Goal: Task Accomplishment & Management: Manage account settings

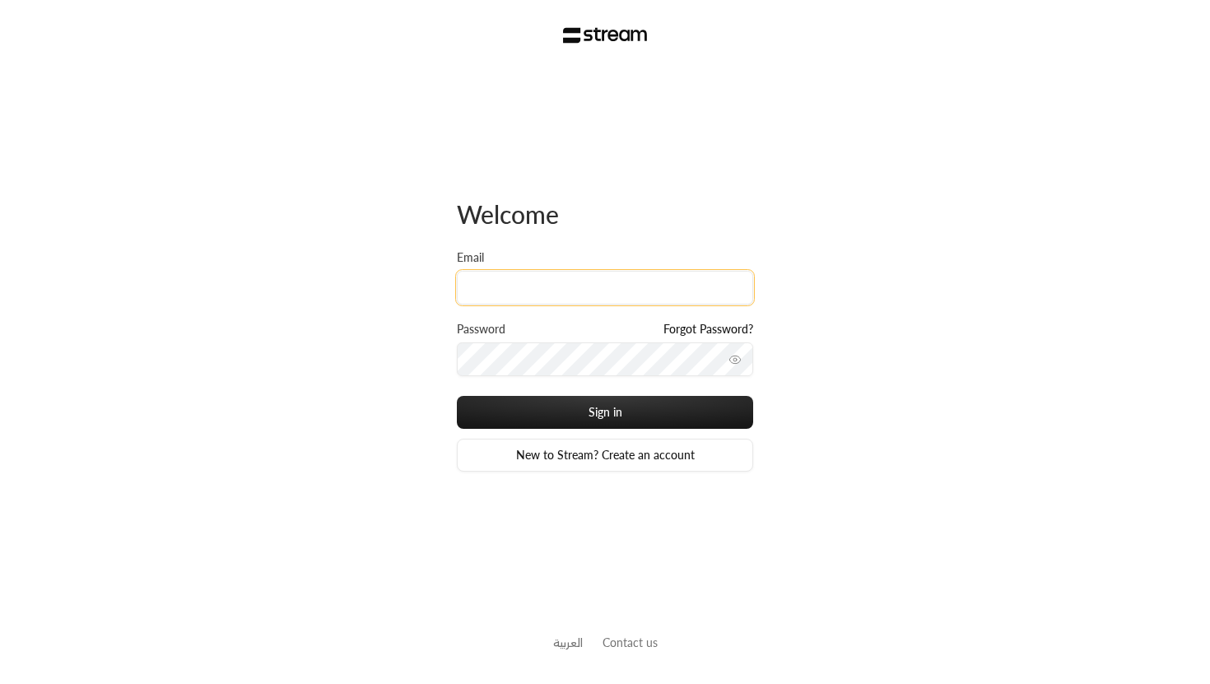
click at [496, 277] on input "Email" at bounding box center [605, 288] width 296 height 34
type input "technology+v2@streampay.sa"
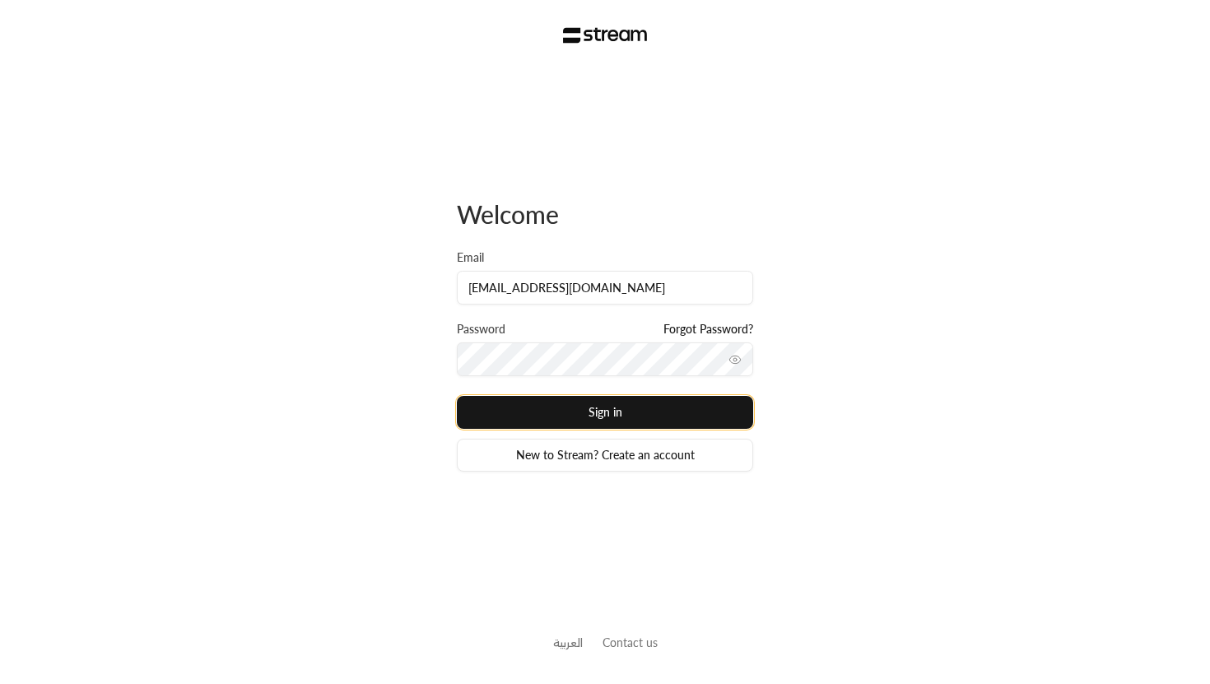
click at [618, 420] on button "Sign in" at bounding box center [605, 412] width 296 height 33
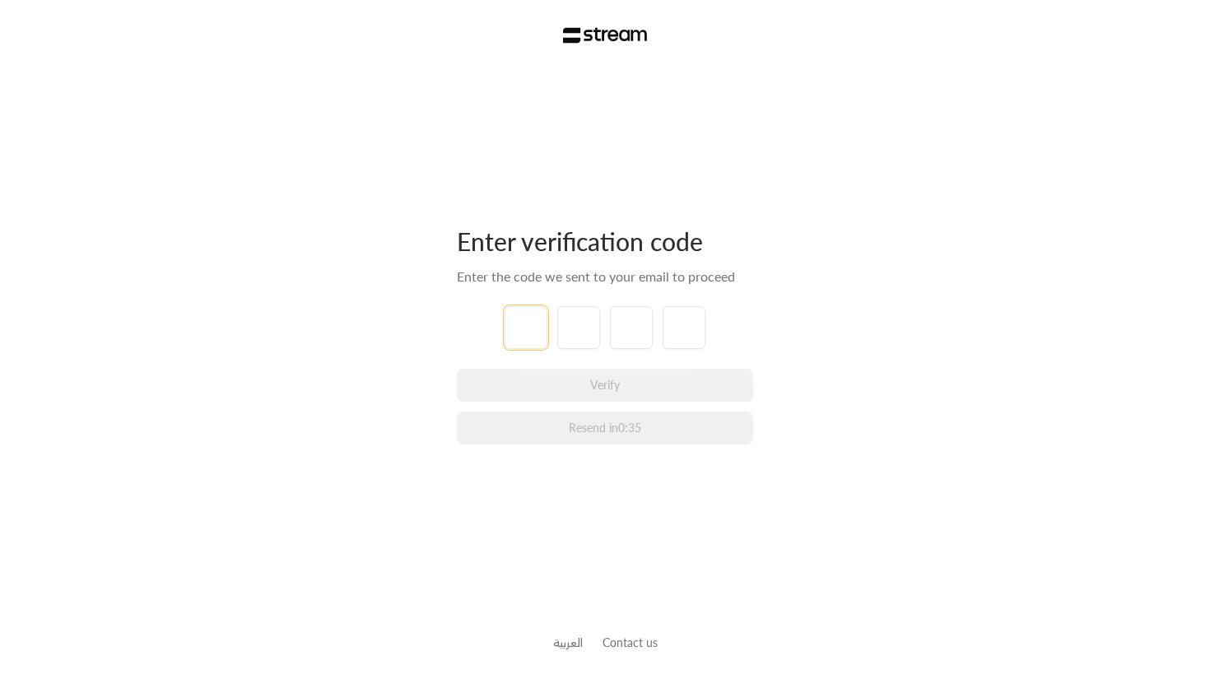
type input "7"
type input "3"
type input "2"
type input "6"
click at [721, 299] on div "Enter verification code Enter the code we sent to your email to proceed 7 3 2 6…" at bounding box center [605, 335] width 296 height 219
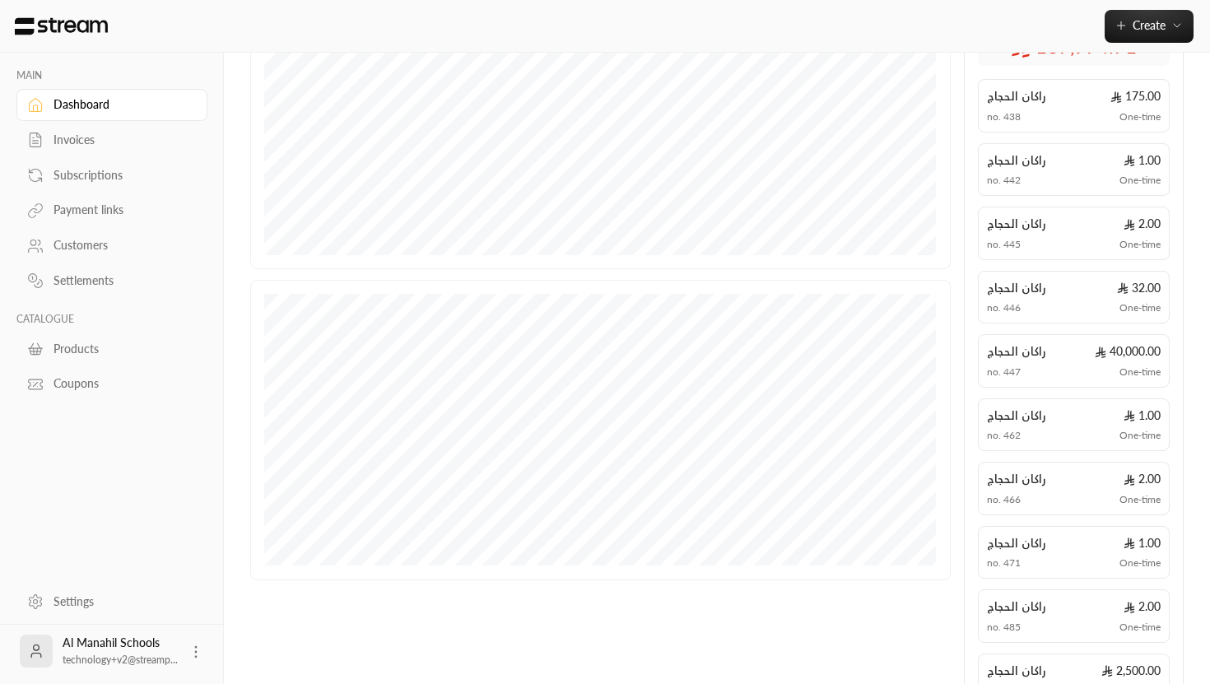
scroll to position [460, 0]
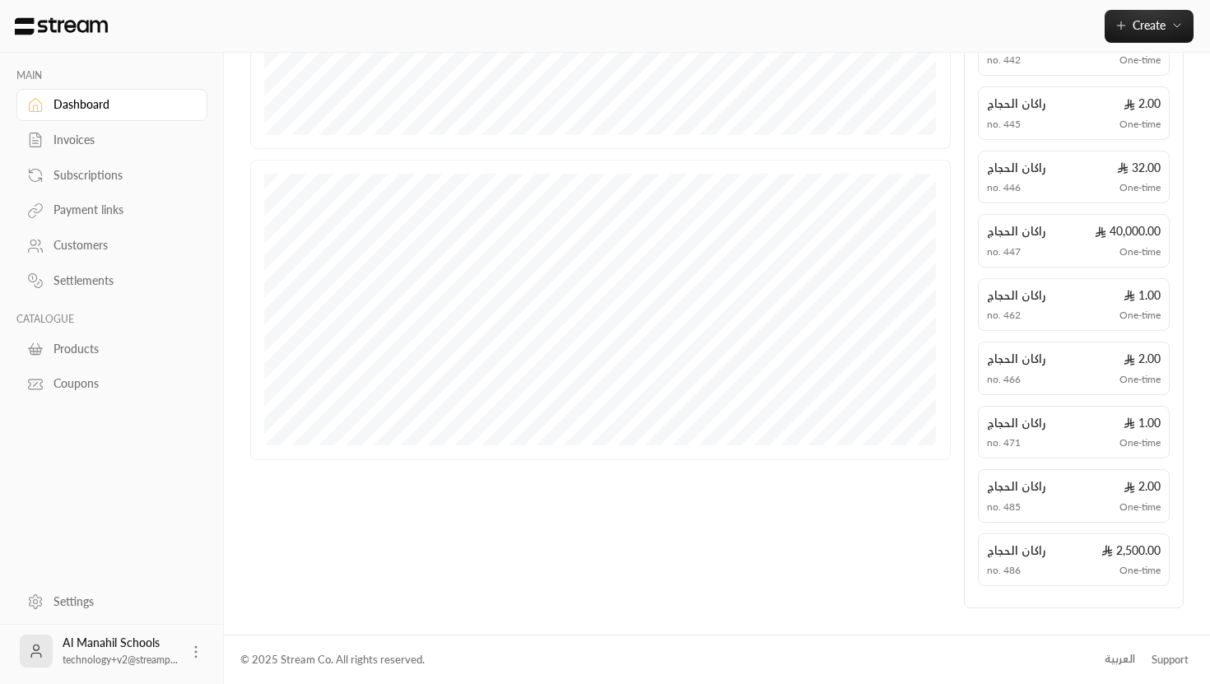
click at [193, 647] on icon at bounding box center [196, 652] width 16 height 16
click at [170, 581] on div at bounding box center [605, 342] width 1210 height 684
click at [1131, 660] on div "العربية" at bounding box center [1120, 659] width 30 height 16
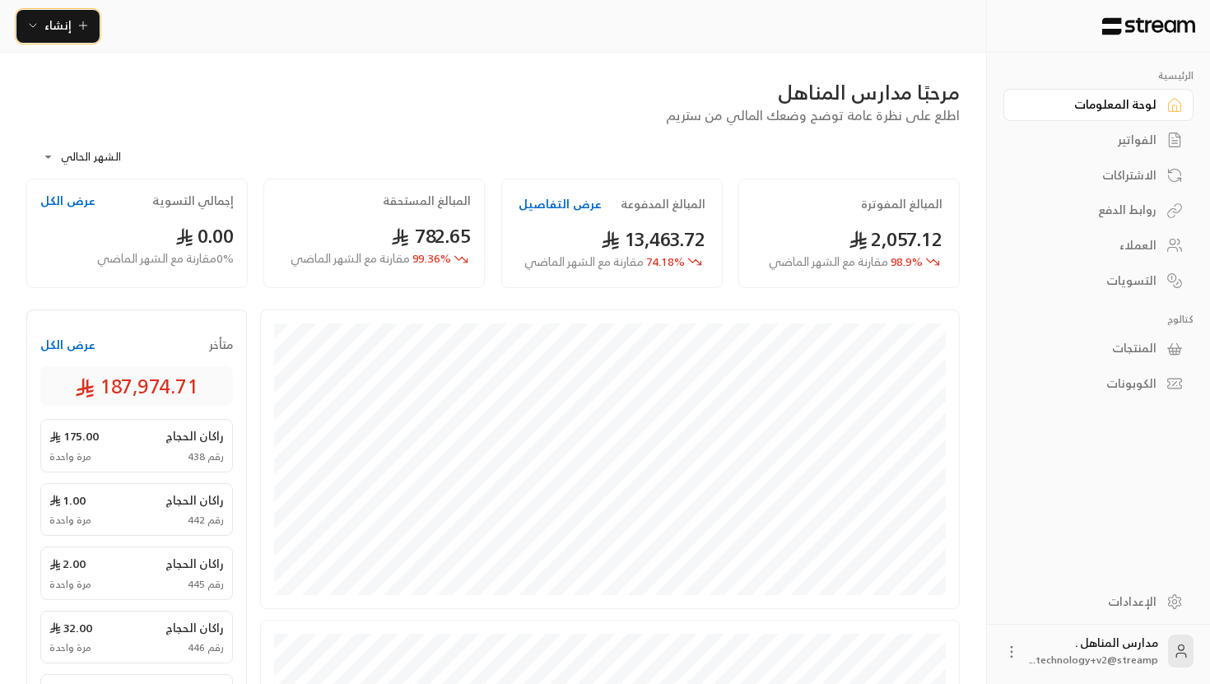
click at [58, 35] on span "إنشاء" at bounding box center [57, 25] width 27 height 21
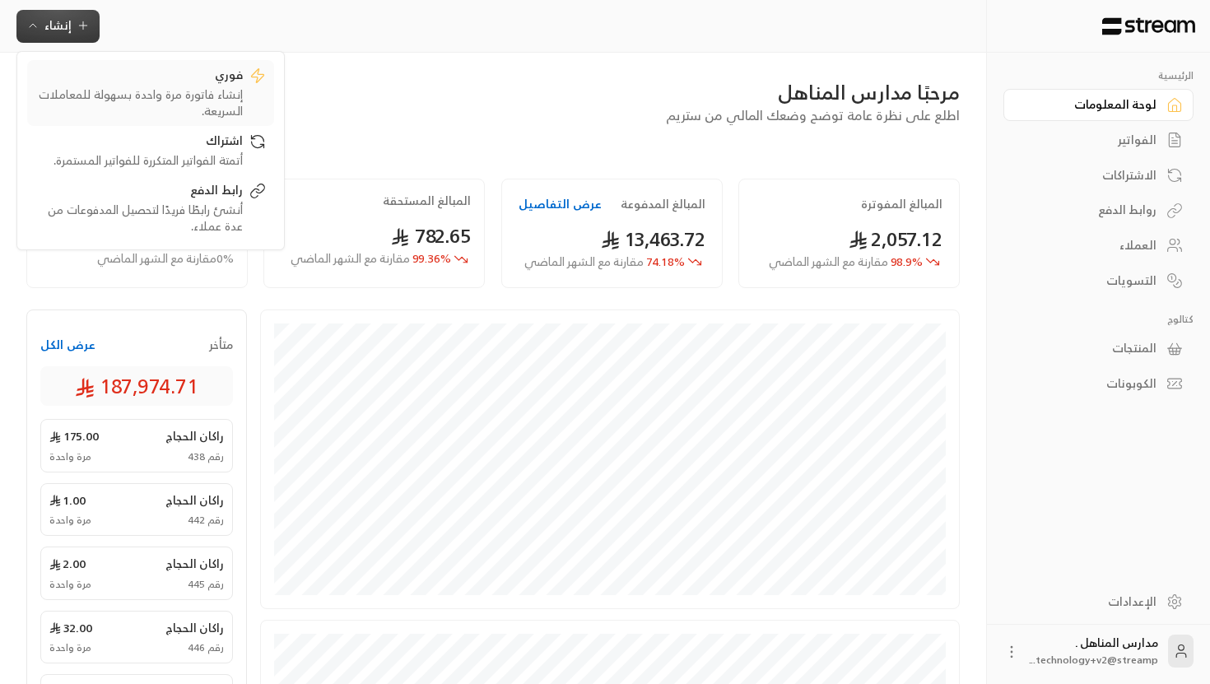
click at [86, 72] on div "فوري" at bounding box center [139, 77] width 208 height 20
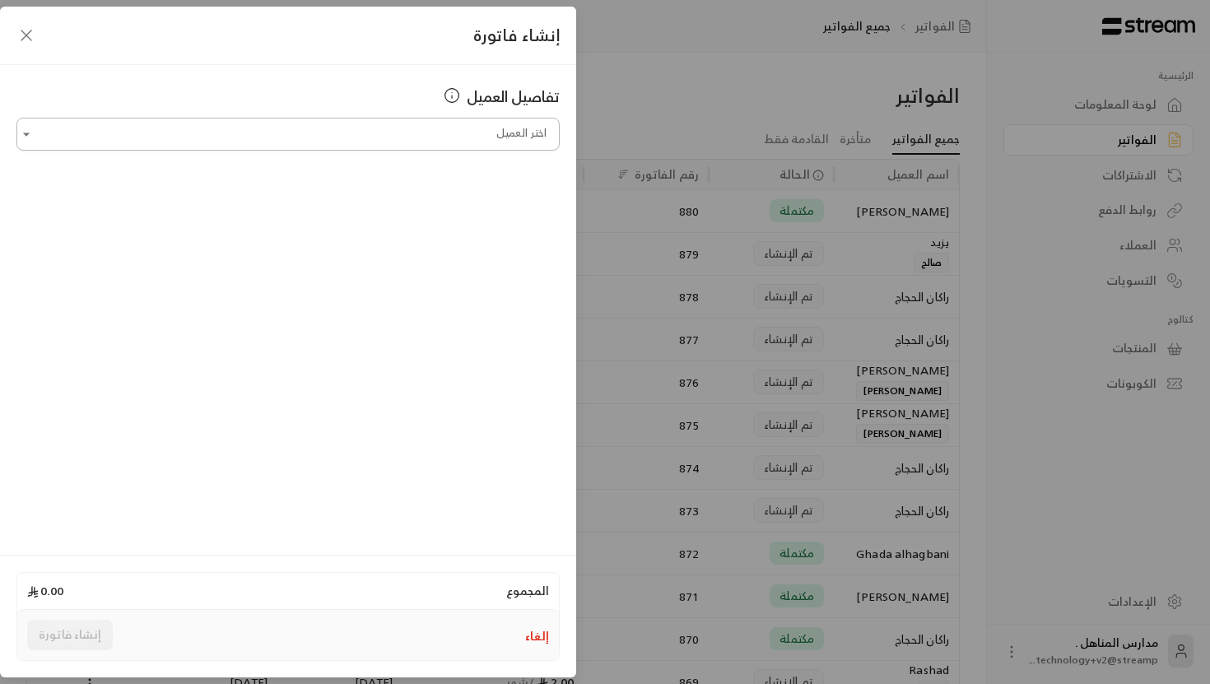
click at [416, 135] on input "اختر العميل" at bounding box center [287, 134] width 543 height 29
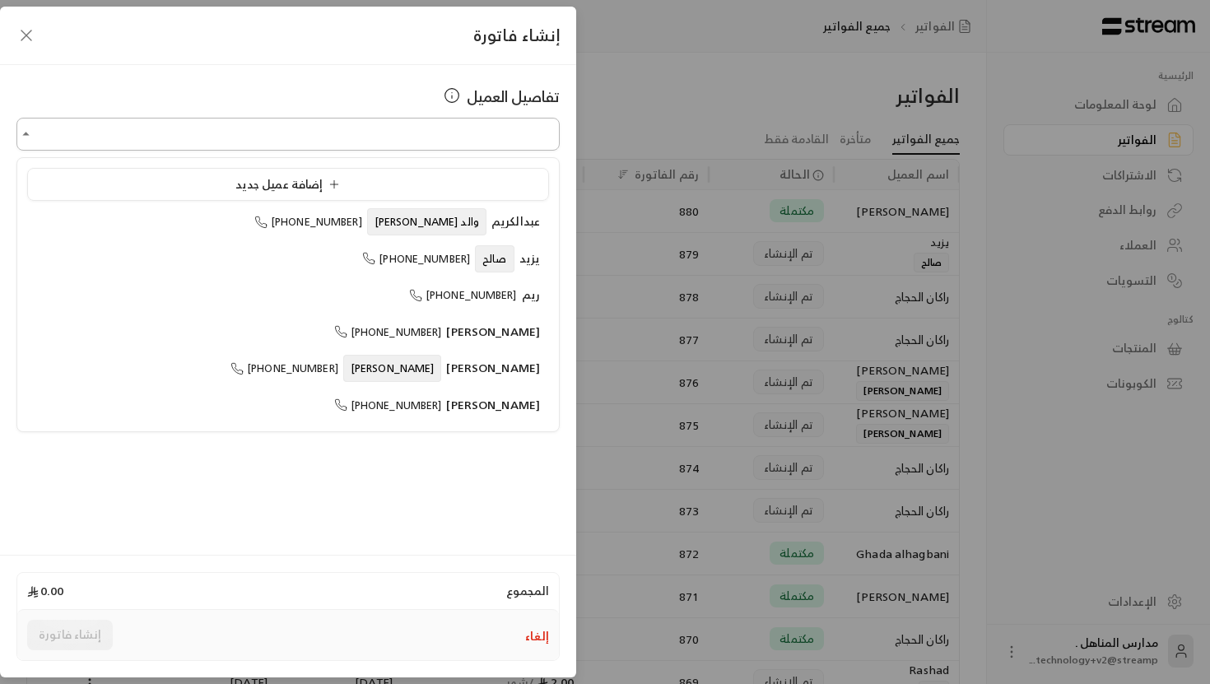
type input "*"
click at [452, 140] on input "اختر العميل" at bounding box center [287, 134] width 543 height 29
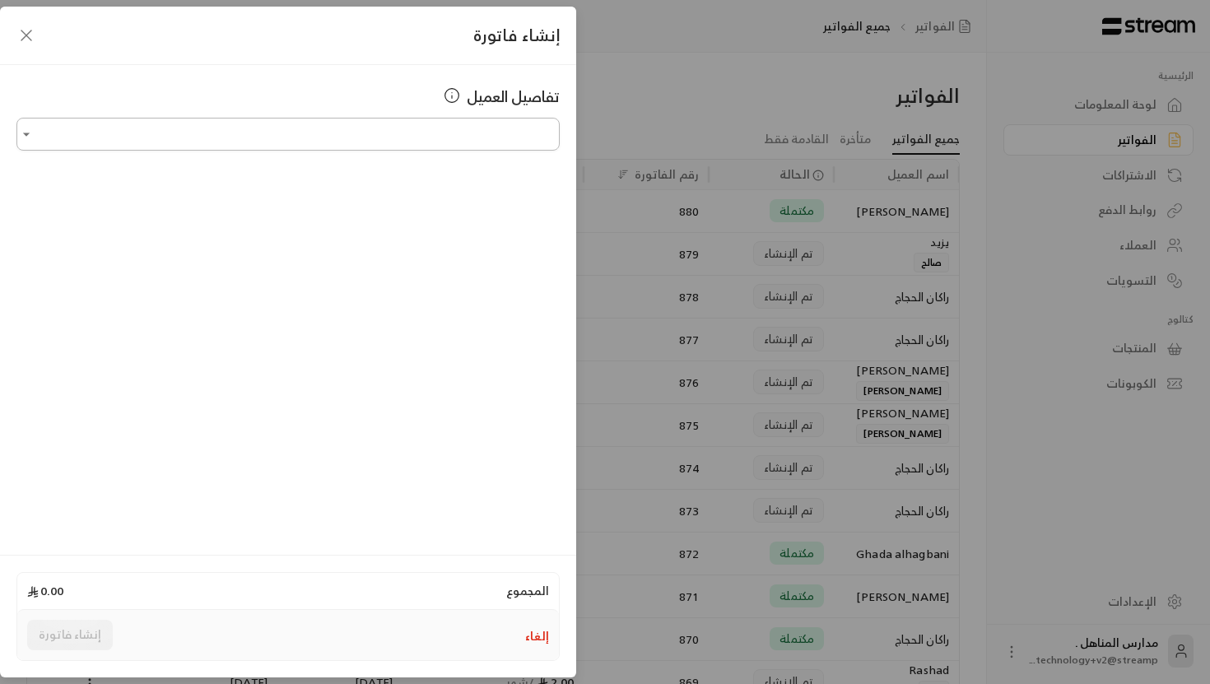
type input "*"
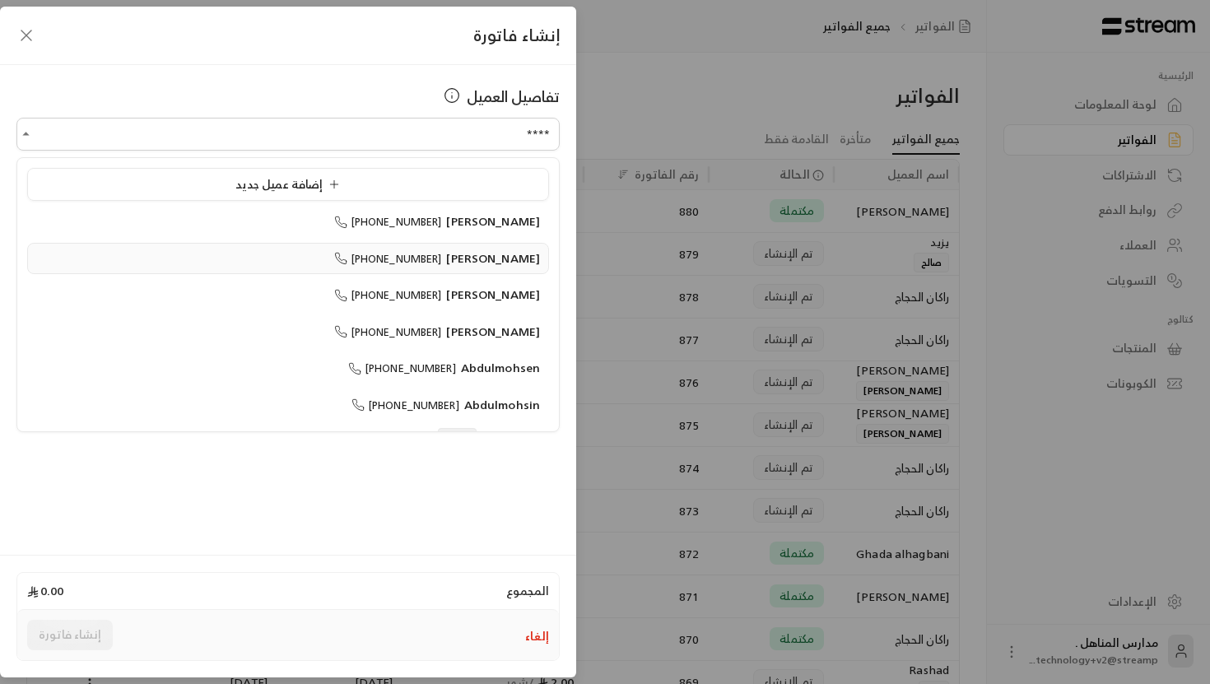
click at [465, 248] on span "[PERSON_NAME]" at bounding box center [493, 258] width 94 height 21
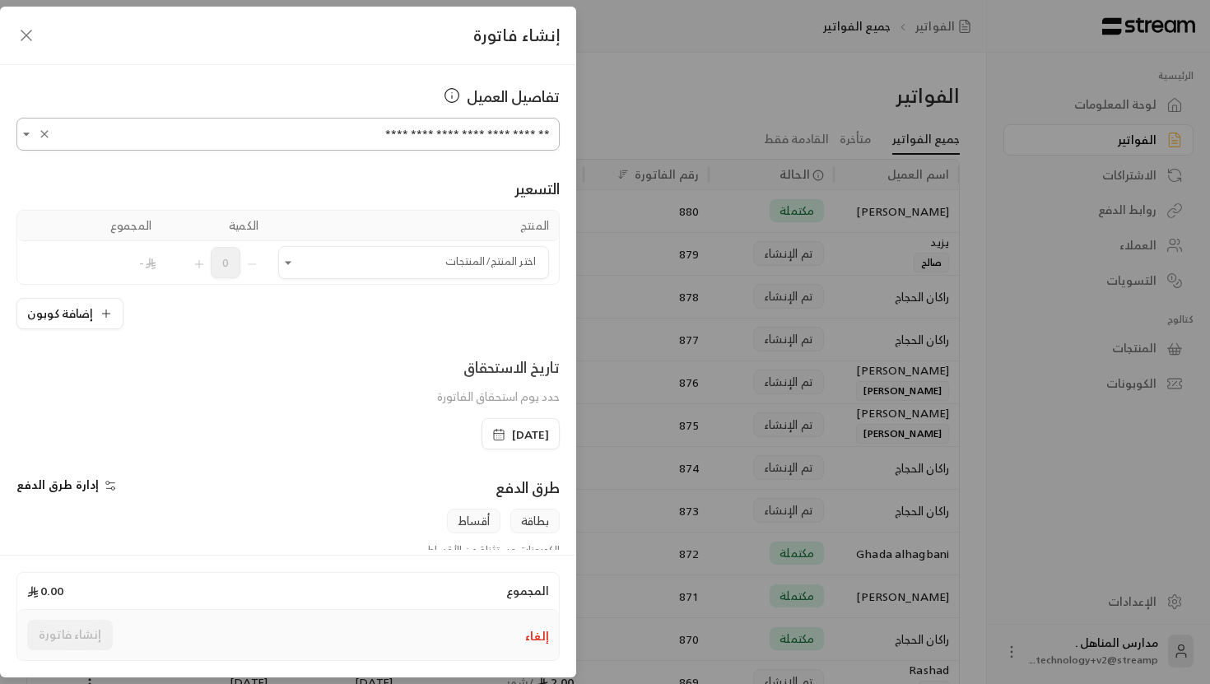
click at [175, 134] on input "**********" at bounding box center [287, 134] width 543 height 29
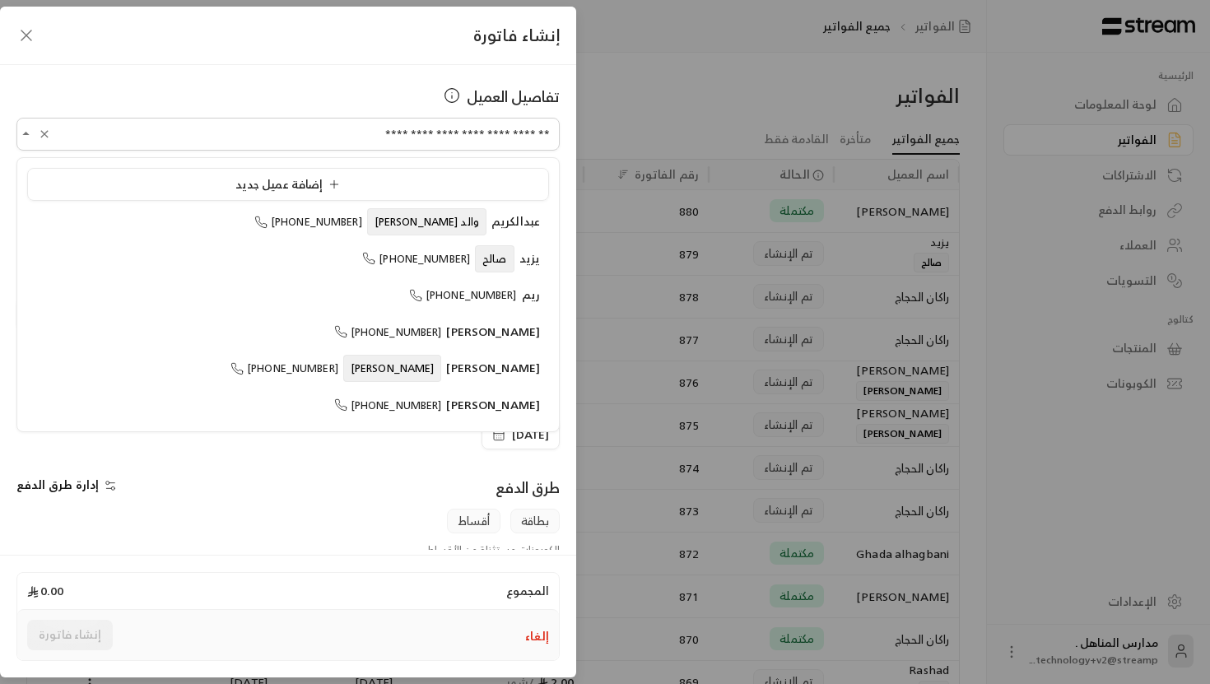
scroll to position [466, 0]
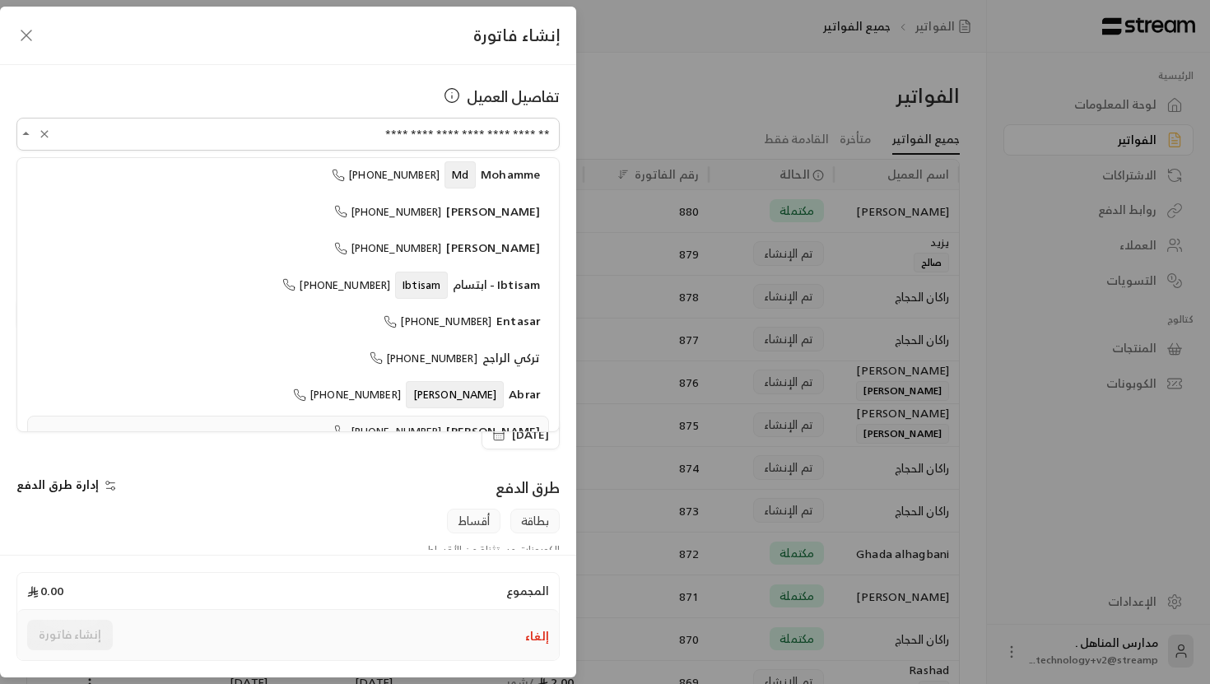
click at [539, 175] on ul "إضافة عميل جديد عبدالكريم والد ماجد +966532000526 يزيد صالح +966559760764 ريم +…" at bounding box center [288, 294] width 542 height 273
type input "**********"
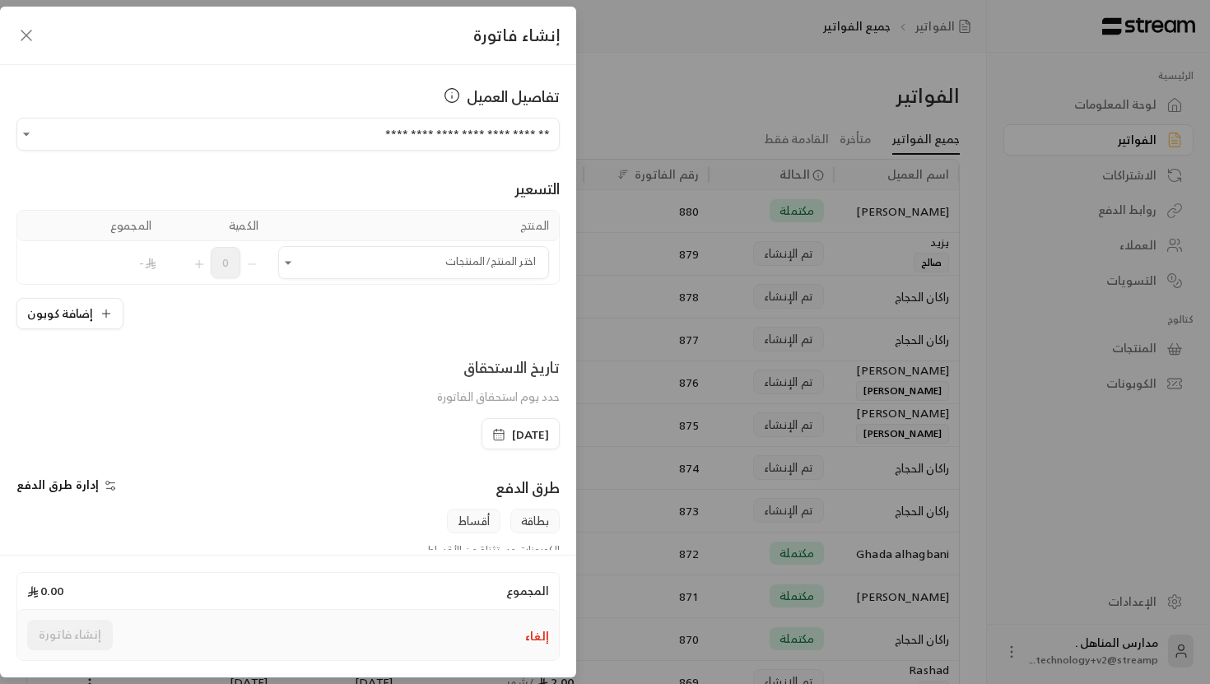
click at [609, 166] on div "**********" at bounding box center [605, 342] width 1210 height 684
click at [13, 27] on div "إنشاء فاتورة" at bounding box center [288, 36] width 576 height 58
click at [28, 37] on icon "button" at bounding box center [26, 35] width 10 height 10
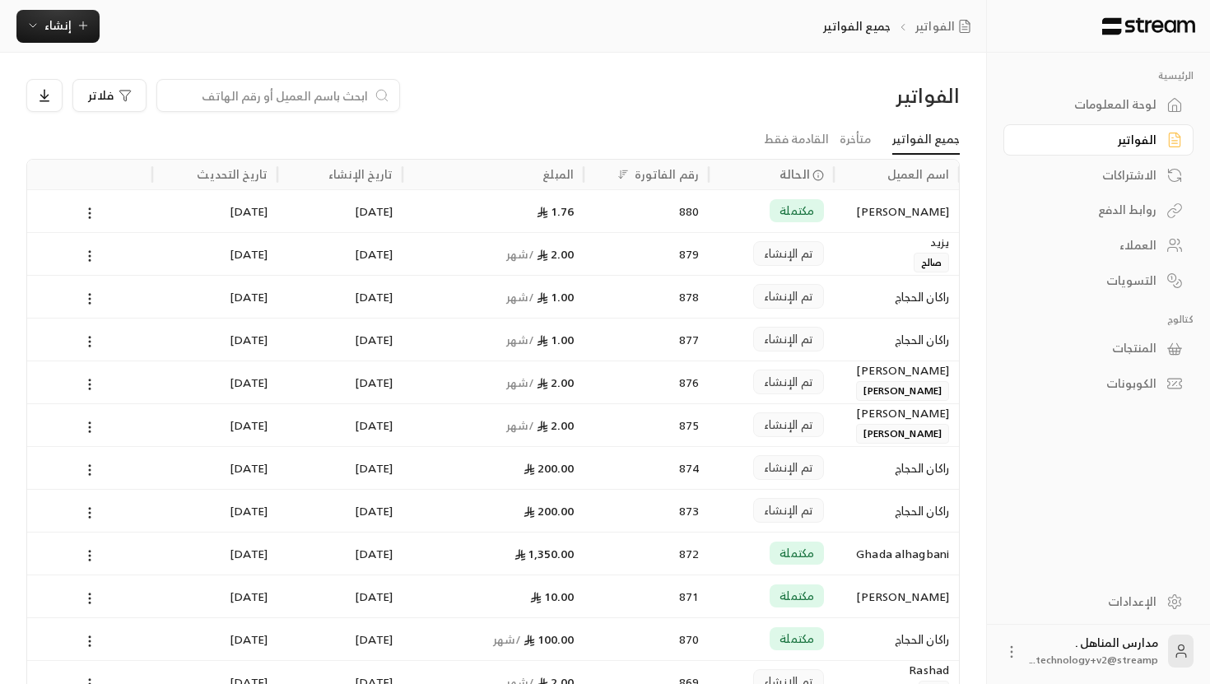
click at [1166, 261] on link "العملاء" at bounding box center [1099, 246] width 190 height 32
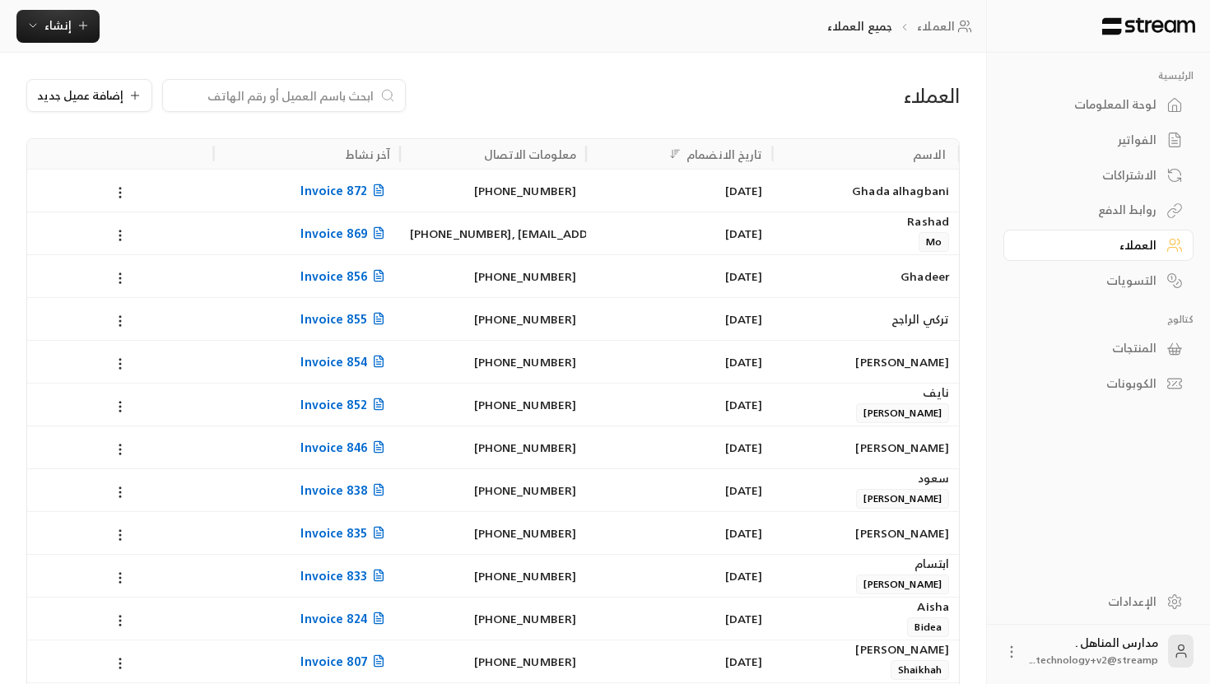
click at [323, 98] on input at bounding box center [273, 95] width 201 height 18
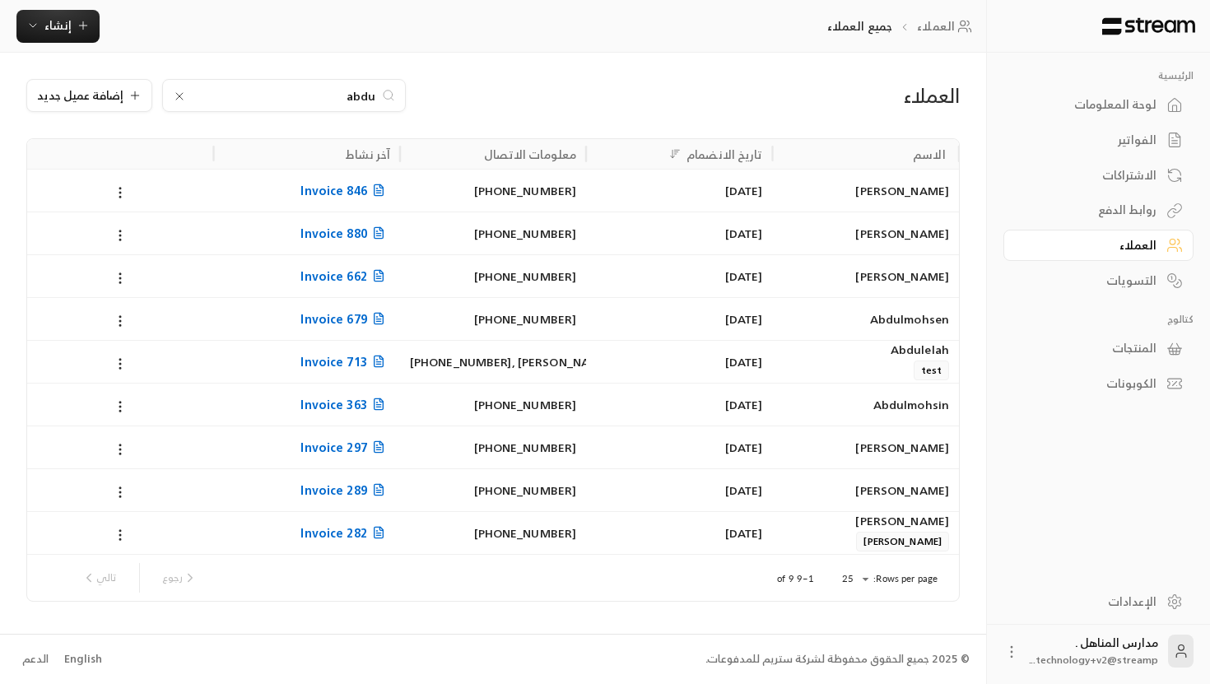
type input "abdu"
click at [715, 243] on div "[DATE]" at bounding box center [679, 233] width 166 height 42
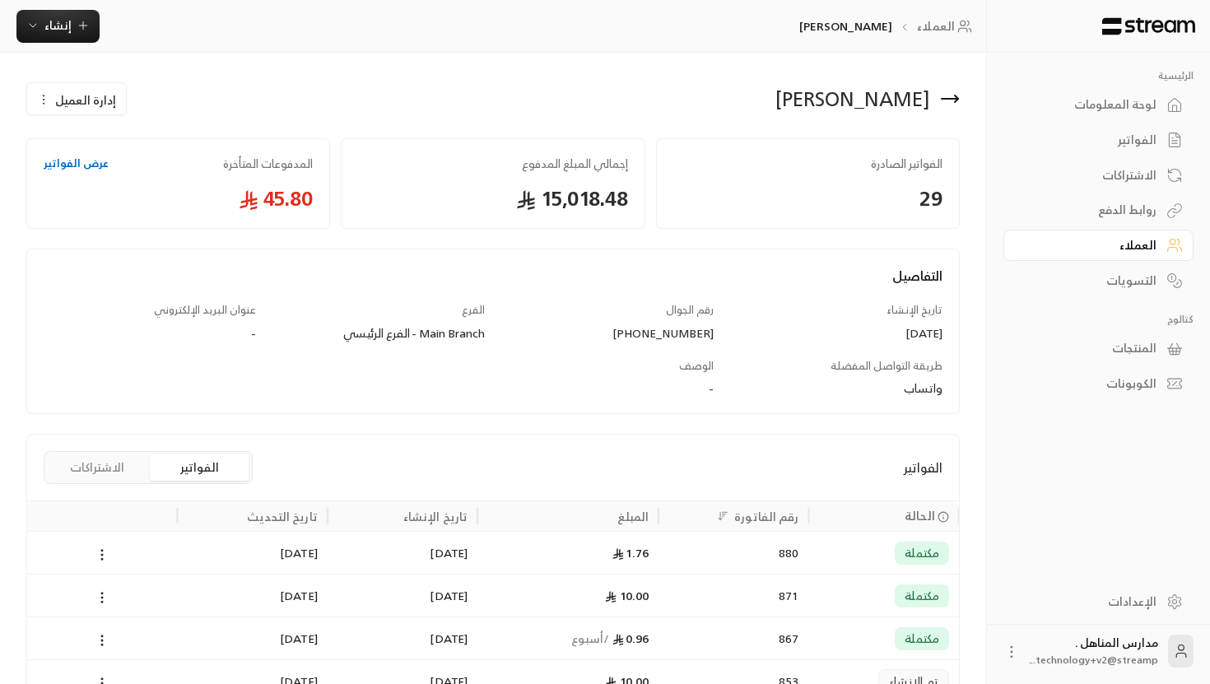
click at [84, 109] on span "إدارة العميل" at bounding box center [85, 99] width 61 height 17
click at [102, 147] on link "تعديل" at bounding box center [89, 148] width 102 height 30
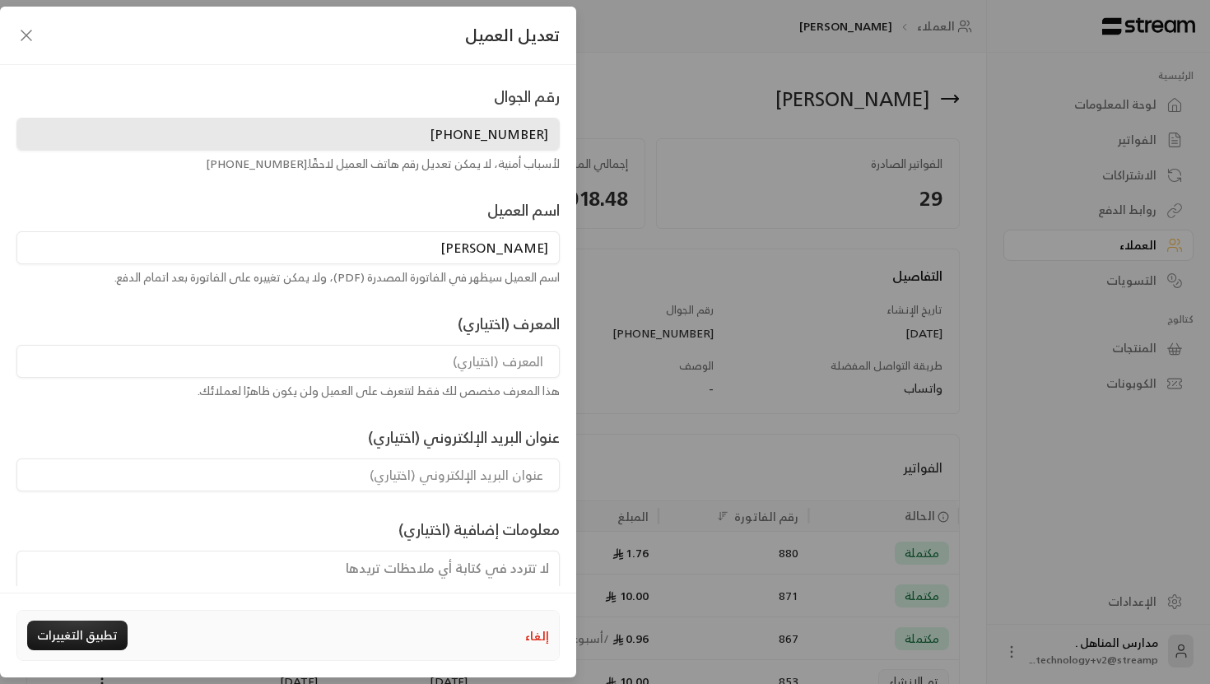
click at [432, 248] on input "[PERSON_NAME]" at bounding box center [287, 247] width 543 height 33
click at [539, 357] on input at bounding box center [287, 361] width 543 height 33
type input "[PERSON_NAME]"
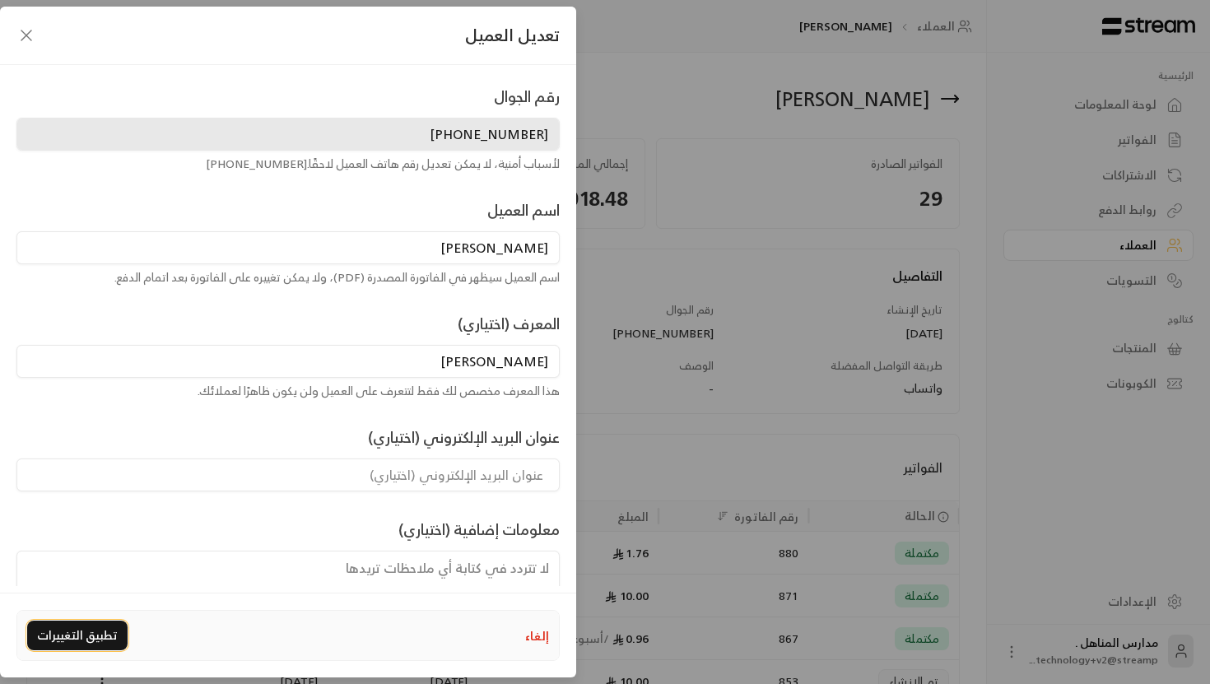
click at [91, 634] on button "تطبيق التغييرات" at bounding box center [77, 636] width 100 height 30
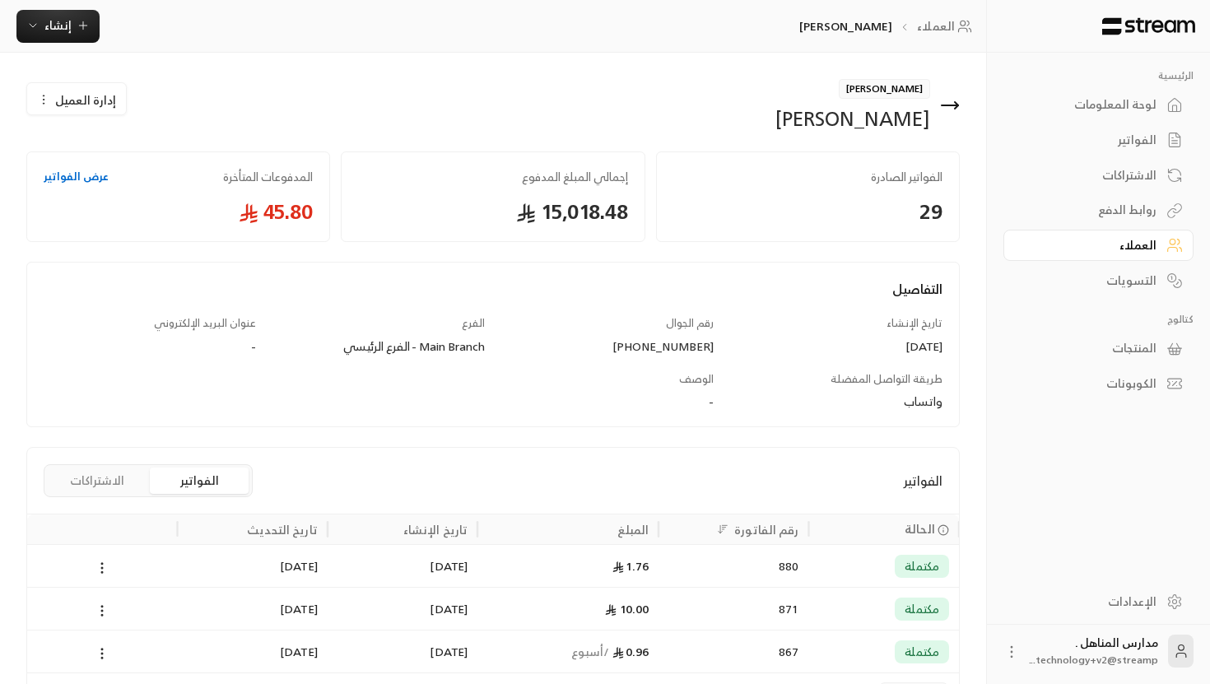
click at [1172, 32] on img at bounding box center [1149, 26] width 96 height 18
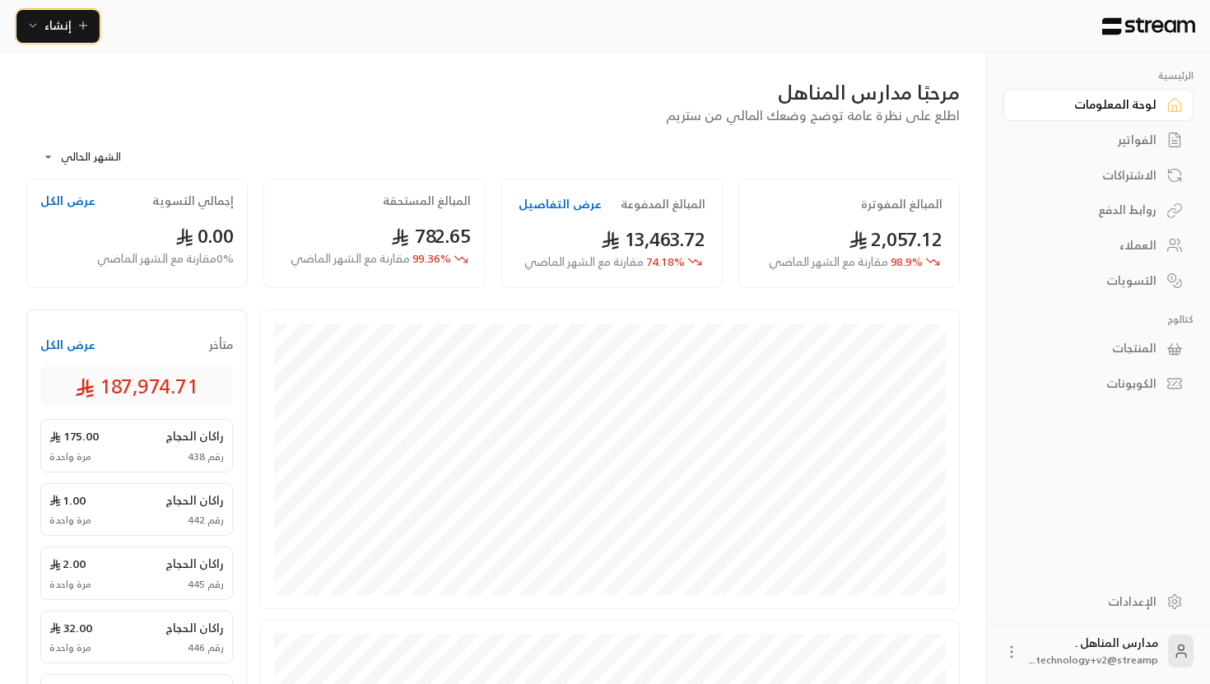
click at [41, 35] on button "إنشاء" at bounding box center [57, 26] width 83 height 33
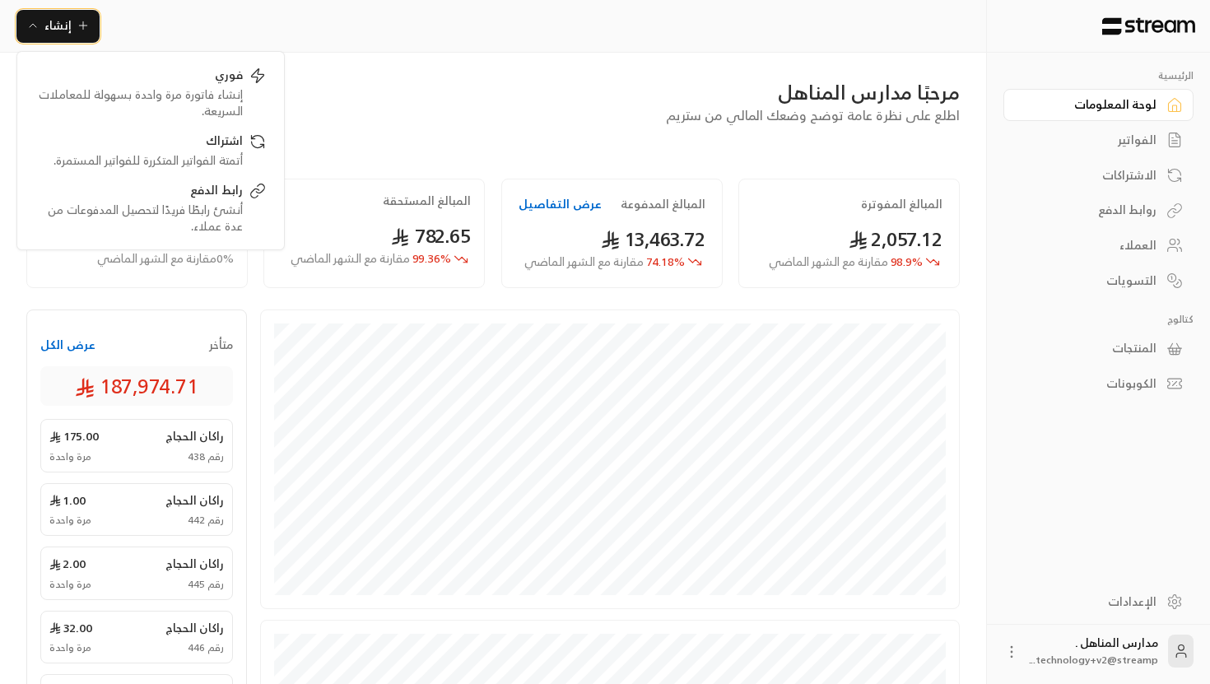
click at [41, 35] on button "إنشاء" at bounding box center [57, 26] width 83 height 33
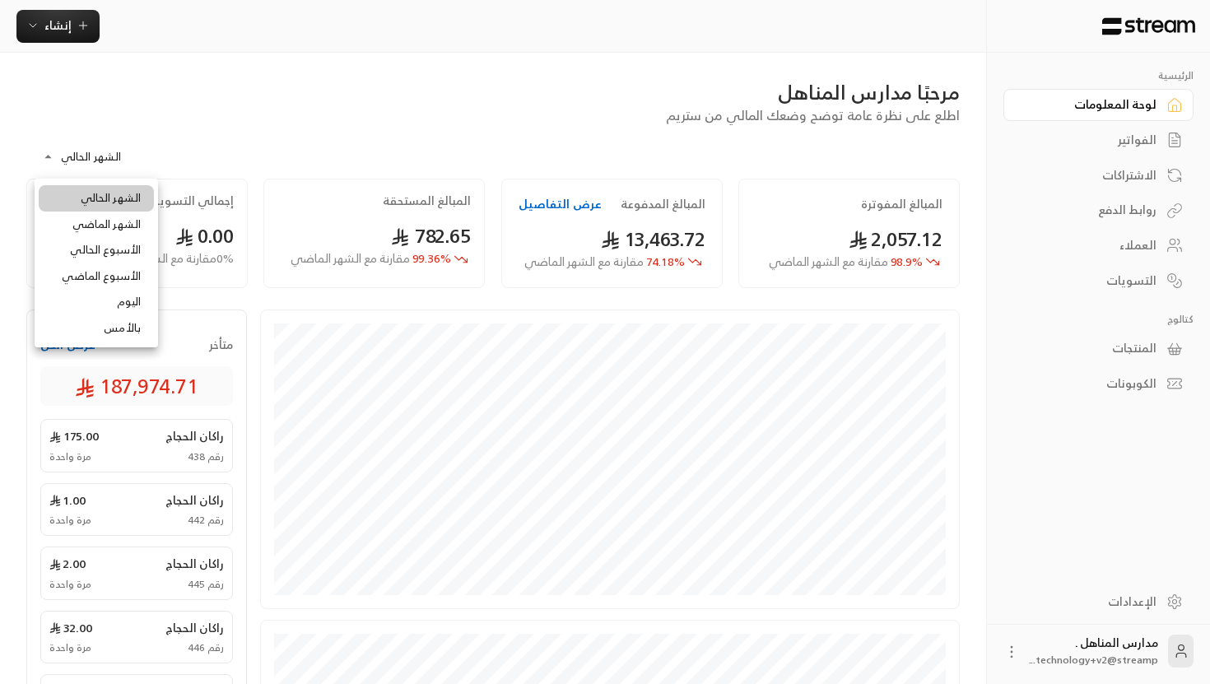
click at [54, 164] on body "**********" at bounding box center [605, 342] width 1210 height 684
click at [54, 162] on div at bounding box center [605, 342] width 1210 height 684
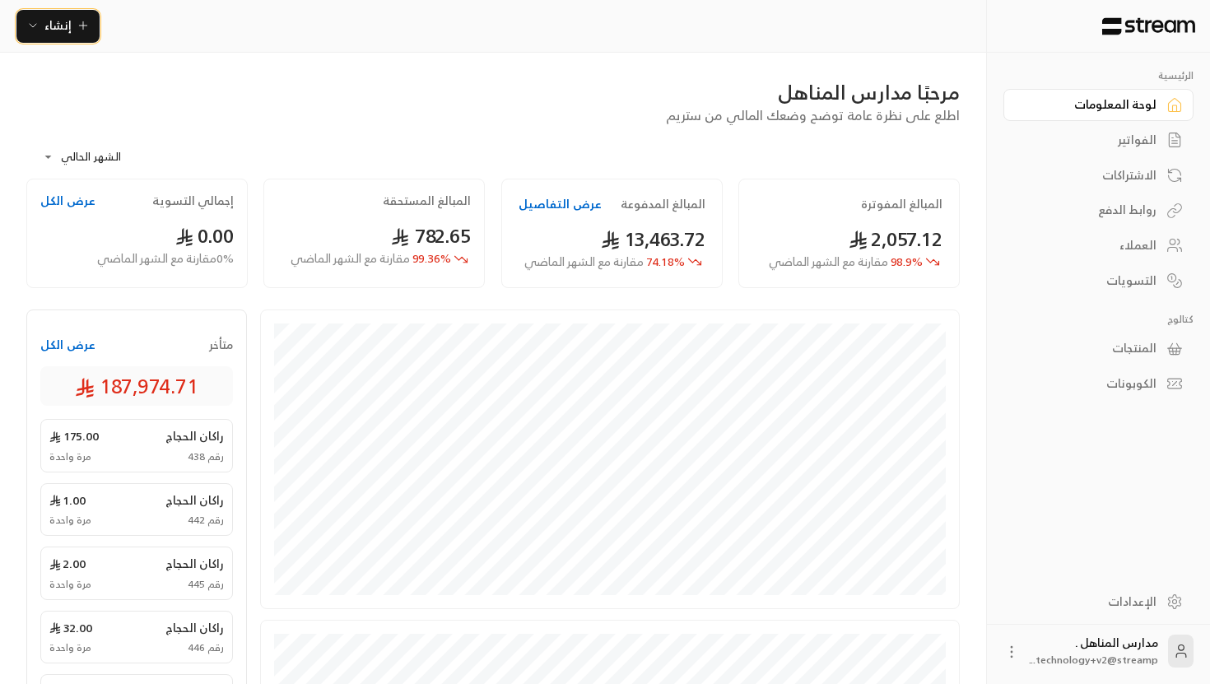
click at [47, 28] on span "إنشاء" at bounding box center [57, 25] width 27 height 21
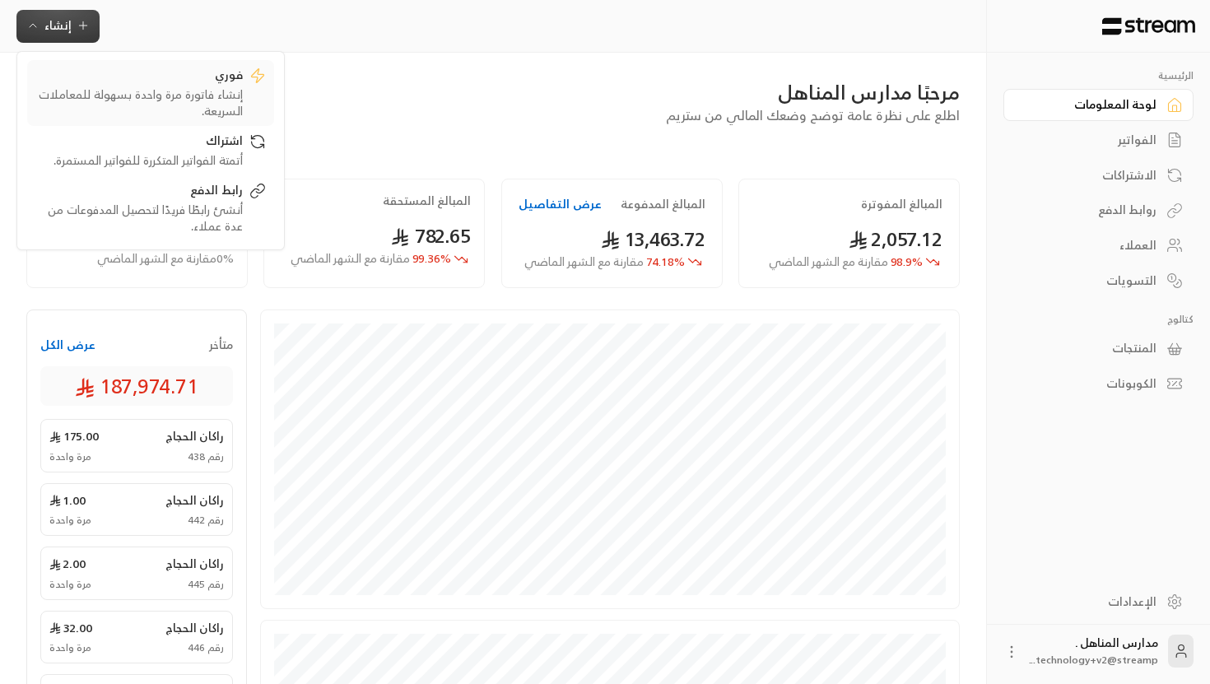
click at [109, 92] on div "إنشاء فاتورة مرة واحدة بسهولة للمعاملات السريعة." at bounding box center [139, 102] width 208 height 33
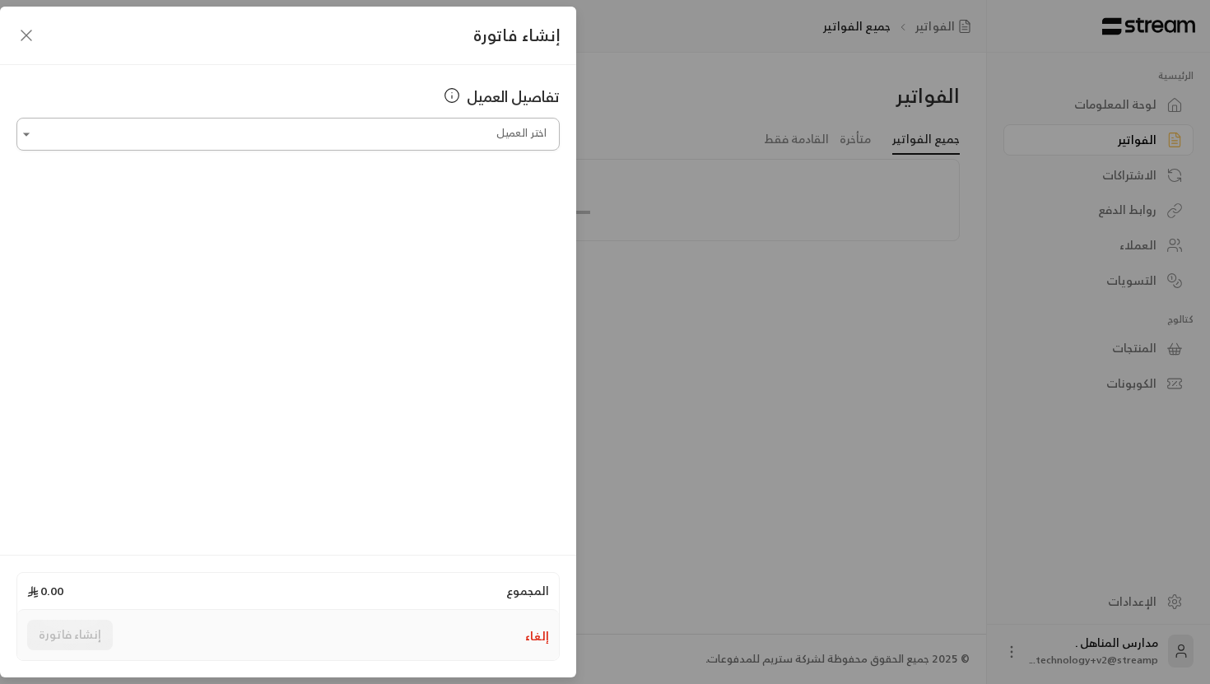
click at [455, 138] on input "اختر العميل" at bounding box center [287, 134] width 543 height 29
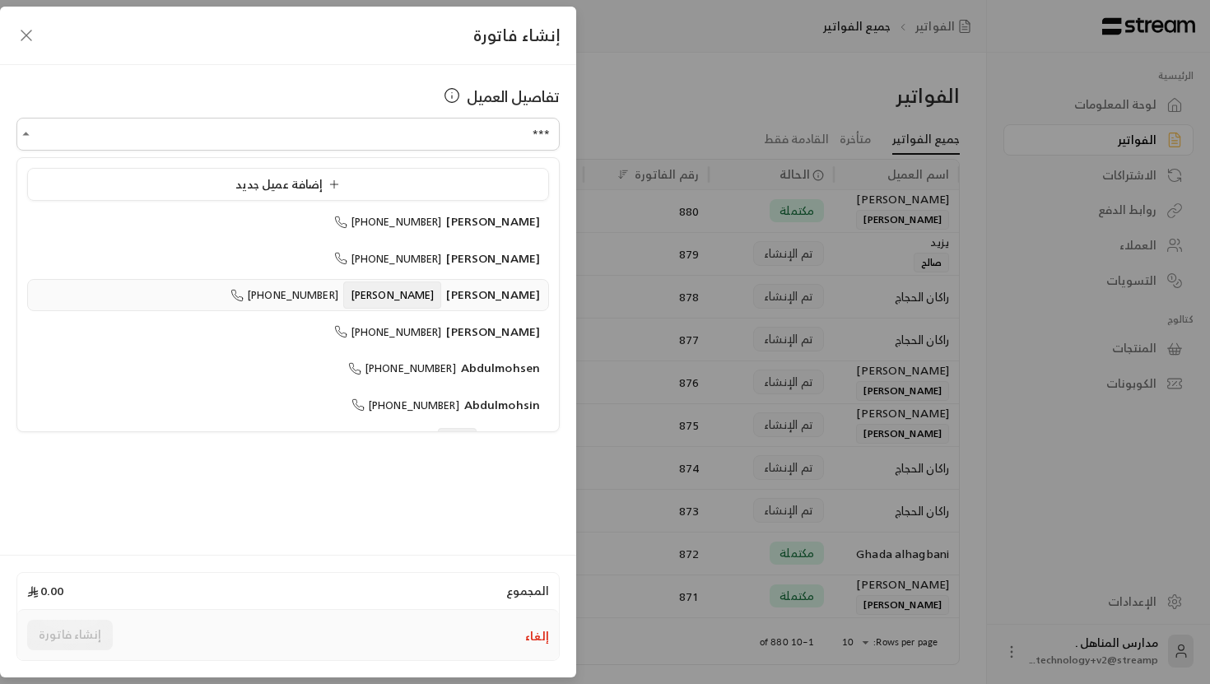
click at [507, 289] on span "[PERSON_NAME]" at bounding box center [493, 294] width 94 height 21
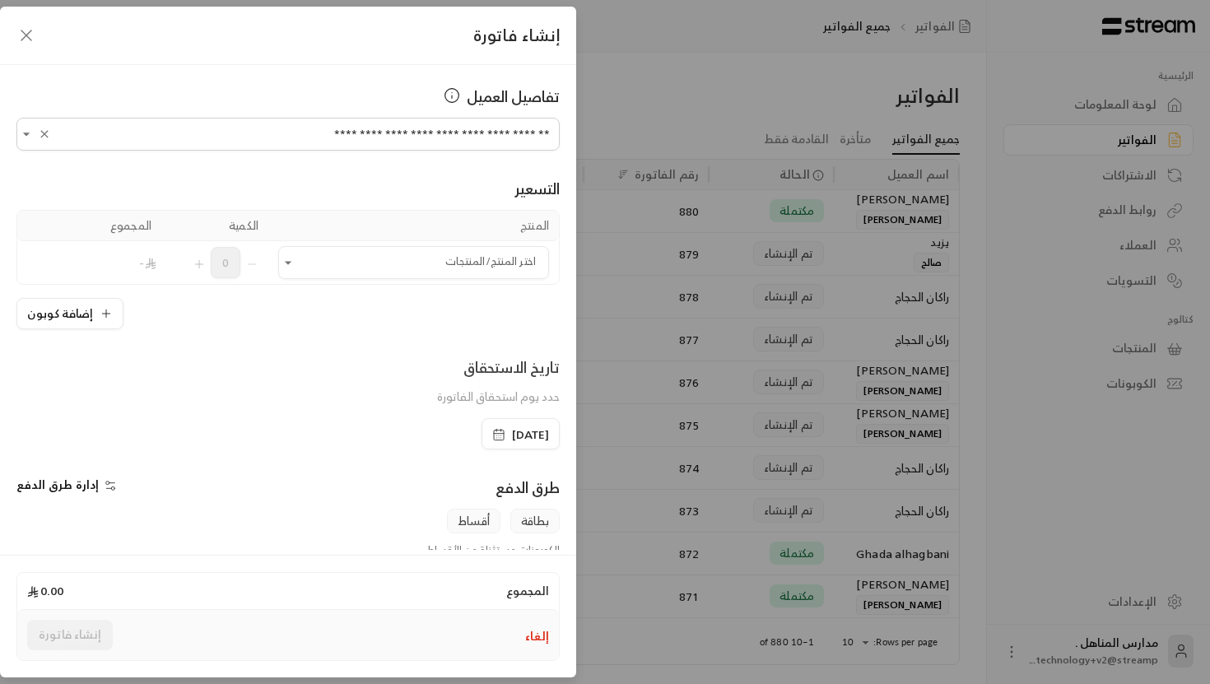
type input "**********"
click at [541, 173] on div "التسعير المنتج الكمية المجموع اختر المنتج/المنتجات اختر المنتج/المنتجات 0 - إضا…" at bounding box center [287, 240] width 543 height 179
click at [432, 266] on input "اختر العميل" at bounding box center [413, 263] width 271 height 29
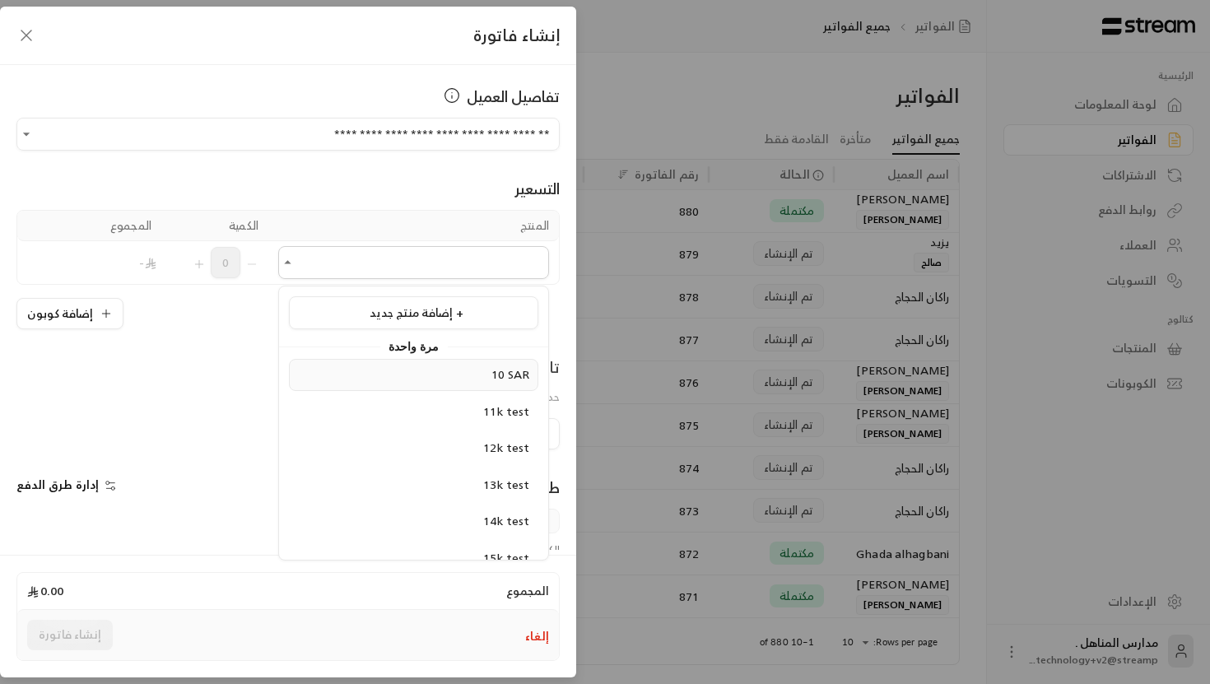
click at [469, 383] on div "10 SAR" at bounding box center [413, 374] width 231 height 17
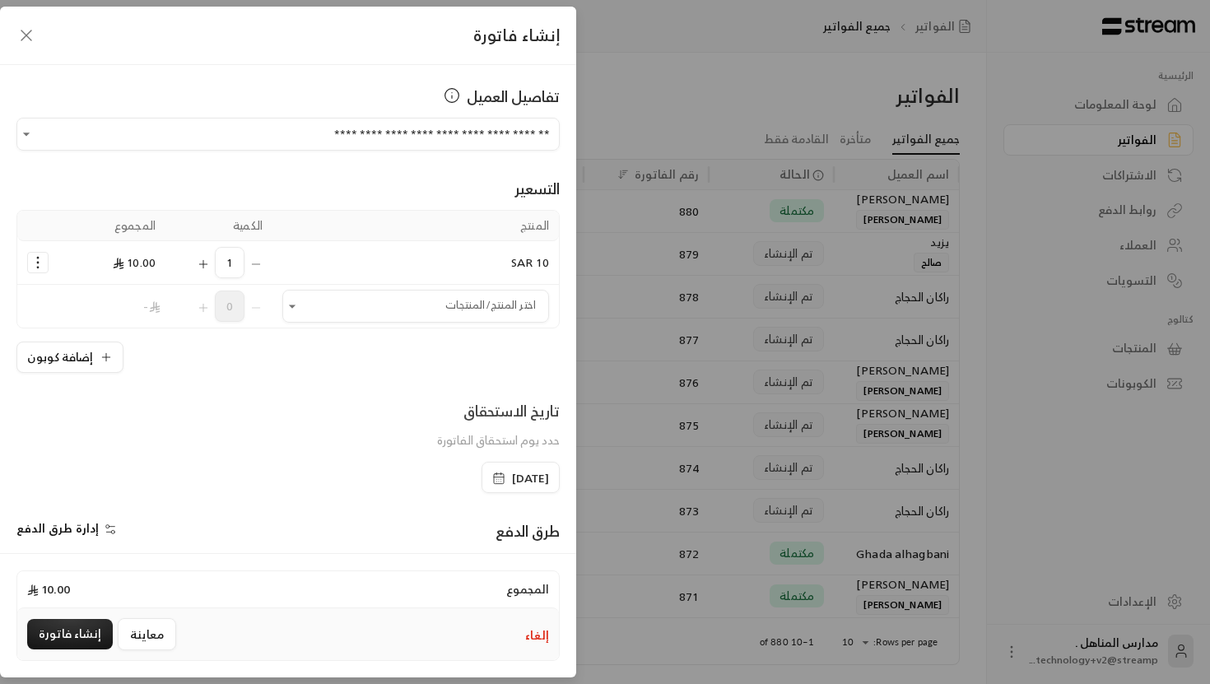
click at [34, 259] on icon "Selected Products" at bounding box center [38, 262] width 16 height 16
click at [114, 312] on span "إضافة كوبون" at bounding box center [102, 303] width 61 height 19
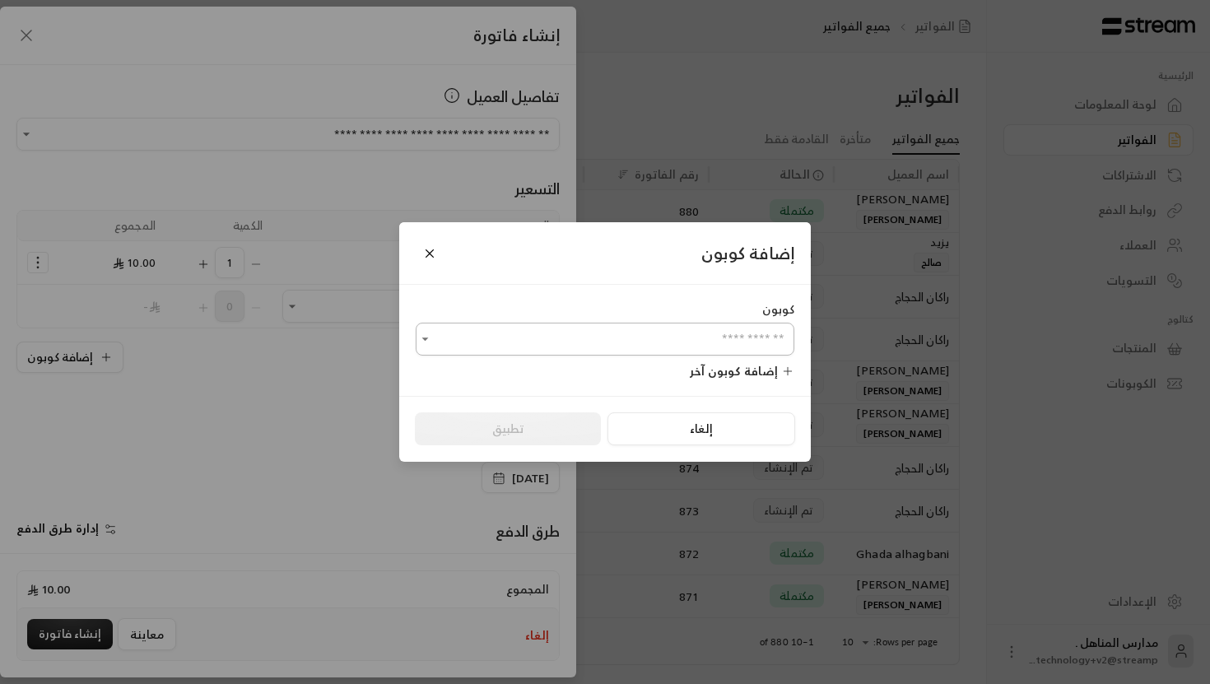
click at [643, 340] on input "اختر العميل" at bounding box center [605, 339] width 379 height 29
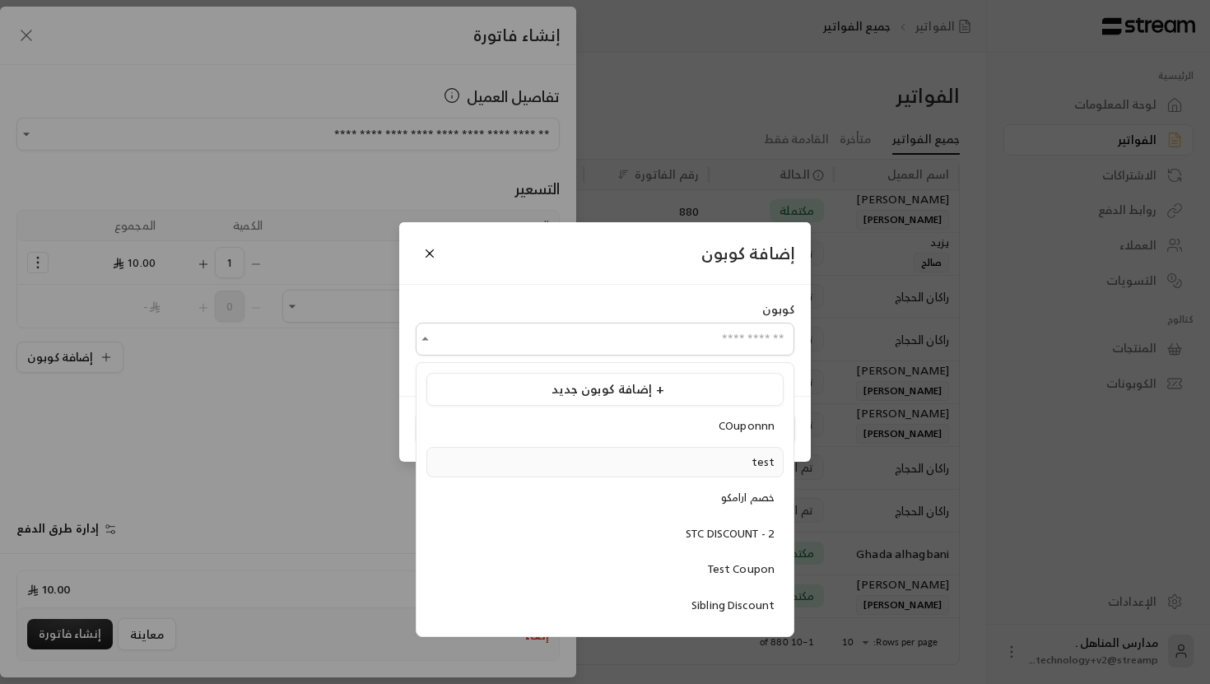
click at [699, 459] on div "test" at bounding box center [605, 463] width 339 height 16
type input "****"
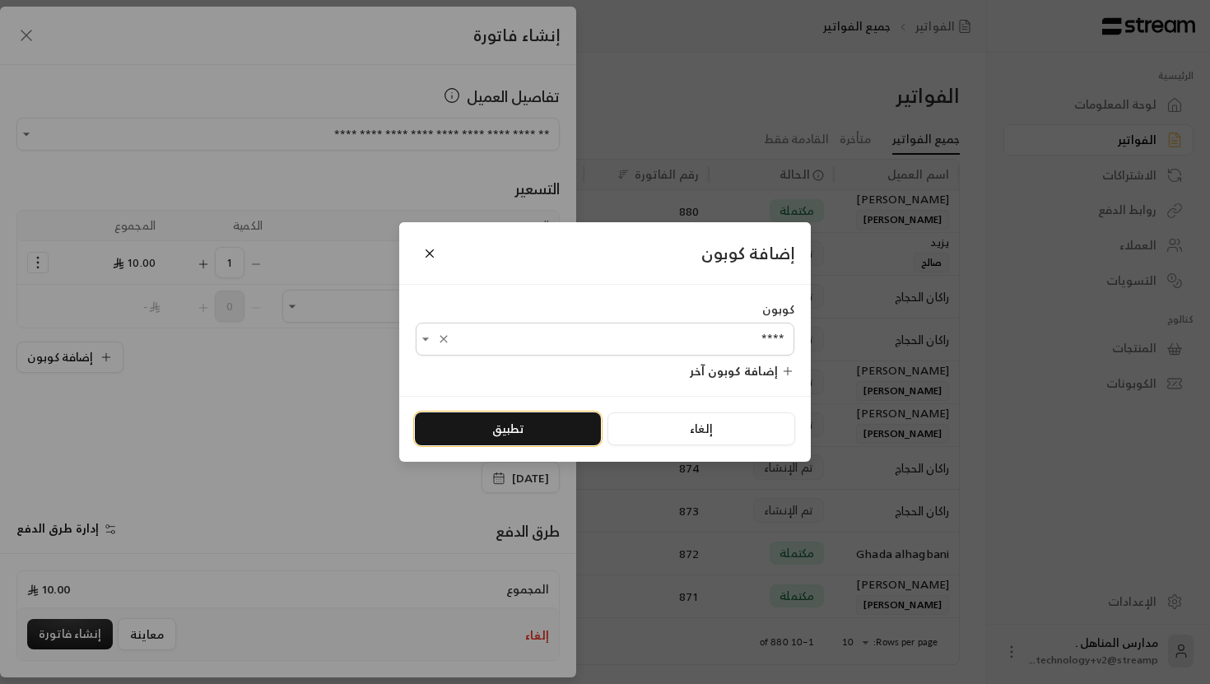
click at [559, 420] on button "تطبيق" at bounding box center [508, 429] width 186 height 33
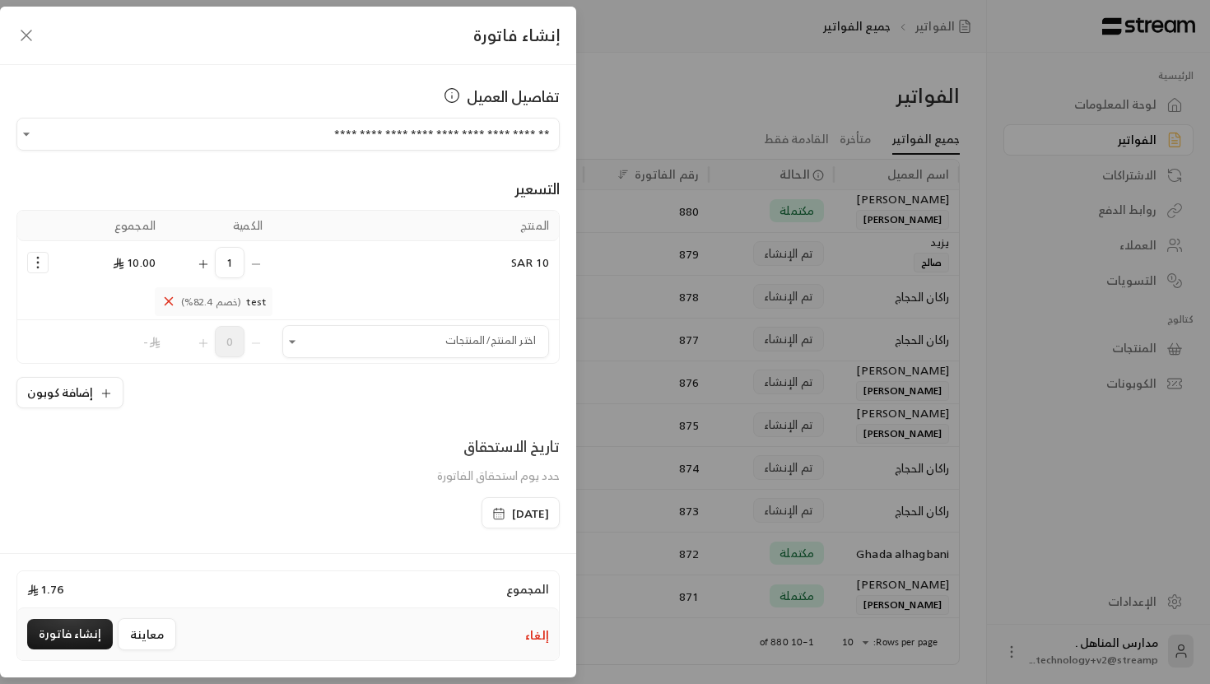
click at [171, 303] on icon "Selected Products" at bounding box center [168, 301] width 15 height 15
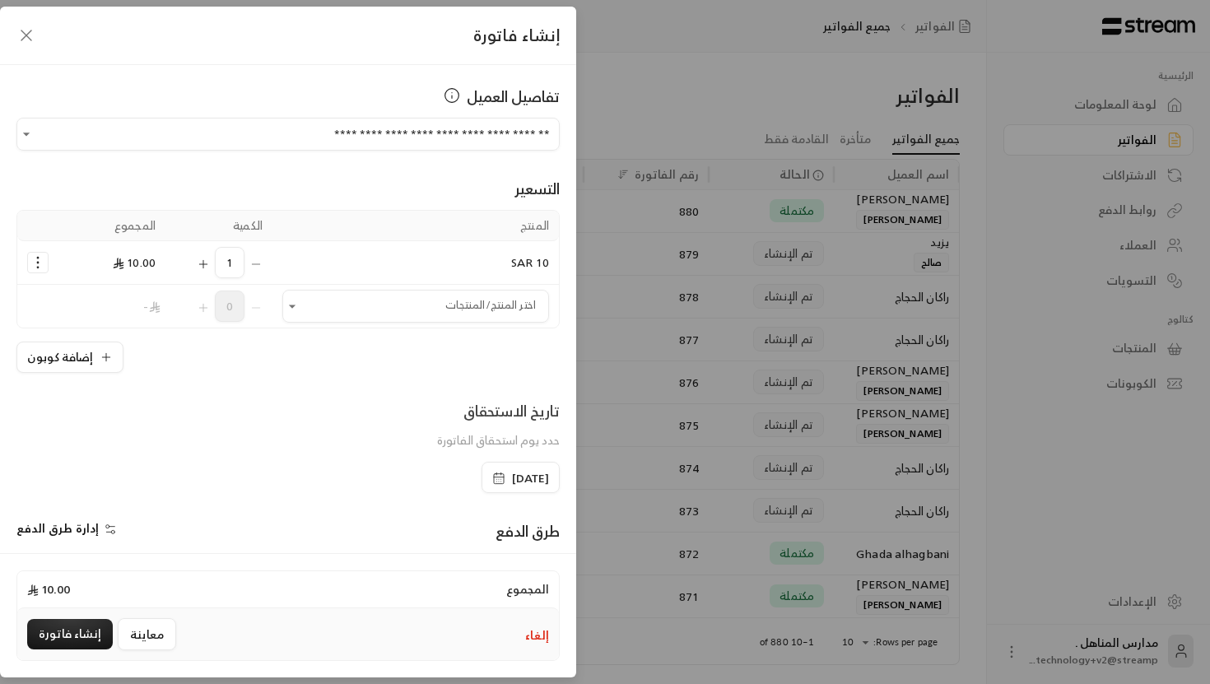
click at [35, 264] on icon "Selected Products" at bounding box center [38, 262] width 16 height 16
click at [107, 313] on link "إضافة كوبون" at bounding box center [90, 304] width 102 height 29
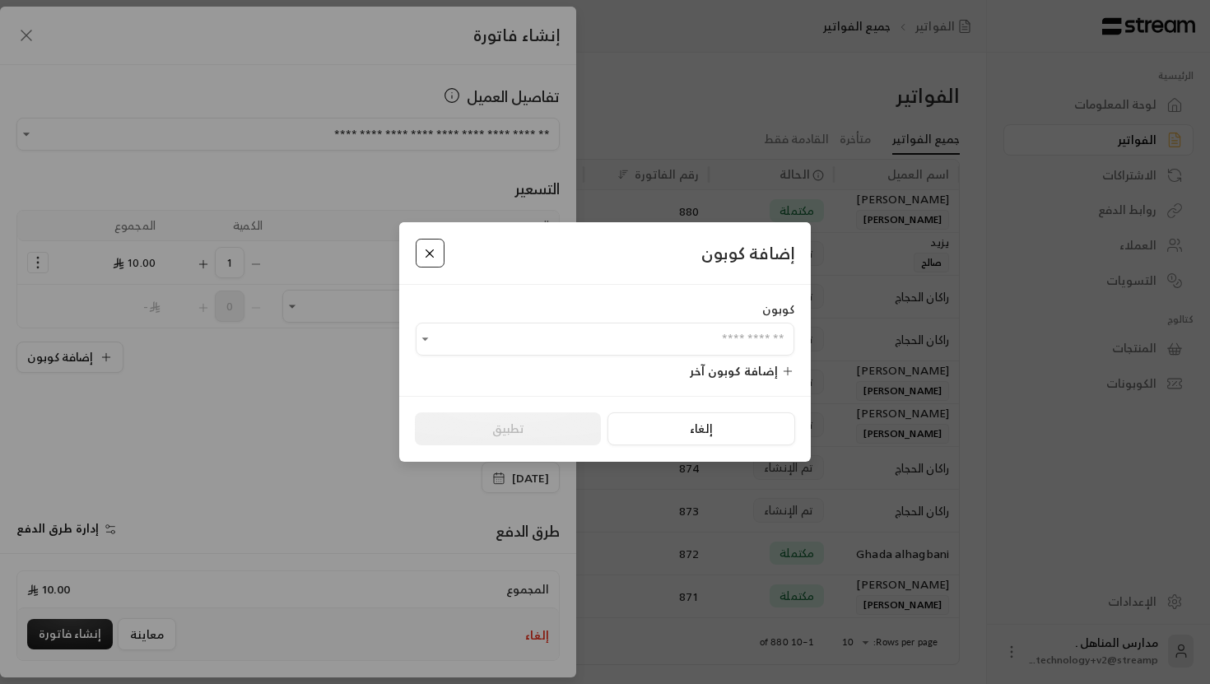
click at [432, 253] on button "Close" at bounding box center [430, 253] width 29 height 29
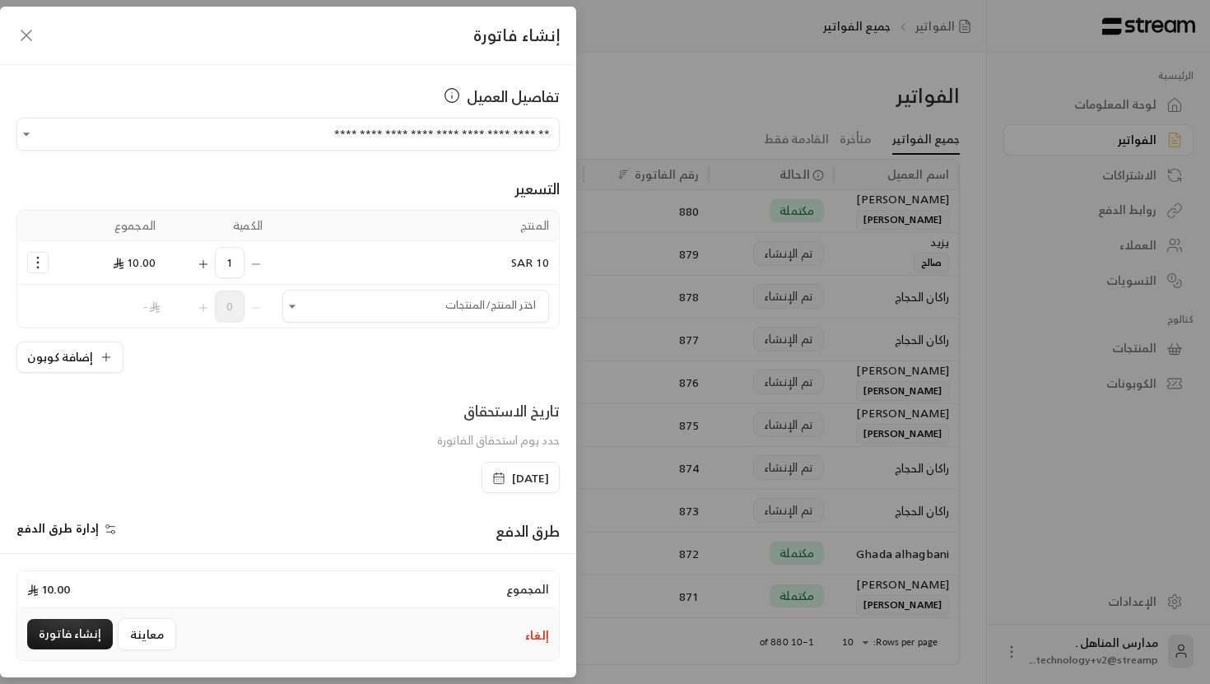
click at [366, 331] on div "المنتج الكمية المجموع 10 SAR 1 10.00 إضافة كوبون إزالة المنتج اختر المنتج/المنت…" at bounding box center [287, 291] width 543 height 163
click at [366, 319] on input "اختر العميل" at bounding box center [415, 306] width 267 height 29
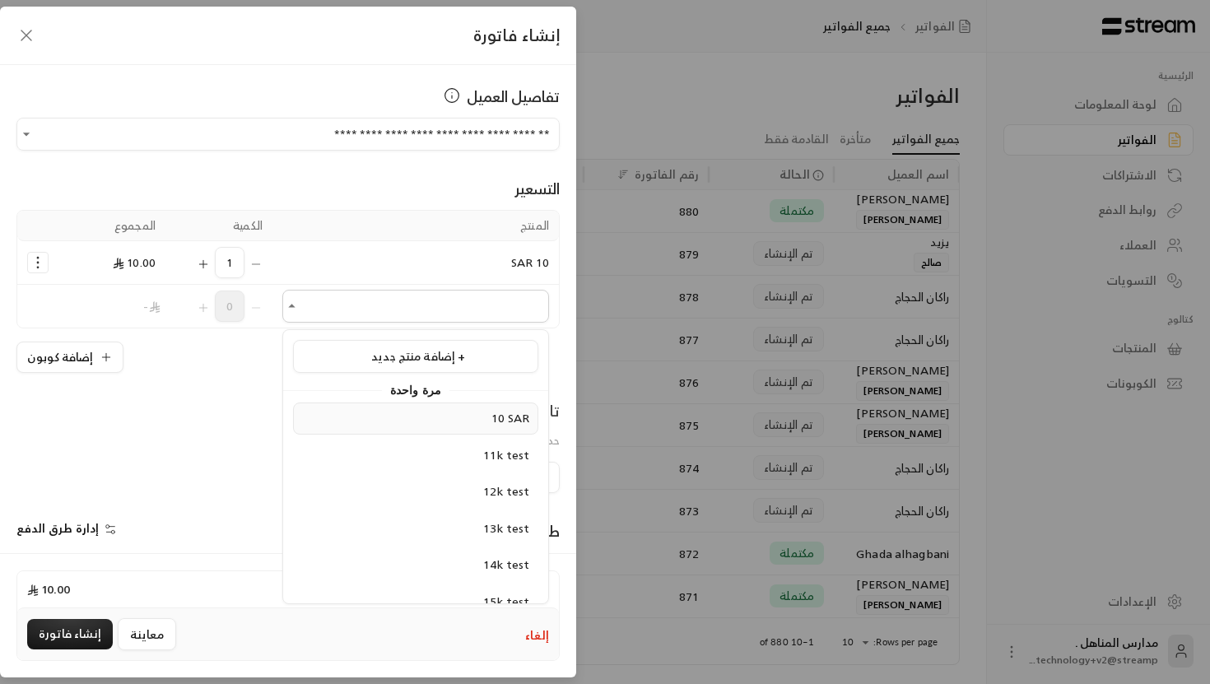
click at [460, 425] on div "10 SAR" at bounding box center [415, 418] width 227 height 17
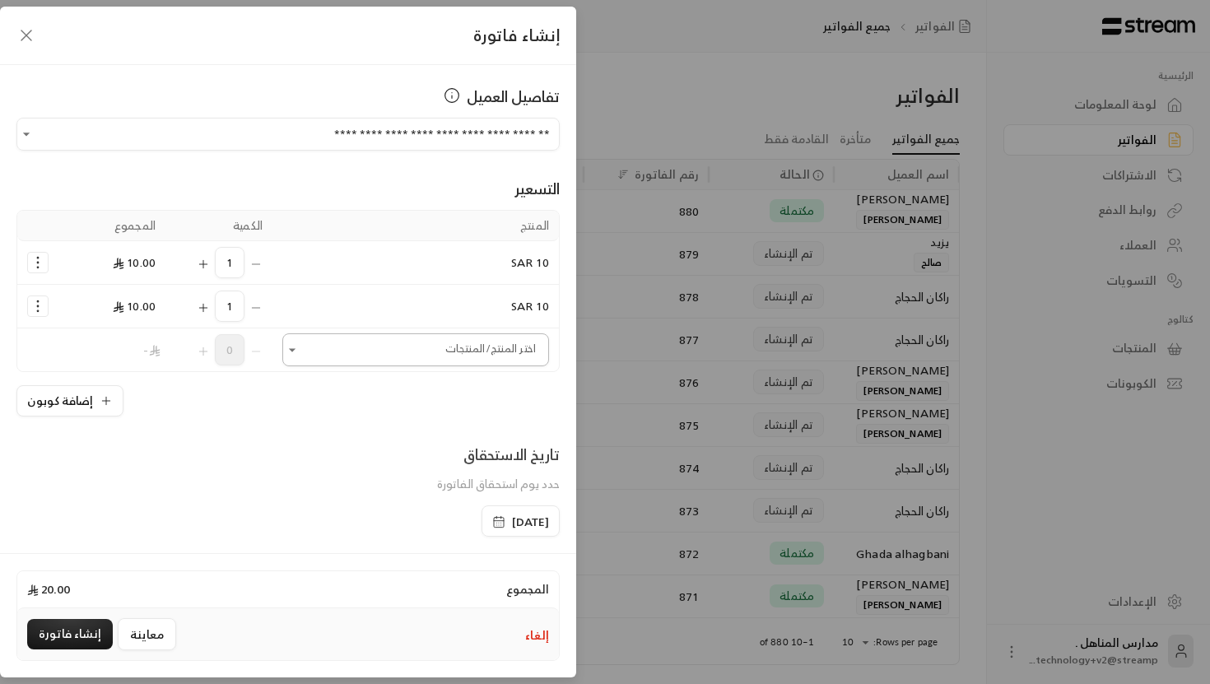
click at [284, 343] on icon "Open" at bounding box center [292, 350] width 16 height 16
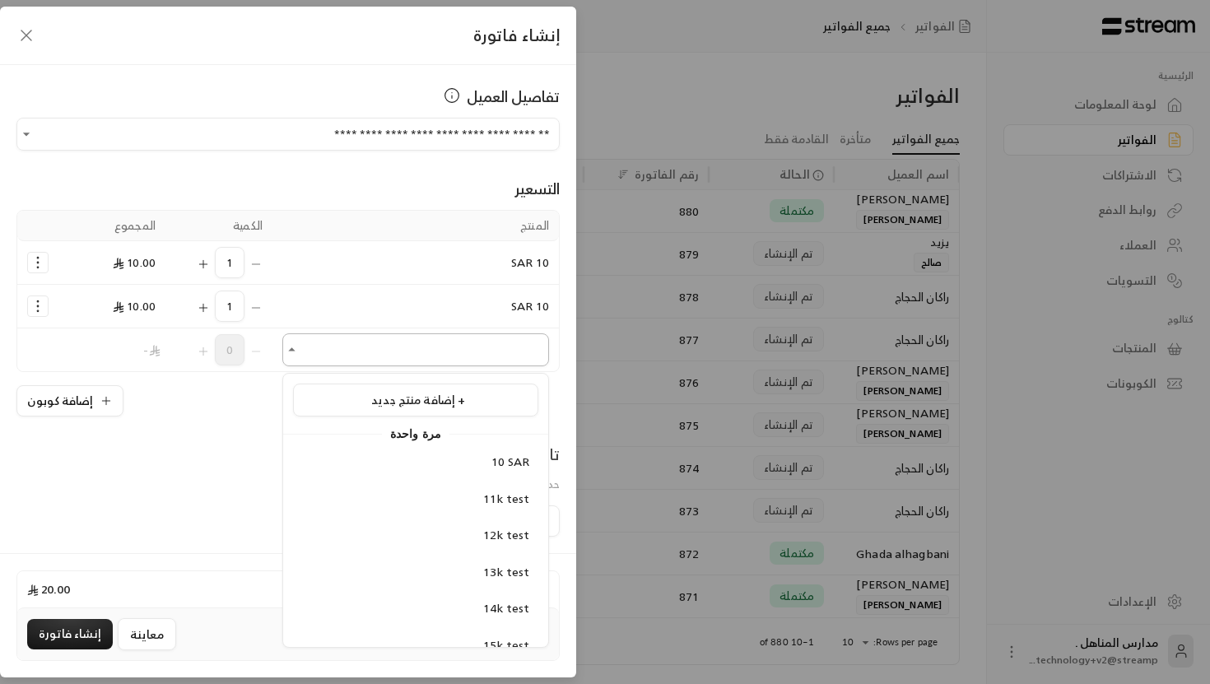
click at [296, 353] on icon "Close" at bounding box center [292, 350] width 16 height 16
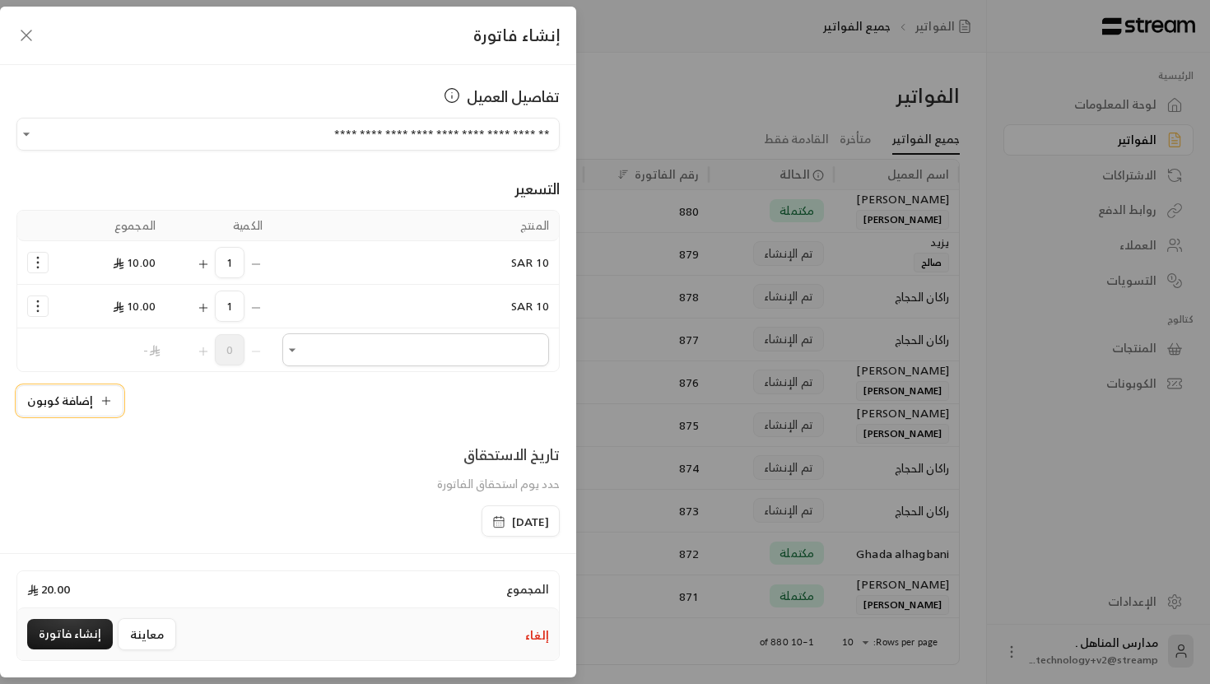
click at [63, 413] on button "إضافة كوبون" at bounding box center [69, 400] width 107 height 31
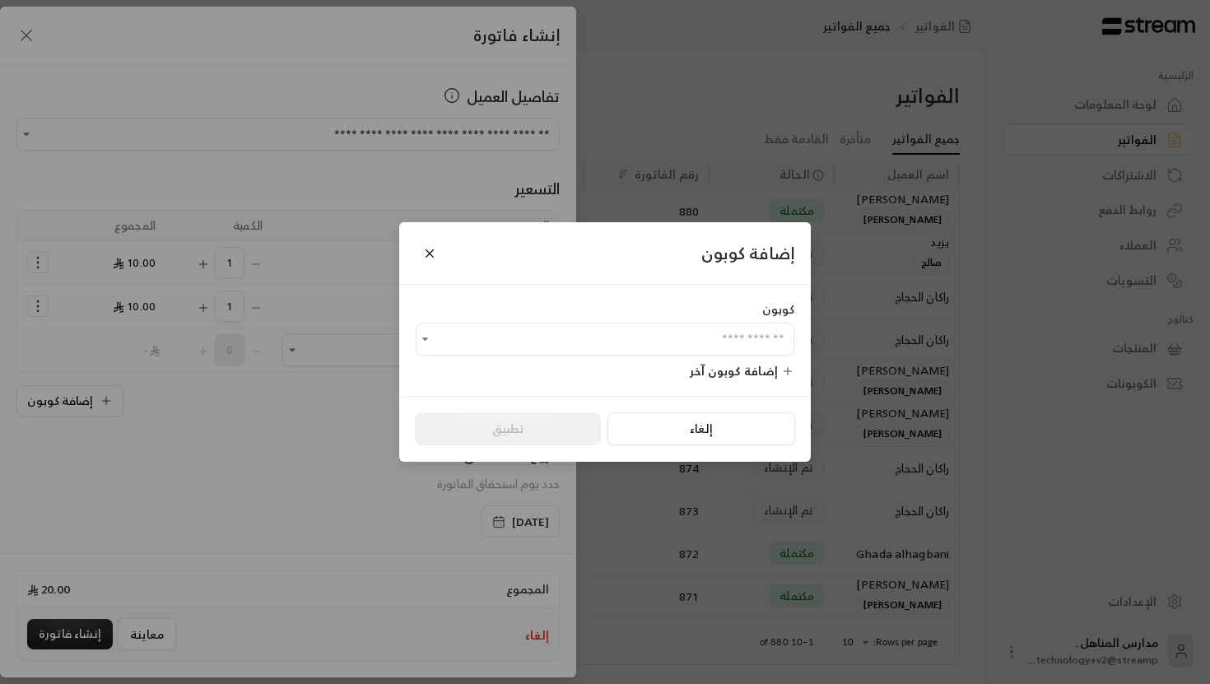
click at [68, 388] on div "إضافة كوبون كوبون ​ إضافة كوبون آخر إلغاء تطبيق" at bounding box center [605, 342] width 1210 height 684
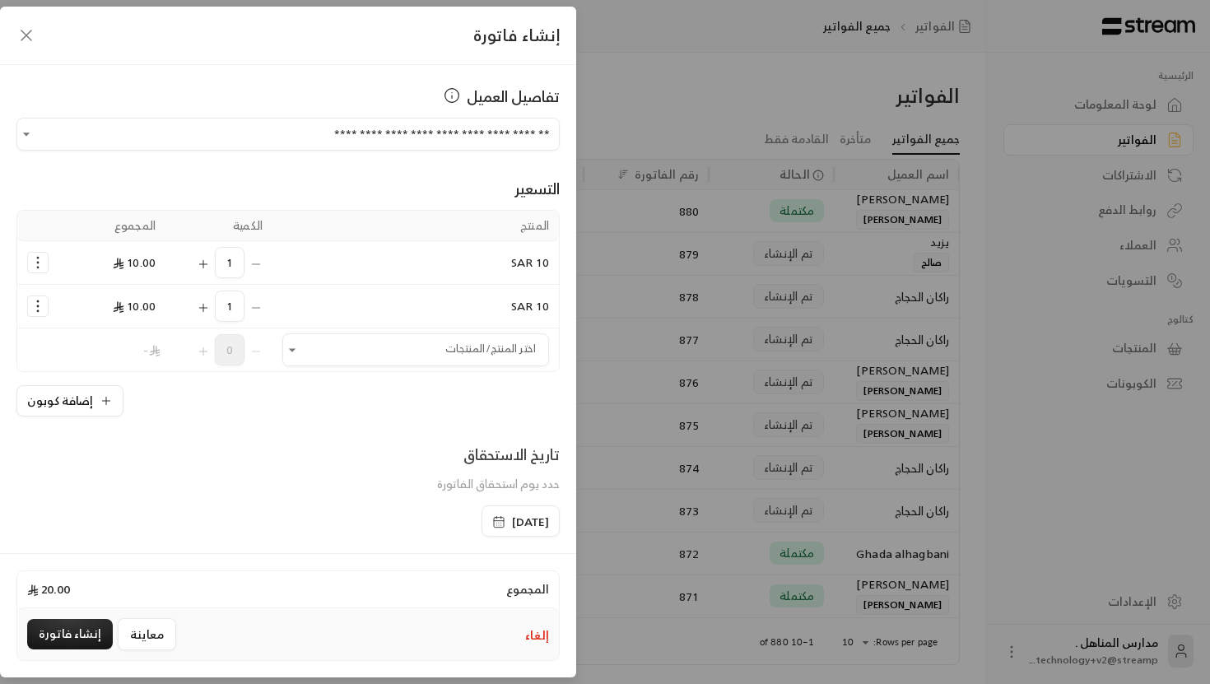
click at [44, 306] on icon "Selected Products" at bounding box center [38, 306] width 16 height 16
click at [114, 356] on span "إضافة كوبون" at bounding box center [102, 347] width 61 height 19
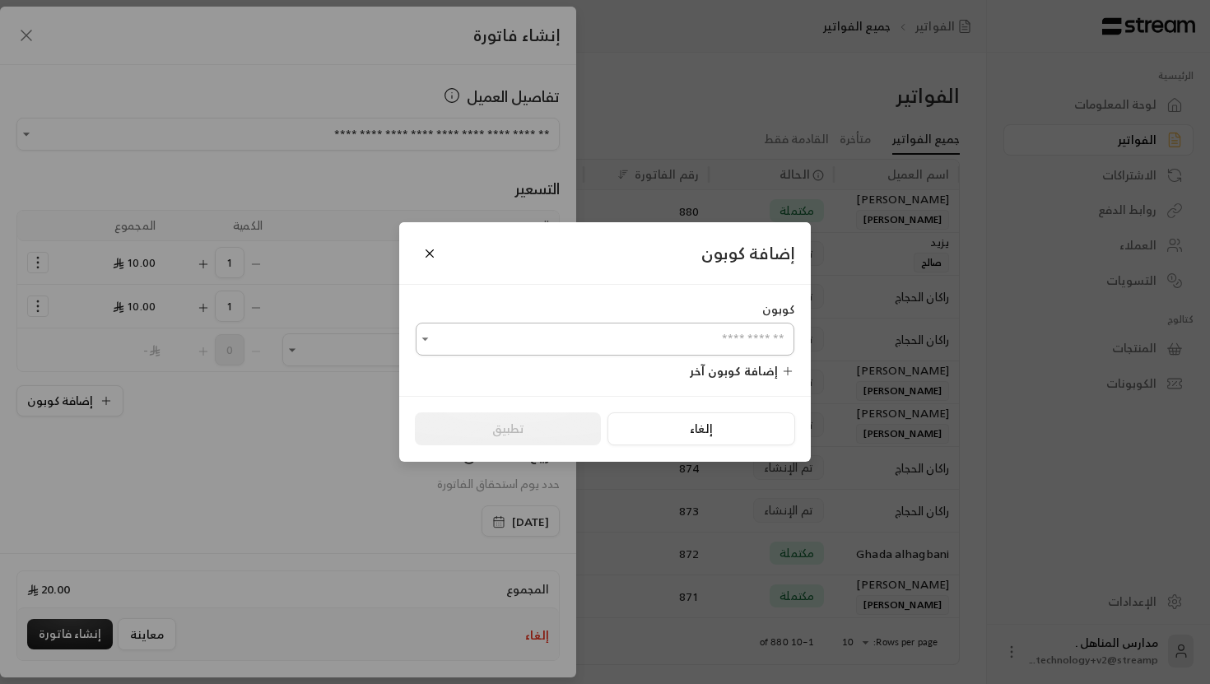
click at [557, 332] on input "اختر العميل" at bounding box center [605, 339] width 379 height 29
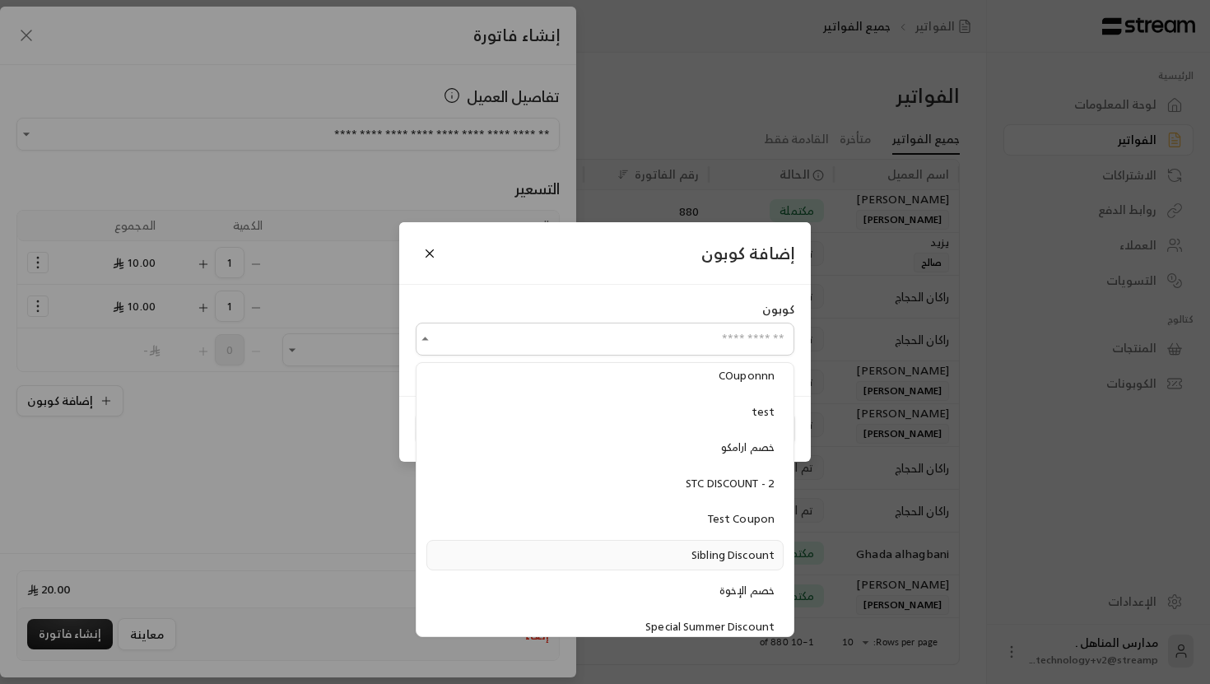
scroll to position [98, 0]
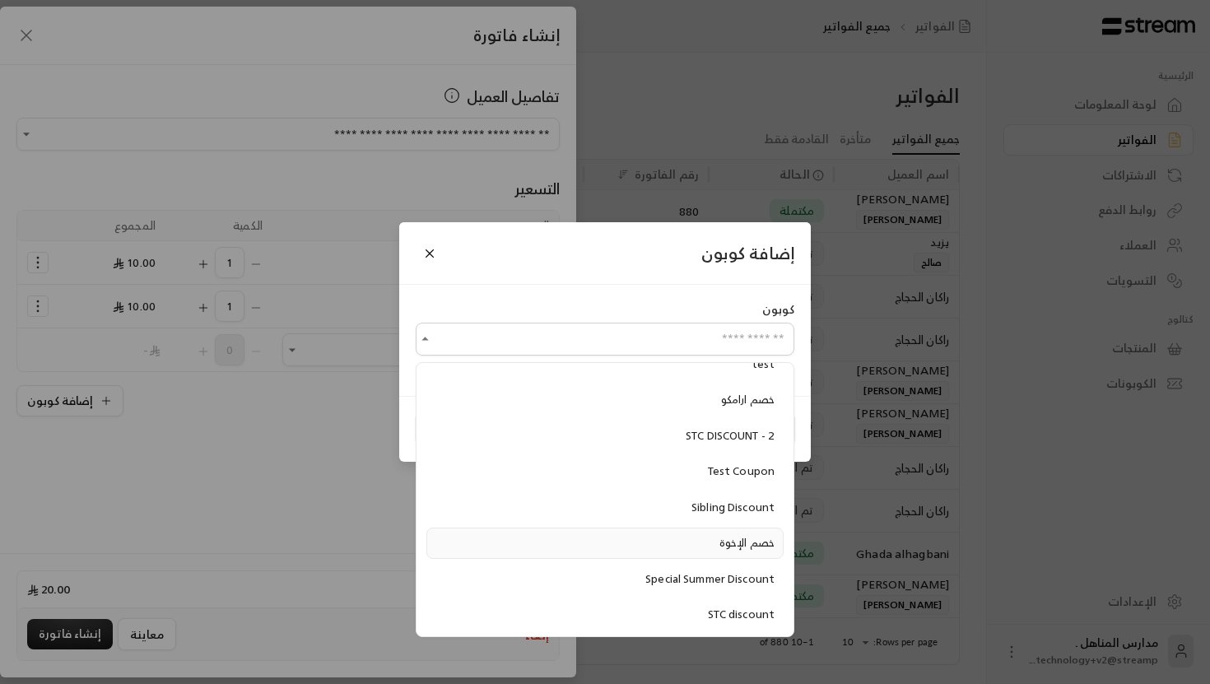
click at [742, 538] on span "خصم الإخوة" at bounding box center [747, 543] width 55 height 19
type input "**********"
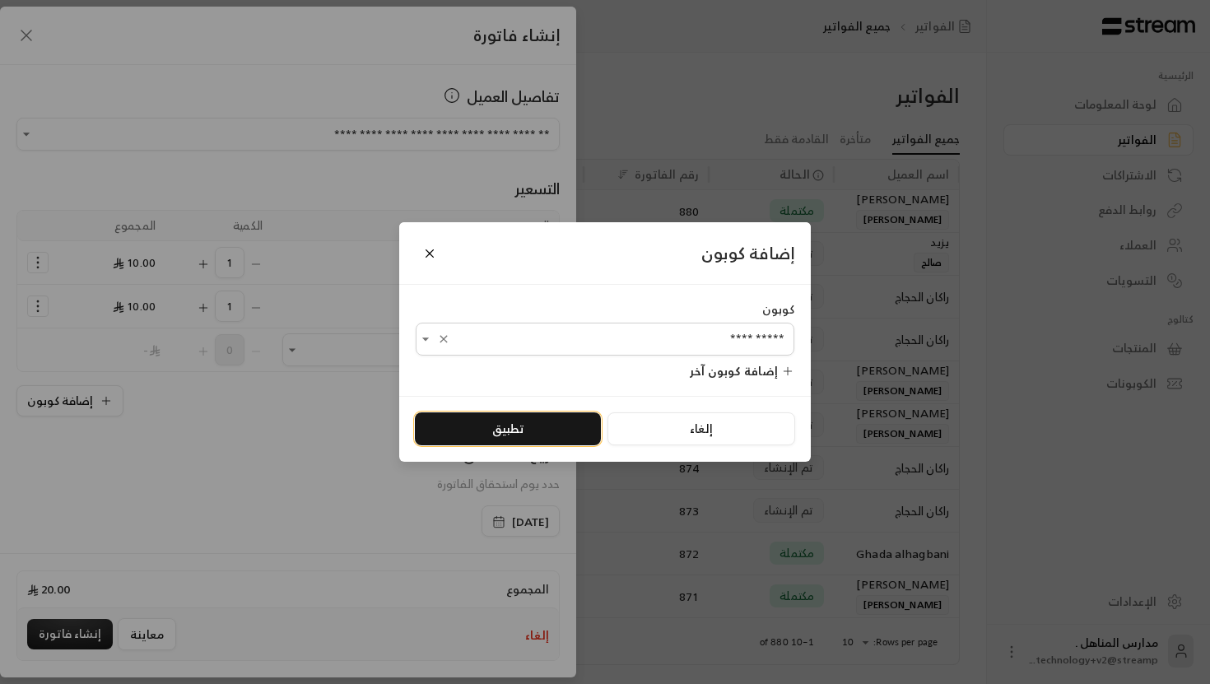
click at [564, 427] on button "تطبيق" at bounding box center [508, 429] width 186 height 33
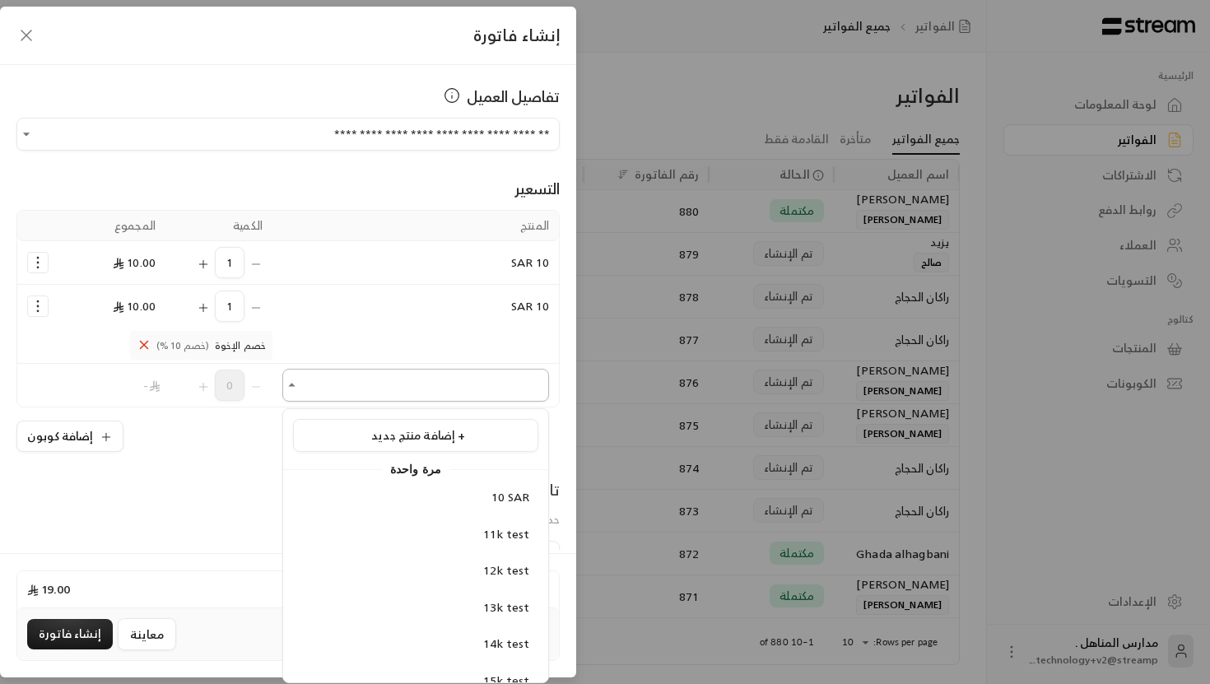
click at [364, 384] on input "اختر العميل" at bounding box center [415, 385] width 267 height 29
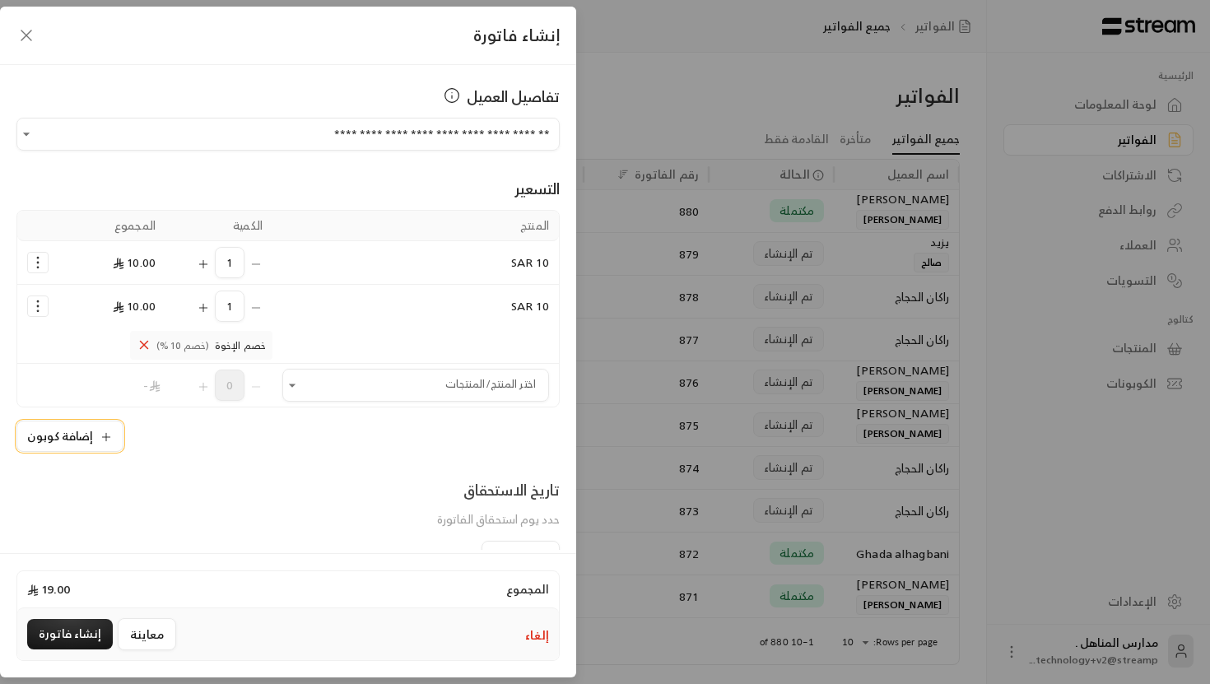
click at [69, 427] on button "إضافة كوبون" at bounding box center [69, 436] width 107 height 31
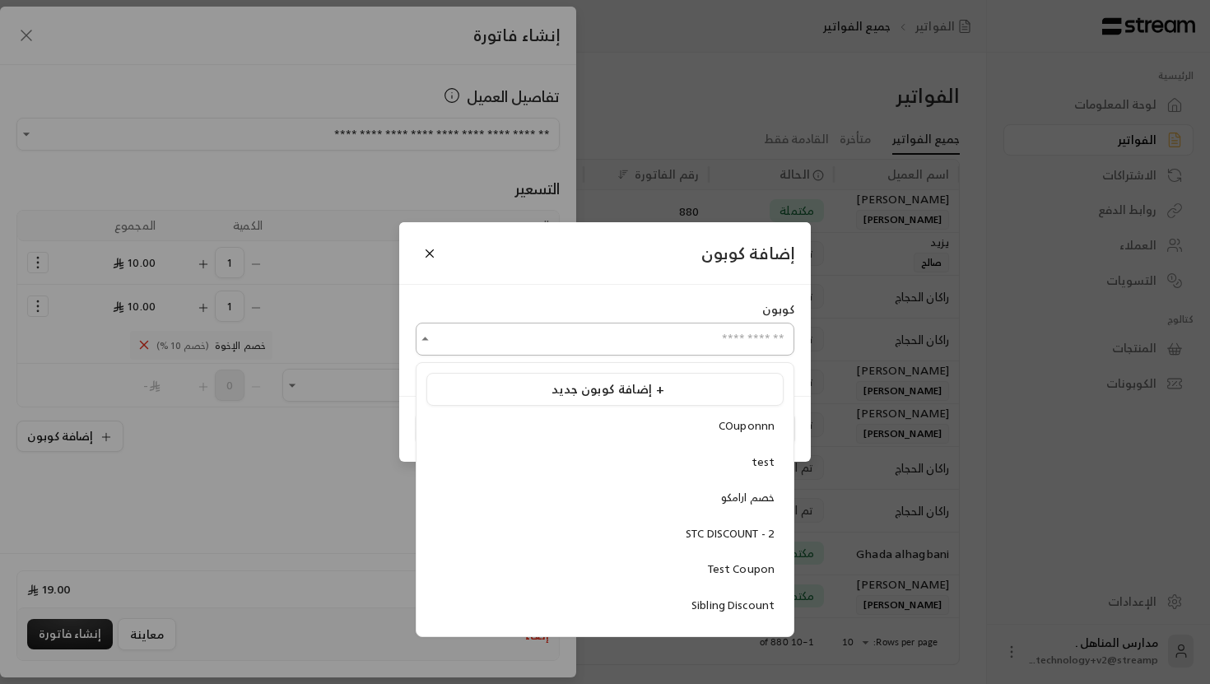
click at [533, 347] on input "اختر العميل" at bounding box center [605, 339] width 379 height 29
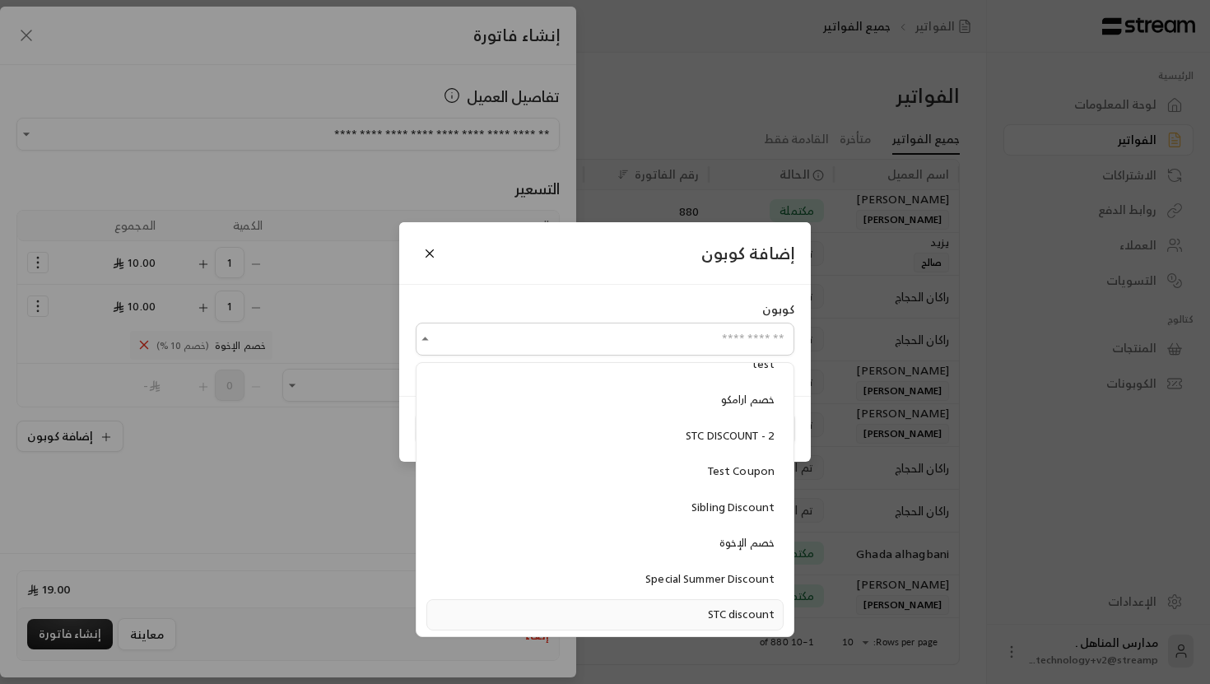
click at [744, 612] on span "STC discount" at bounding box center [741, 614] width 67 height 19
type input "**********"
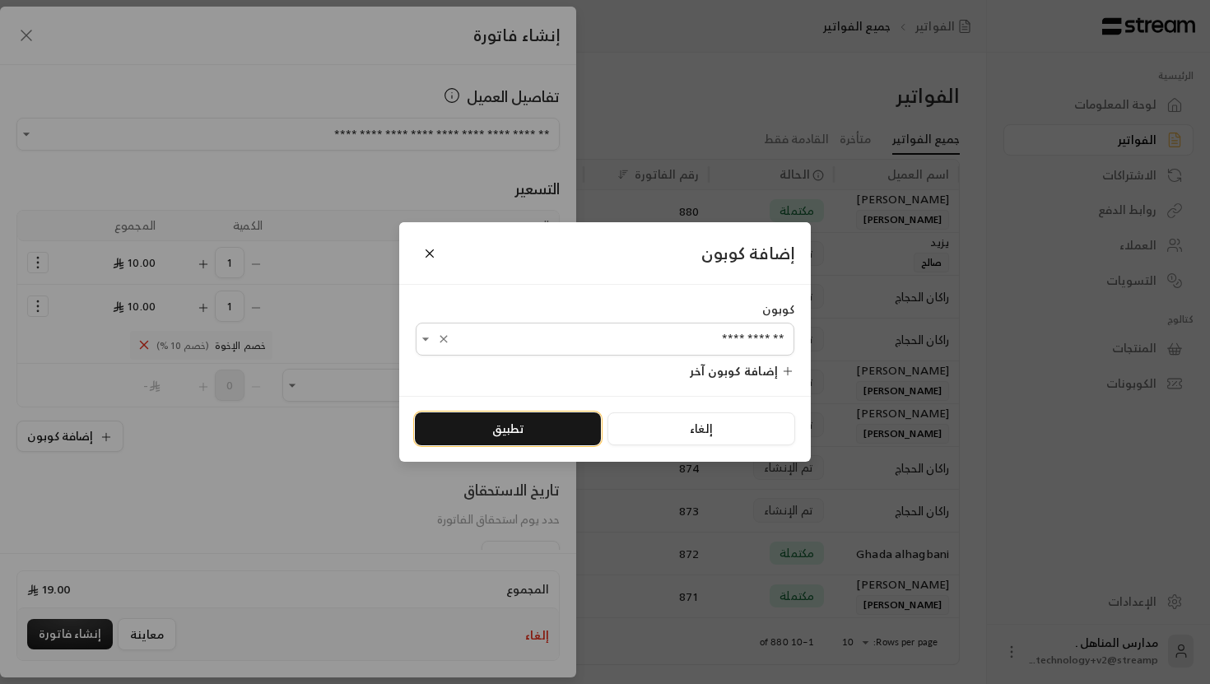
click at [521, 436] on button "تطبيق" at bounding box center [508, 429] width 186 height 33
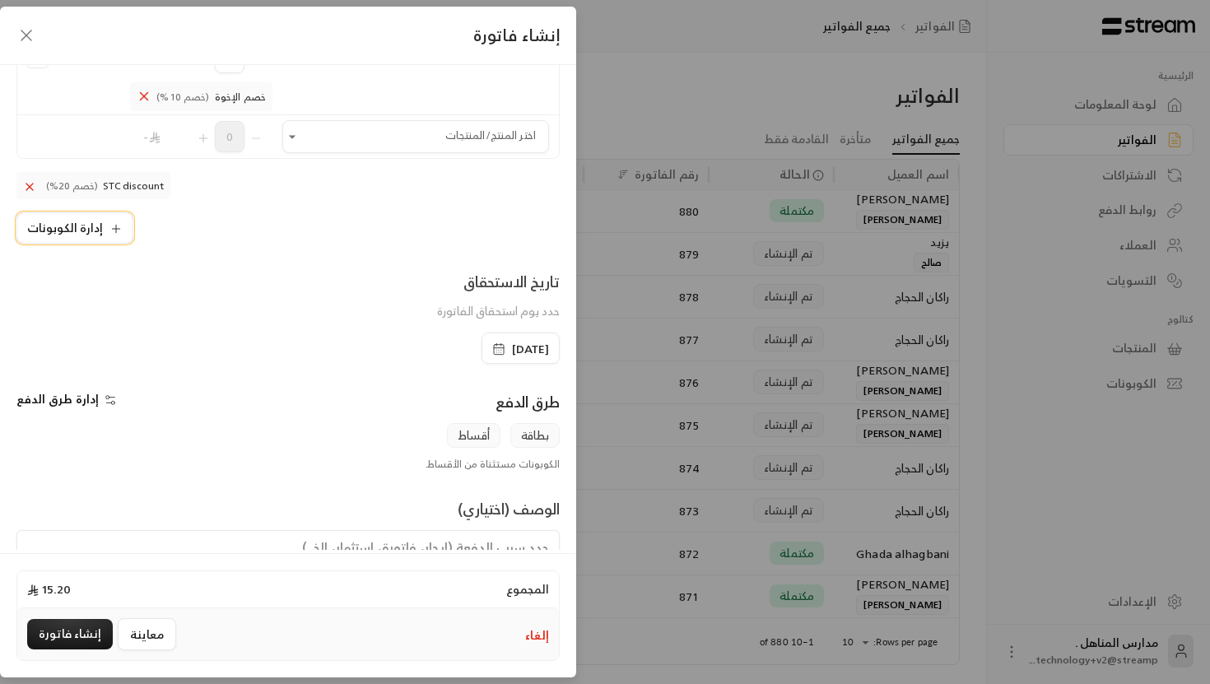
scroll to position [323, 0]
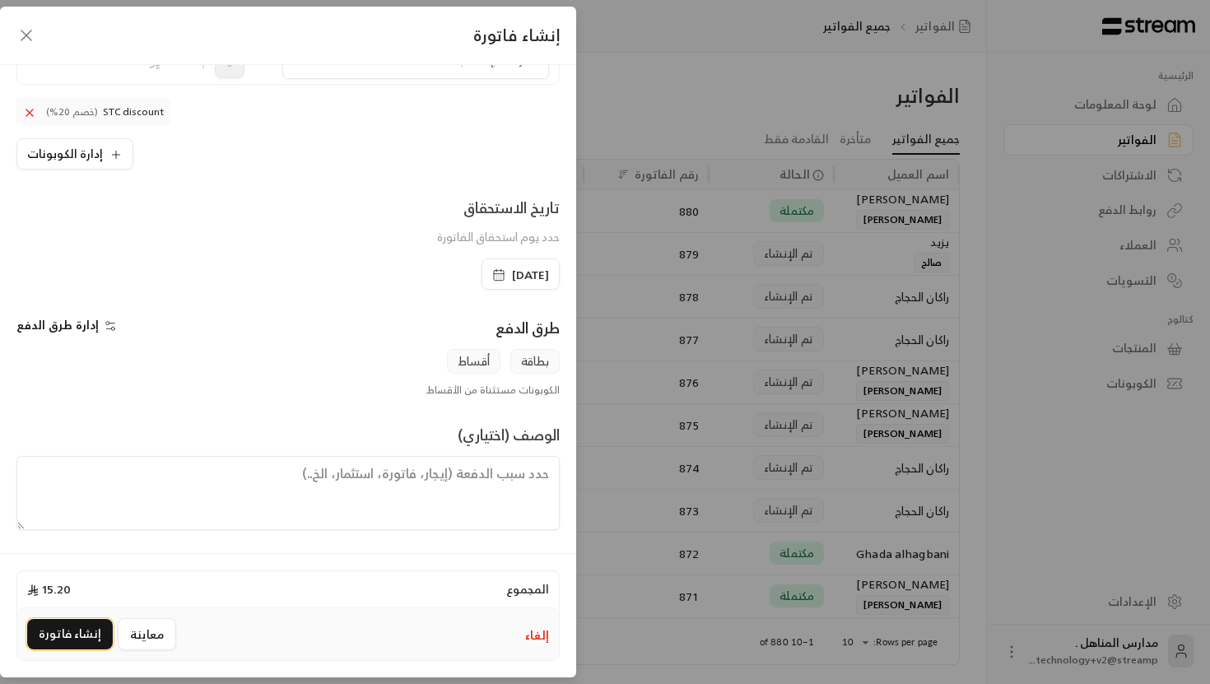
click at [63, 639] on button "إنشاء فاتورة" at bounding box center [70, 634] width 86 height 30
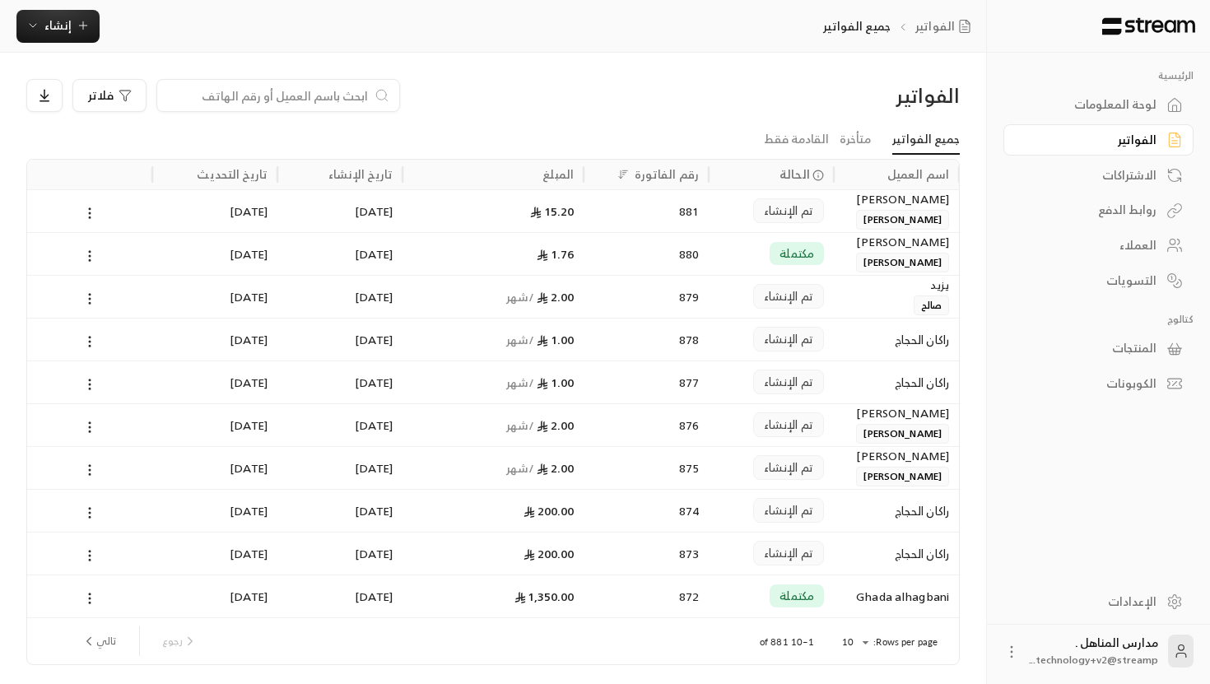
click at [544, 205] on div "15.20" at bounding box center [493, 211] width 161 height 42
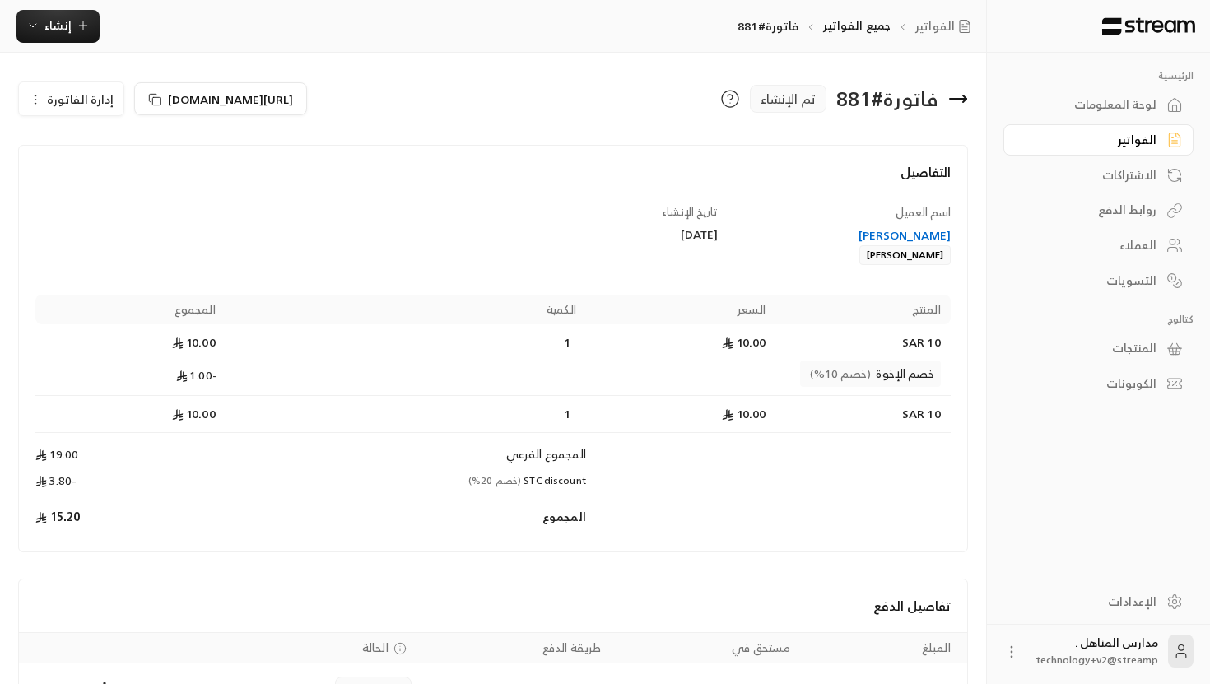
click at [95, 99] on span "إدارة الفاتورة" at bounding box center [80, 99] width 67 height 21
click at [281, 202] on div "التفاصيل" at bounding box center [493, 183] width 931 height 42
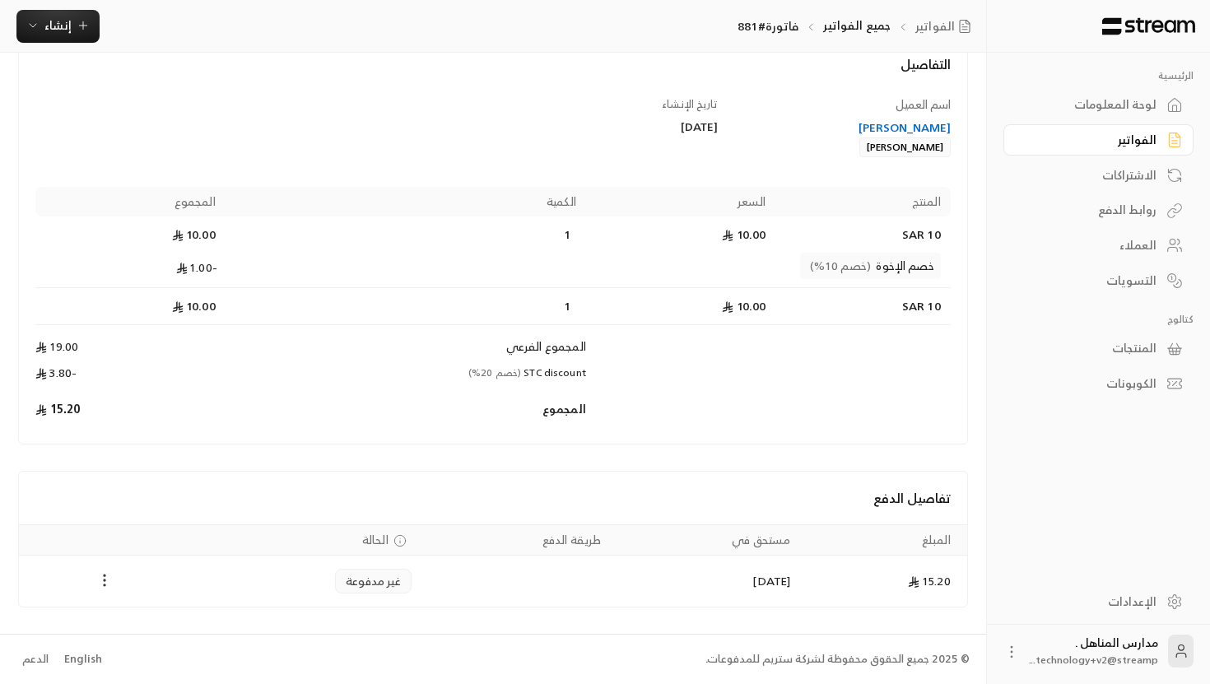
click at [102, 572] on icon "Payments" at bounding box center [104, 580] width 16 height 16
click at [151, 614] on li "تغيير الحالة الى مدفوعة" at bounding box center [166, 624] width 127 height 30
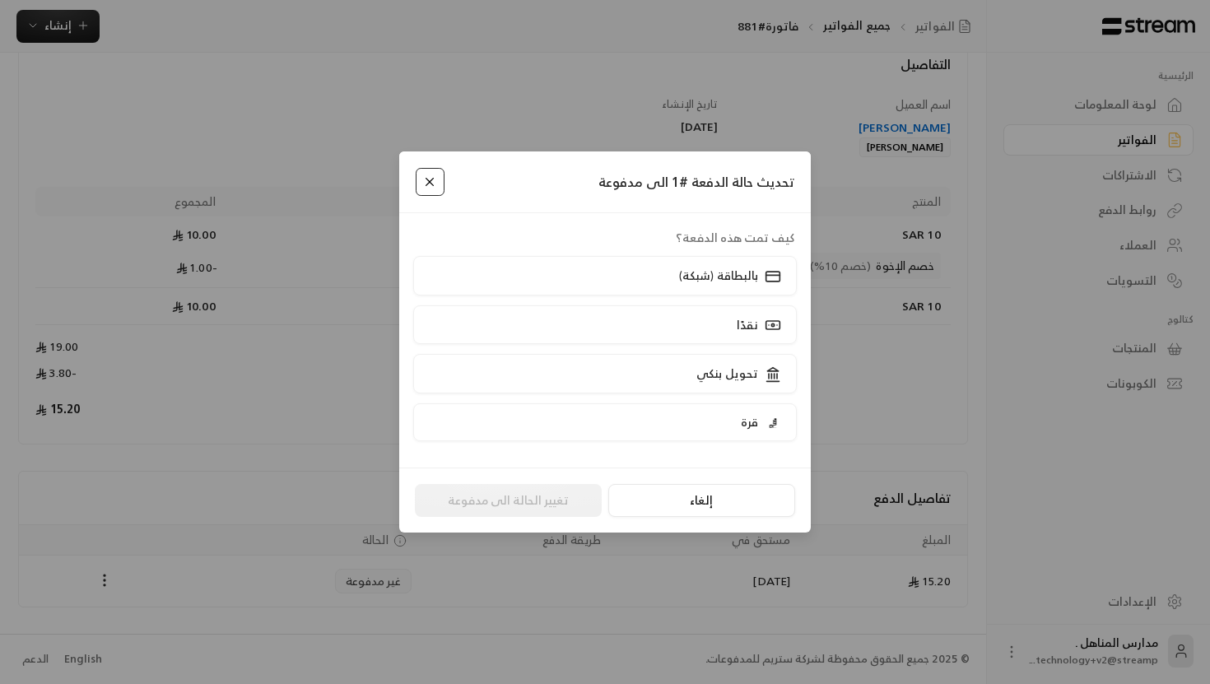
click at [426, 186] on button "Close" at bounding box center [430, 182] width 29 height 29
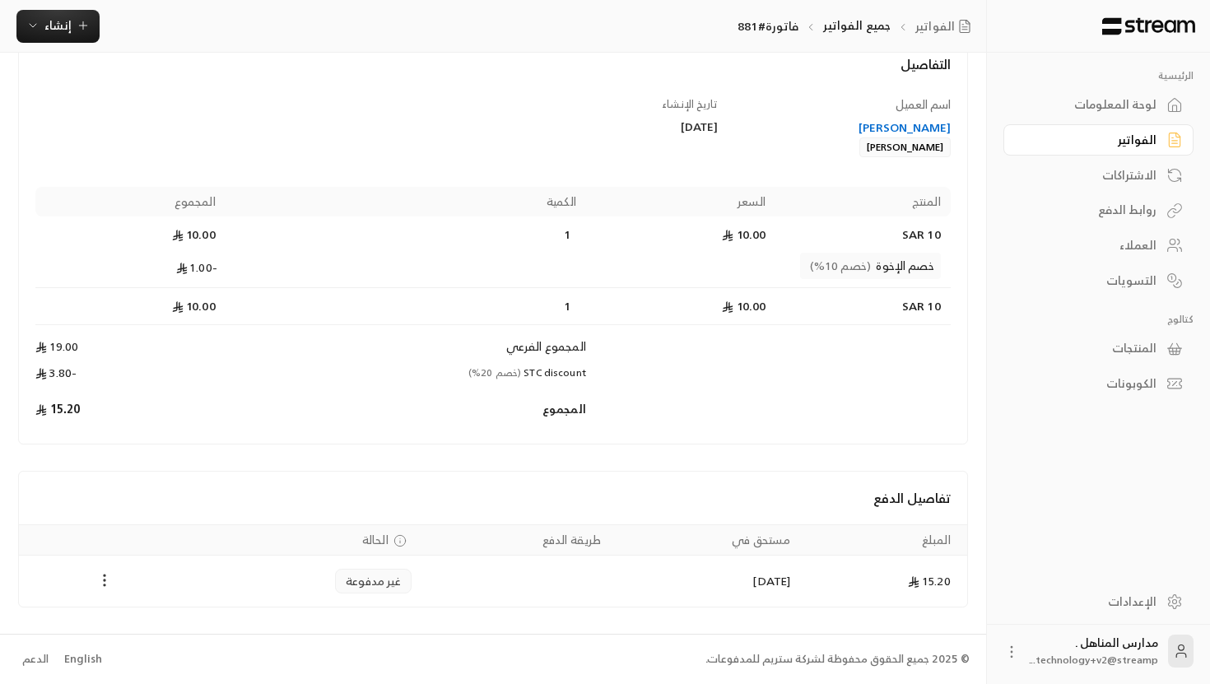
click at [102, 578] on icon "Payments" at bounding box center [104, 580] width 16 height 16
click at [153, 620] on li "تغيير الحالة الى مدفوعة" at bounding box center [166, 624] width 127 height 30
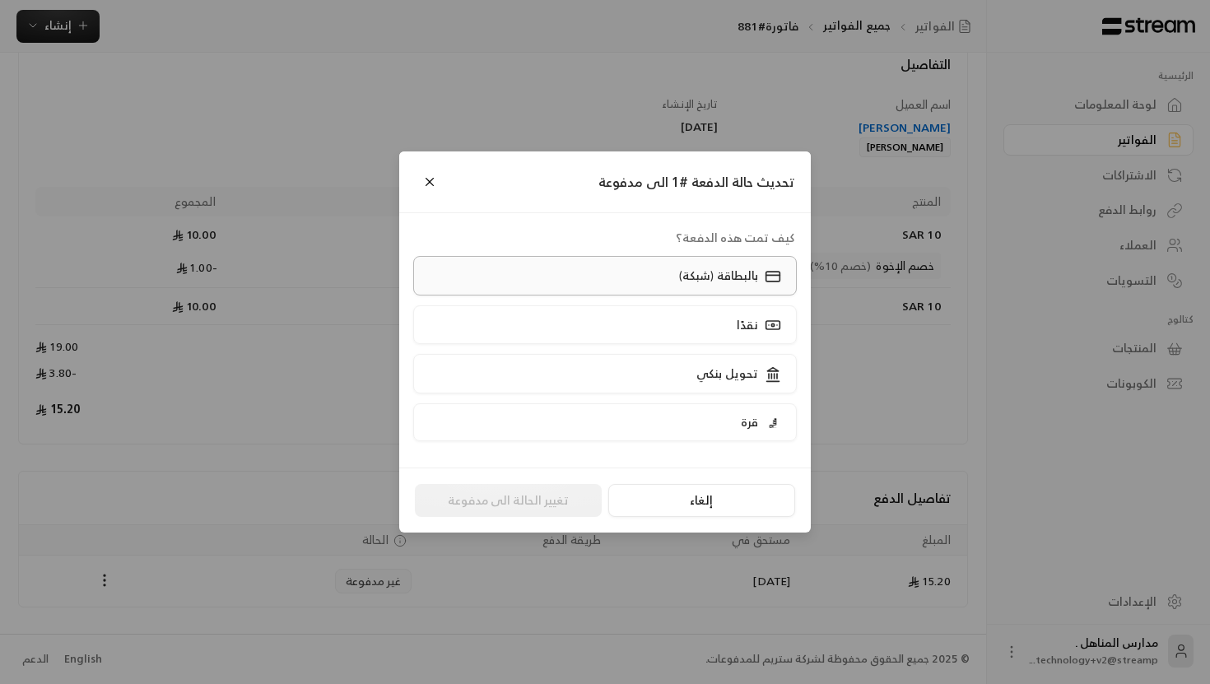
click at [643, 273] on label "بالبطاقة (شبكة)" at bounding box center [605, 275] width 385 height 39
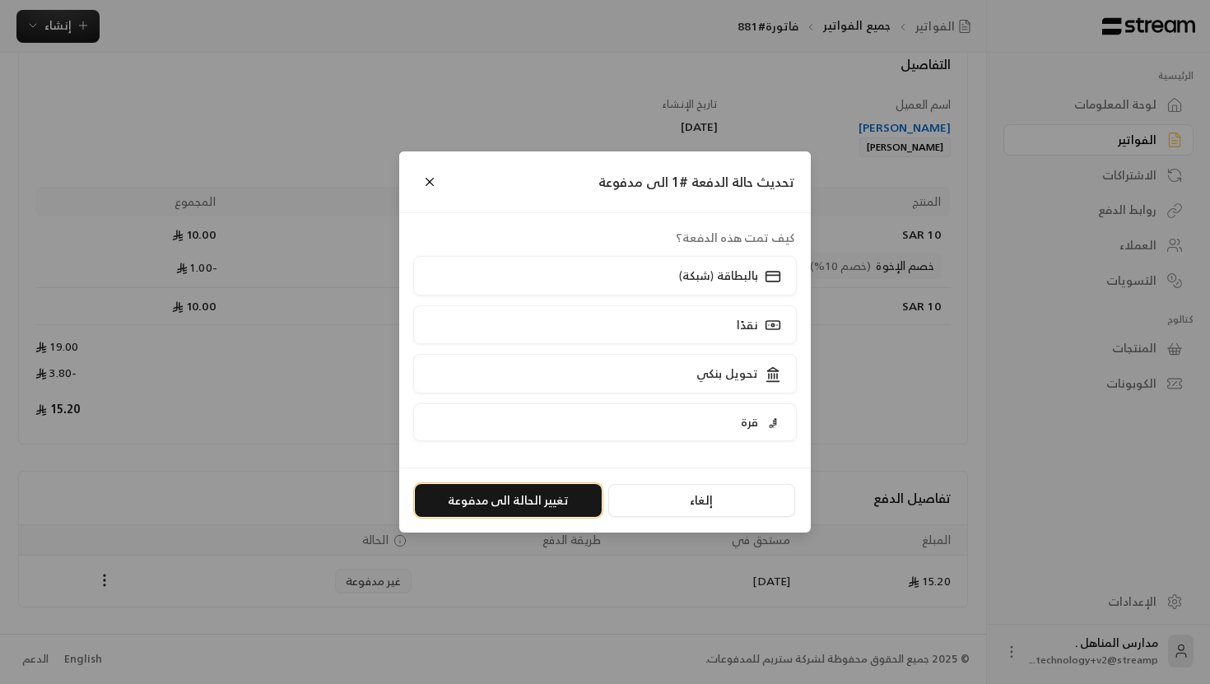
click at [525, 499] on button "تغيير الحالة الى مدفوعة" at bounding box center [508, 500] width 187 height 33
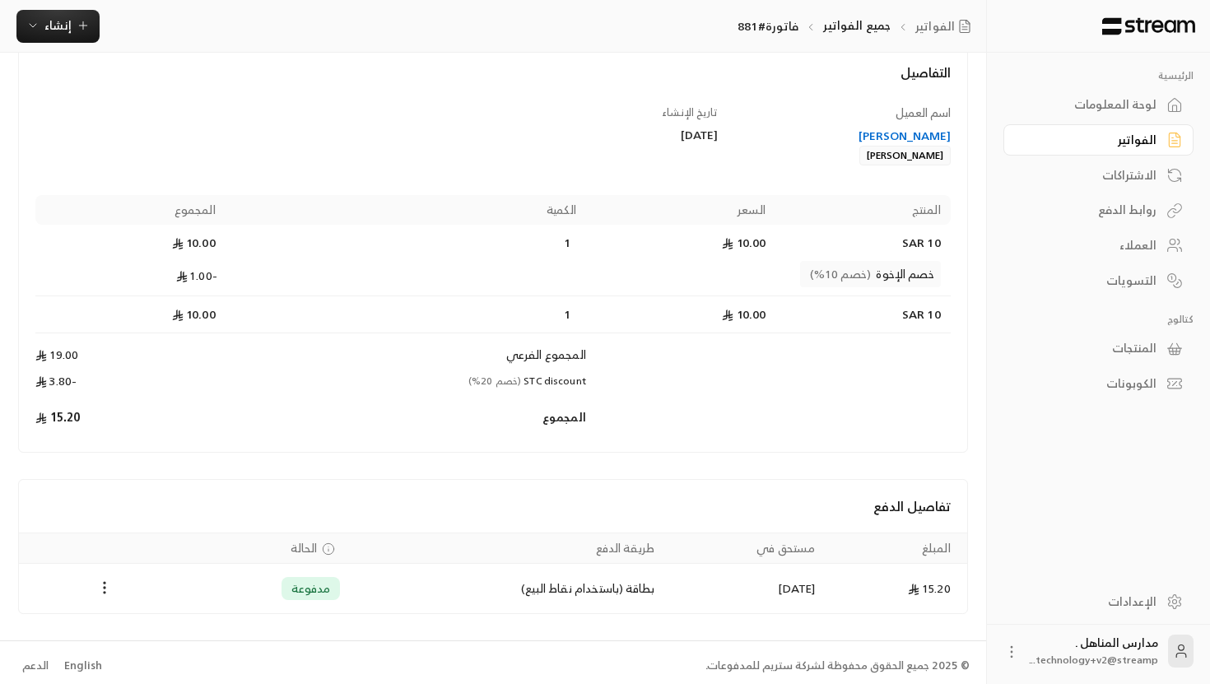
scroll to position [98, 0]
click at [106, 587] on icon "Payments" at bounding box center [104, 589] width 16 height 16
click at [189, 515] on div at bounding box center [605, 342] width 1210 height 684
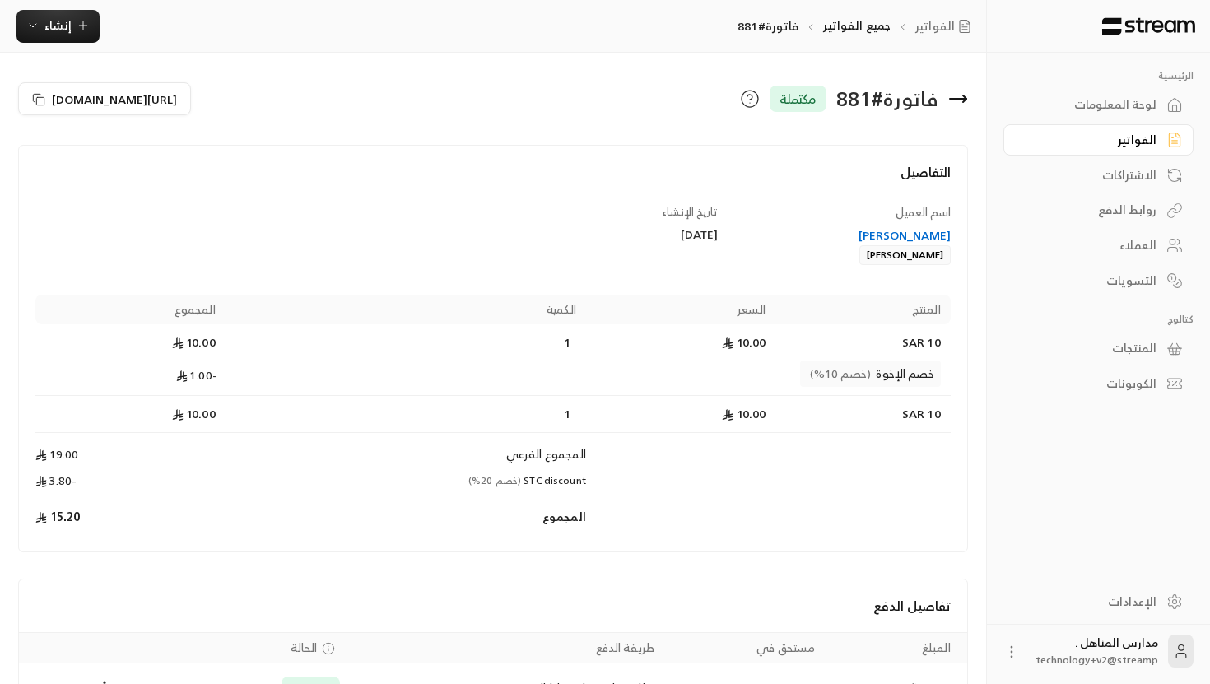
click at [745, 93] on icon at bounding box center [750, 99] width 20 height 20
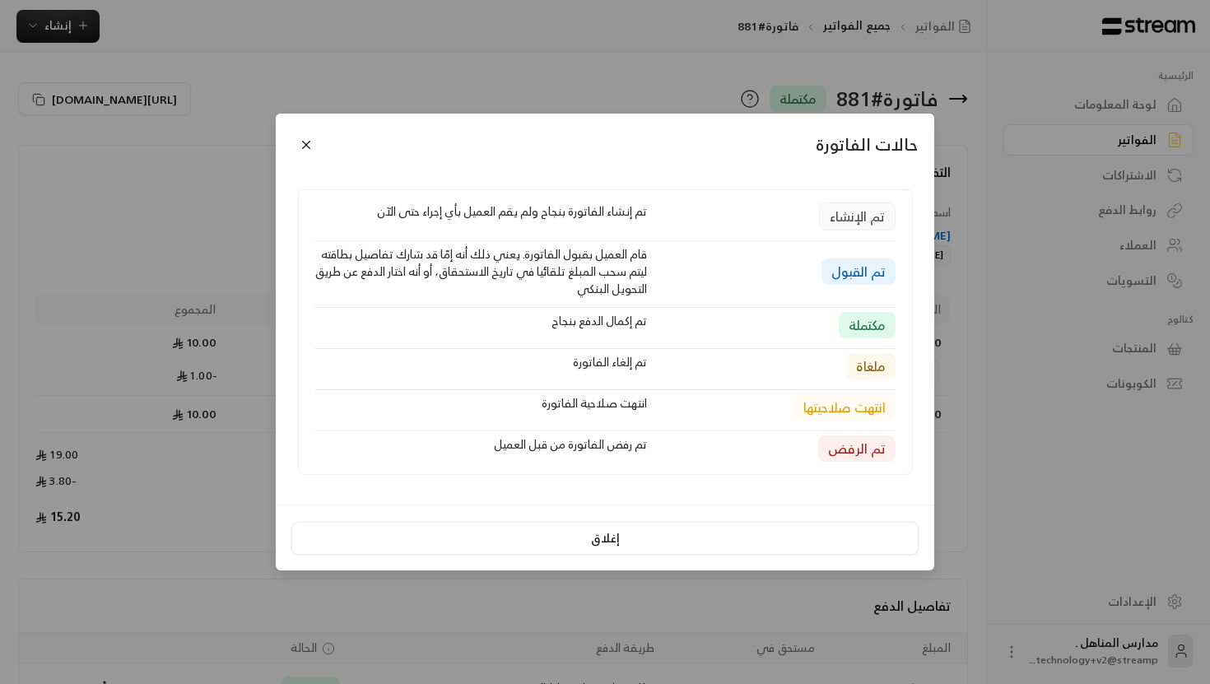
click at [665, 73] on div "حالات الفاتورة تم الإنشاء تم إنشاء الفاتورة بنجاح ولم يقم العميل بأي إجراء حتى …" at bounding box center [605, 342] width 1210 height 684
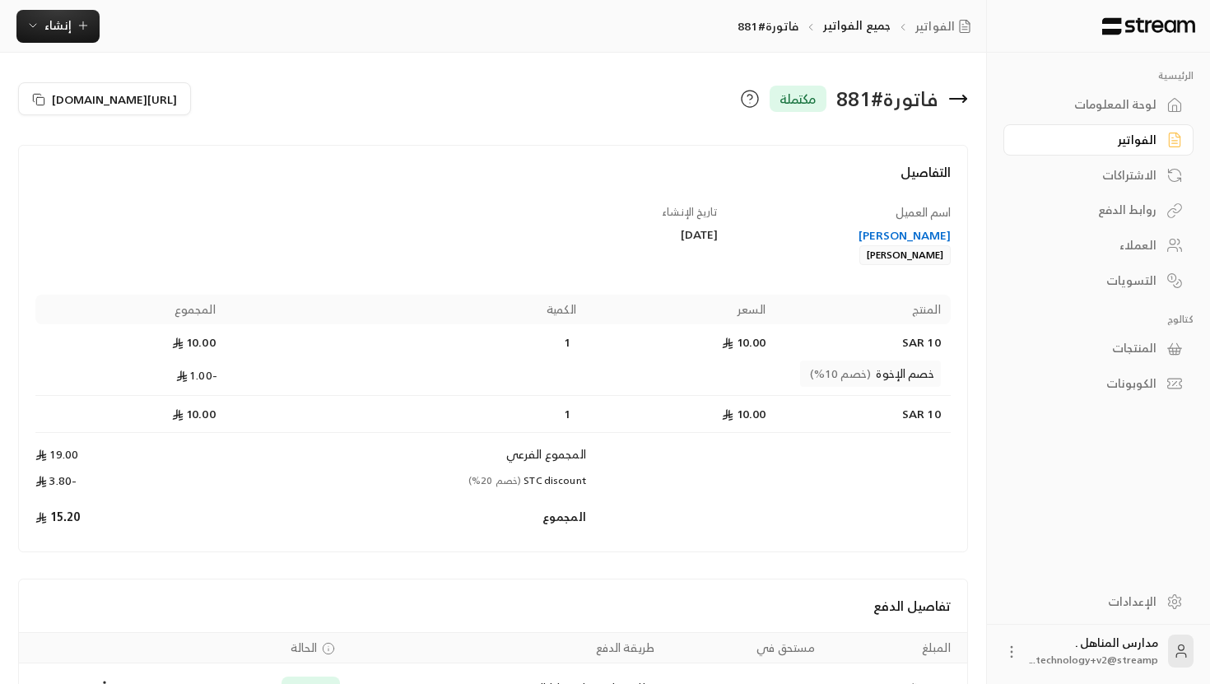
scroll to position [106, 0]
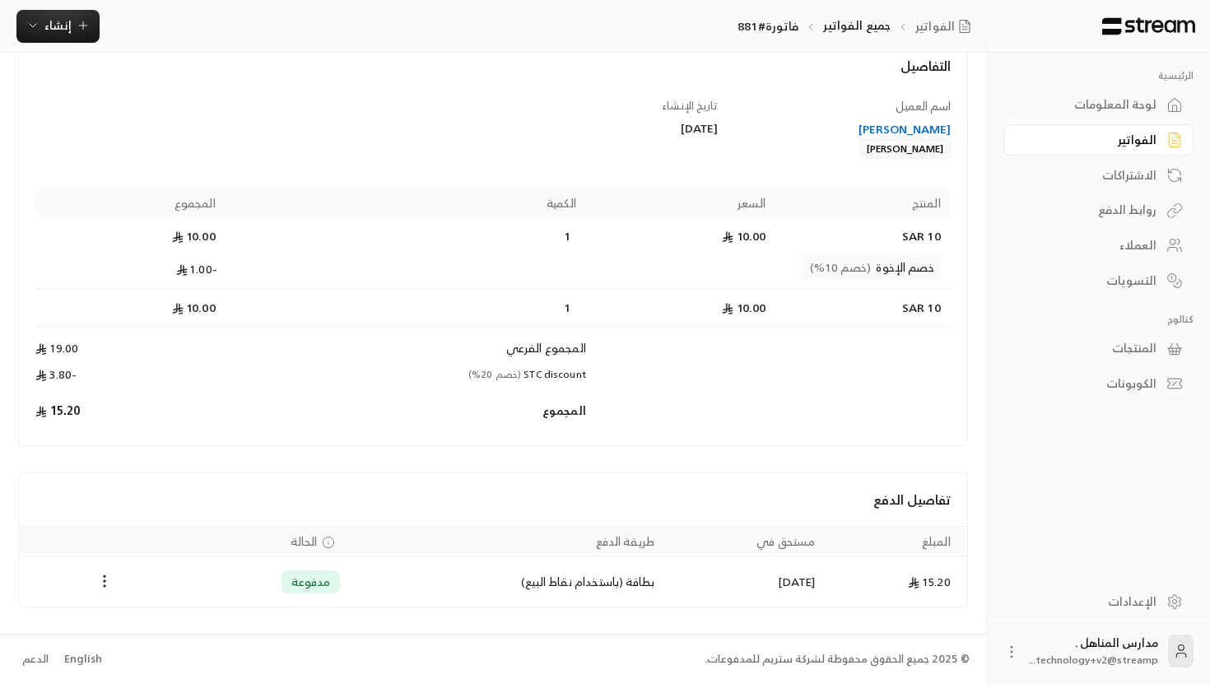
click at [110, 592] on td "Payments" at bounding box center [104, 581] width 170 height 49
click at [1146, 105] on div "لوحة المعلومات" at bounding box center [1090, 104] width 133 height 16
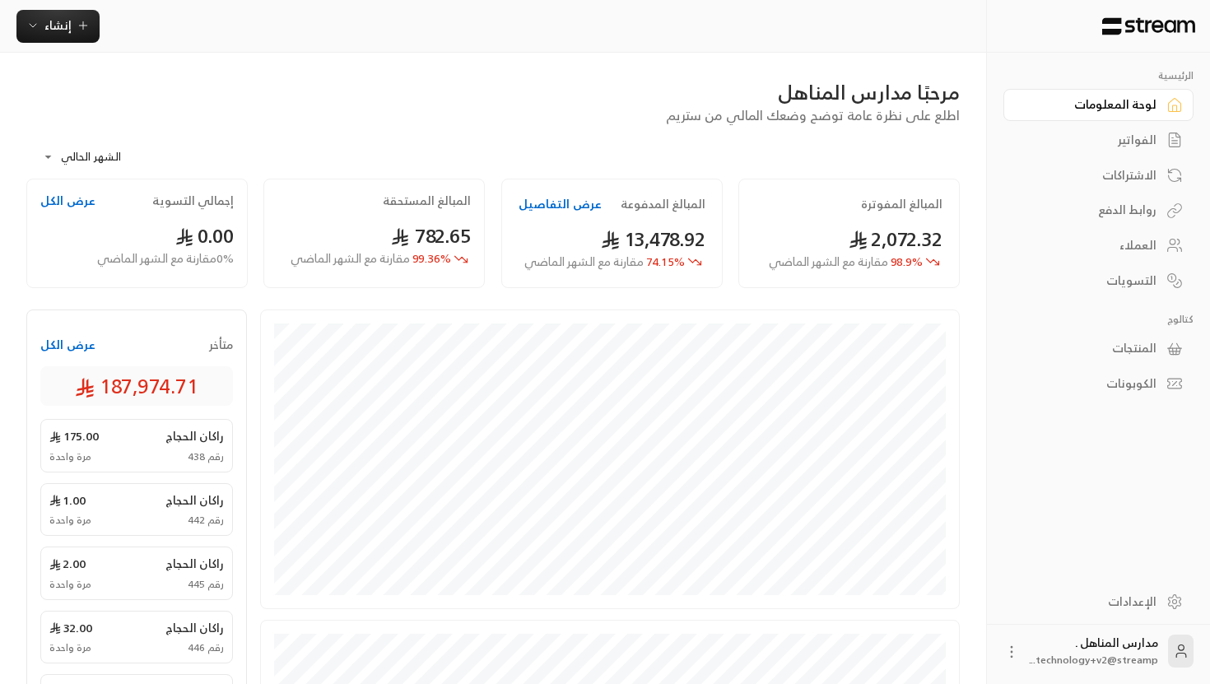
click at [656, 98] on div "مرحبًا مدارس المناهل" at bounding box center [493, 92] width 934 height 26
click at [29, 22] on icon "button" at bounding box center [32, 25] width 13 height 13
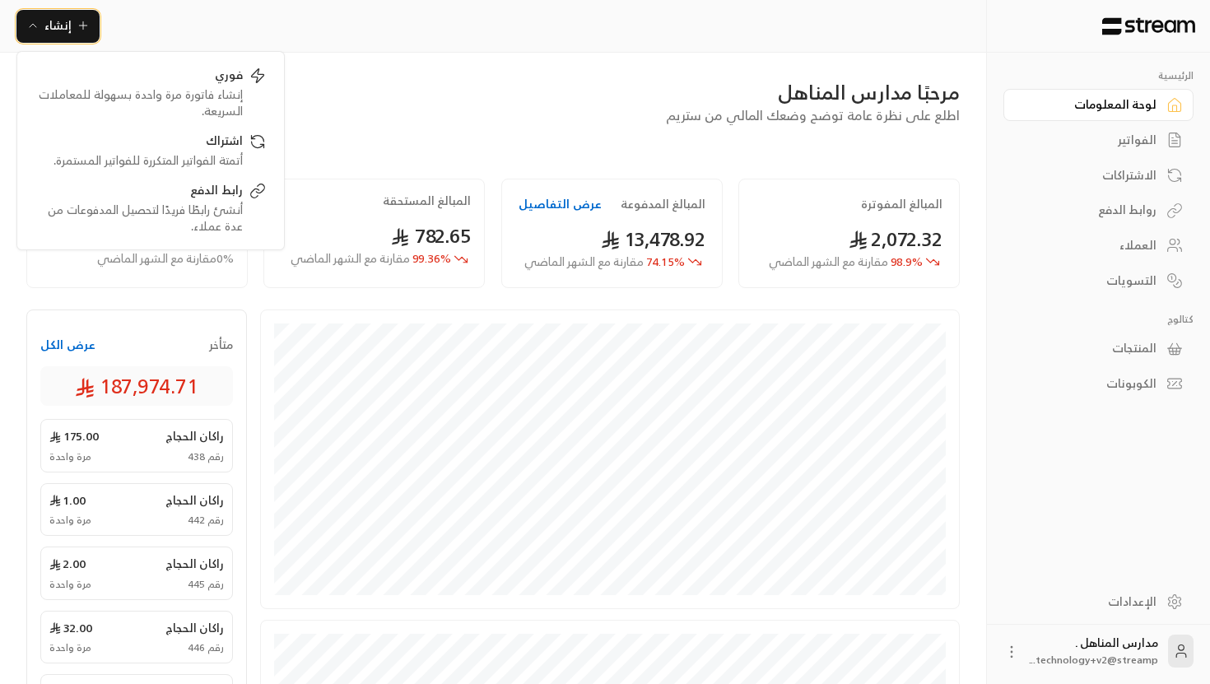
click at [26, 28] on icon "button" at bounding box center [32, 25] width 13 height 13
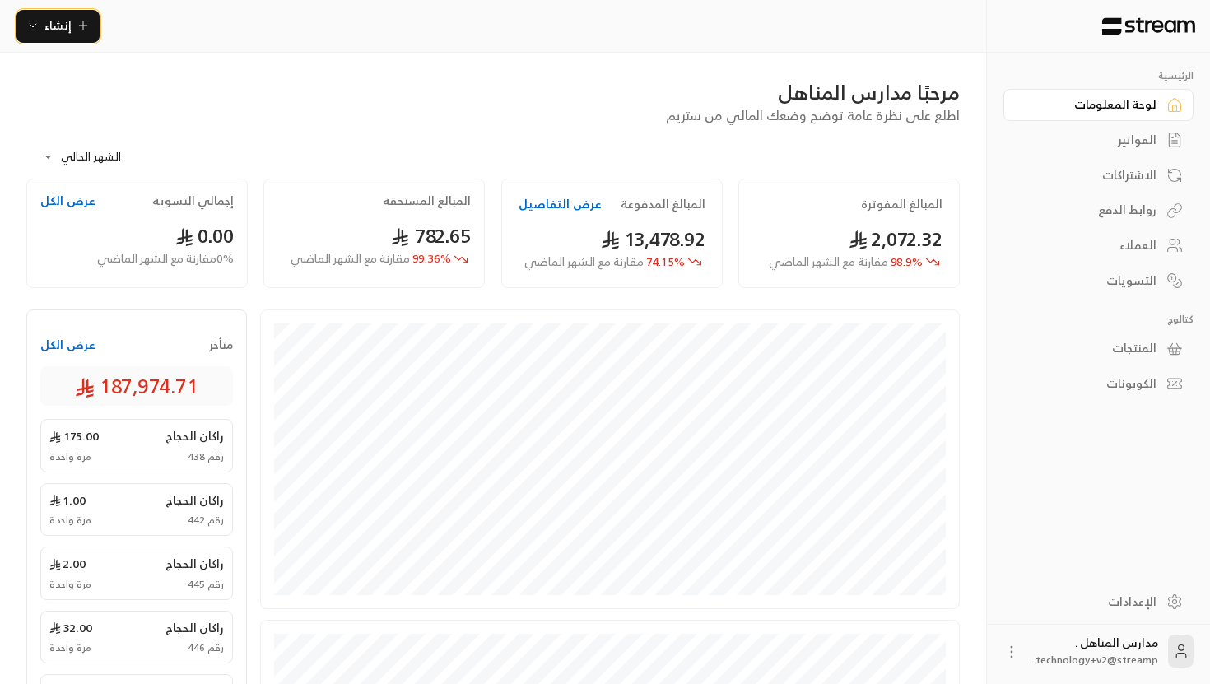
click at [26, 28] on icon "button" at bounding box center [32, 25] width 13 height 13
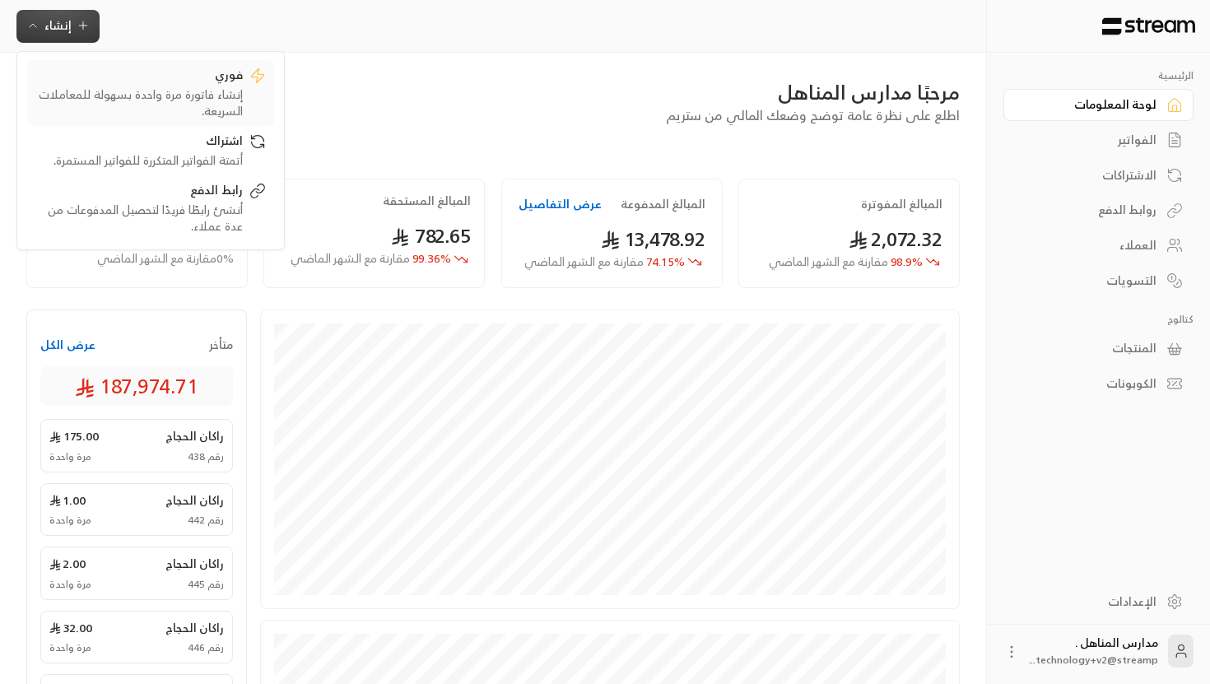
click at [209, 100] on div "إنشاء فاتورة مرة واحدة بسهولة للمعاملات السريعة." at bounding box center [139, 102] width 208 height 33
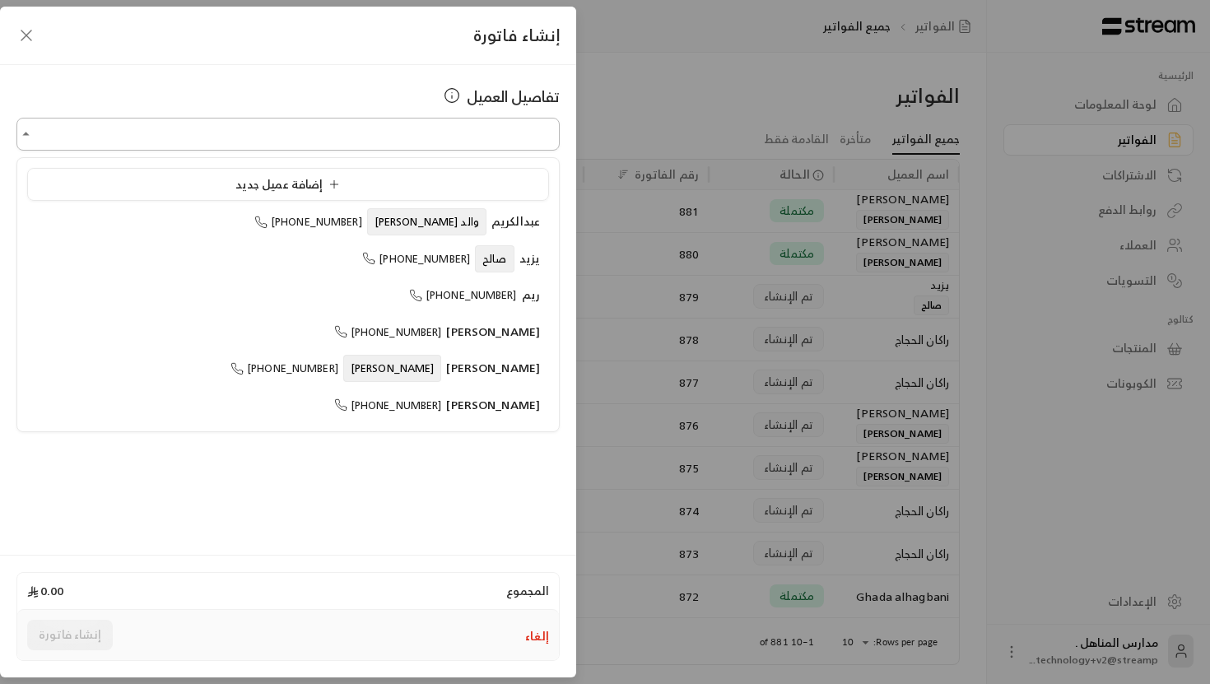
click at [438, 142] on input "اختر العميل" at bounding box center [287, 134] width 543 height 29
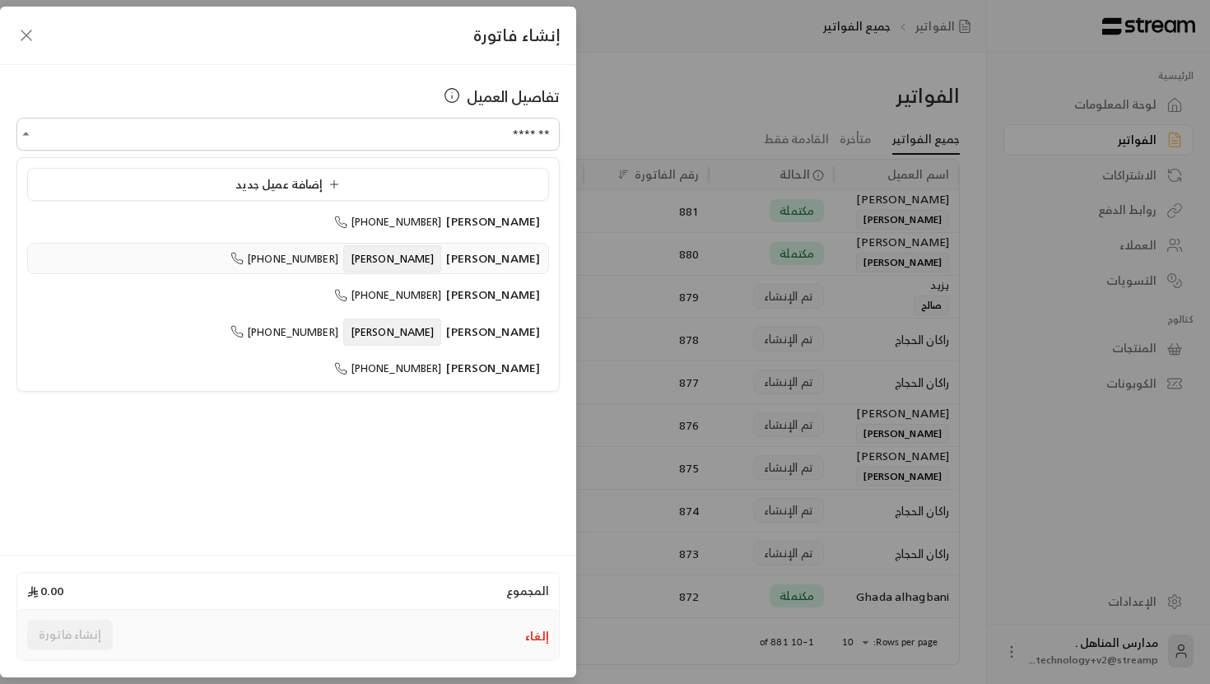
click at [492, 249] on span "[PERSON_NAME]" at bounding box center [493, 258] width 94 height 21
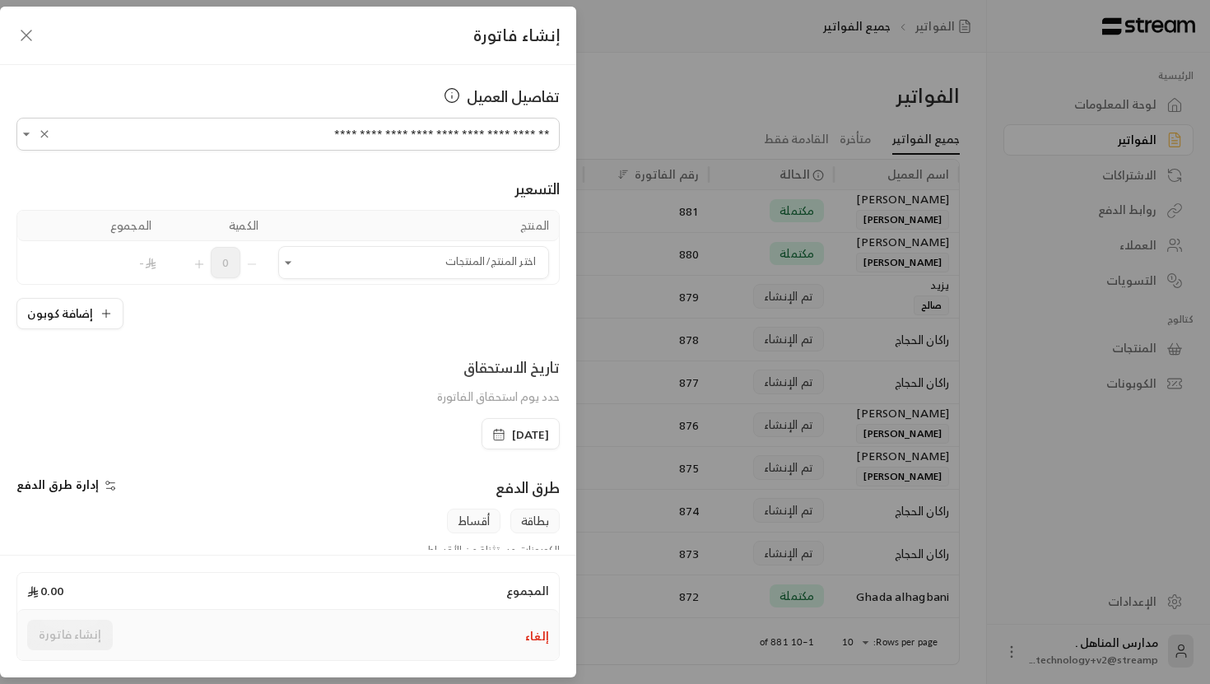
type input "**********"
click at [251, 180] on div "التسعير" at bounding box center [287, 188] width 543 height 23
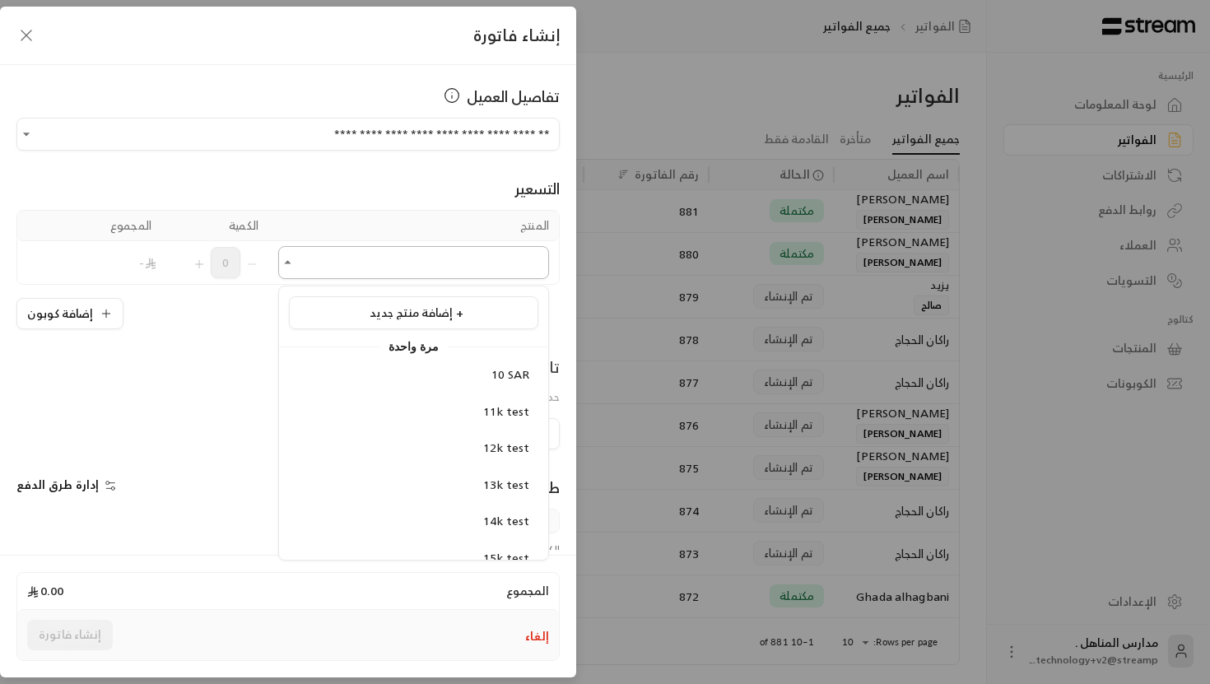
click at [473, 263] on input "اختر العميل" at bounding box center [413, 263] width 271 height 29
click at [498, 381] on span "10 SAR" at bounding box center [511, 374] width 38 height 21
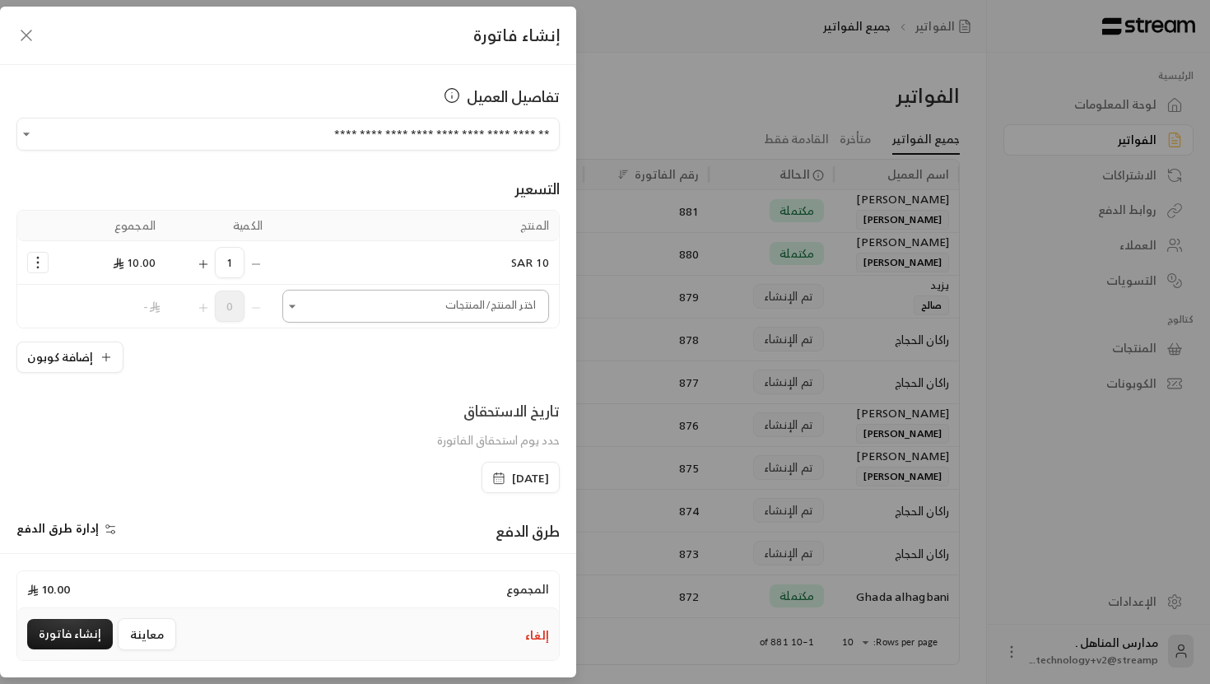
click at [345, 307] on input "اختر العميل" at bounding box center [415, 306] width 267 height 29
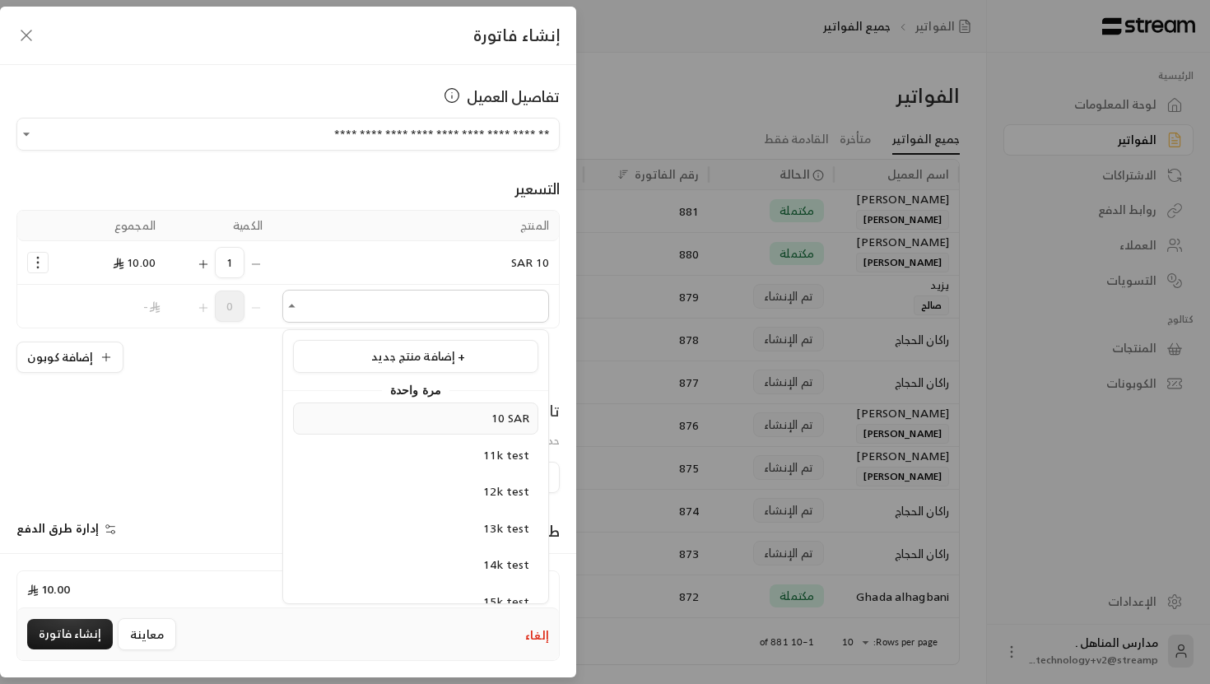
click at [478, 425] on div "10 SAR" at bounding box center [415, 418] width 227 height 17
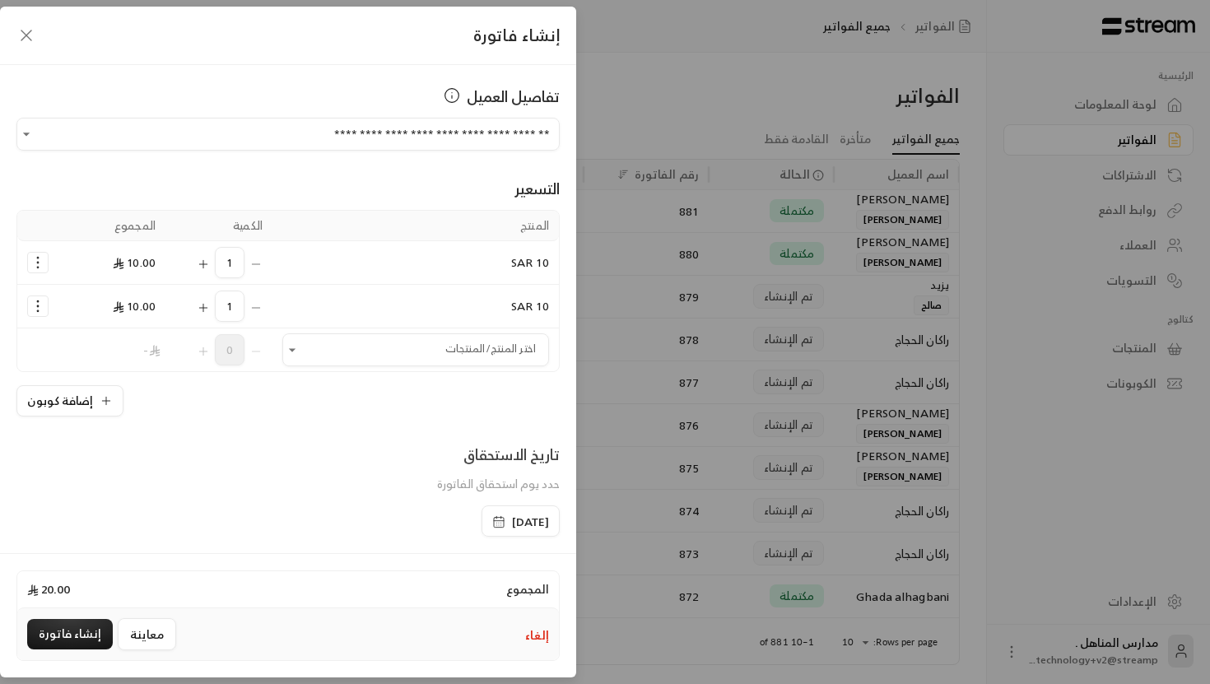
click at [33, 304] on icon "Selected Products" at bounding box center [38, 306] width 16 height 16
click at [125, 351] on span "إضافة كوبون" at bounding box center [102, 347] width 61 height 19
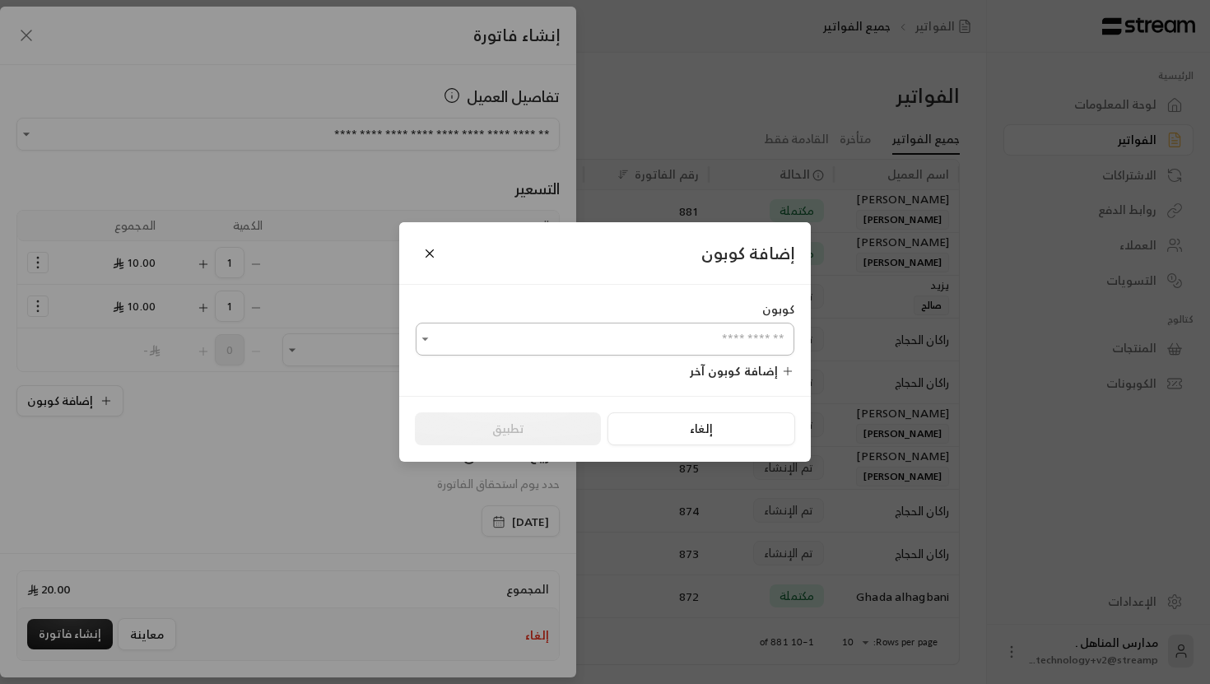
click at [481, 327] on input "اختر العميل" at bounding box center [605, 339] width 379 height 29
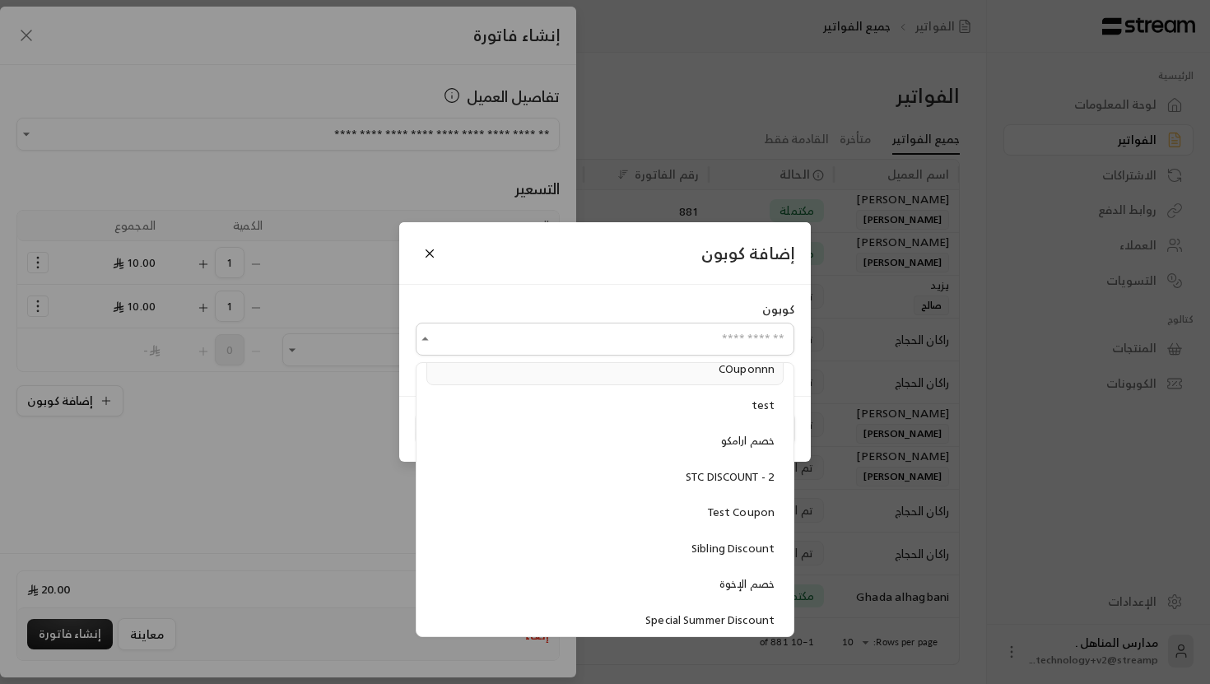
scroll to position [98, 0]
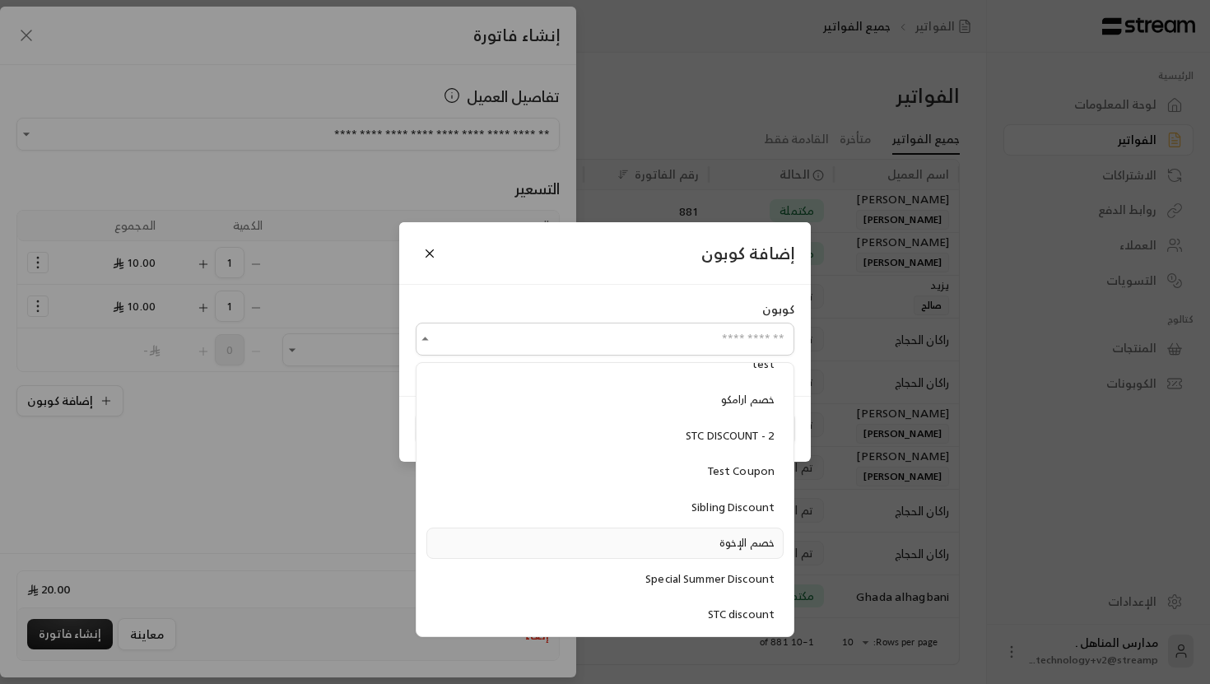
click at [643, 532] on li "خصم الإخوة" at bounding box center [605, 543] width 357 height 31
type input "**********"
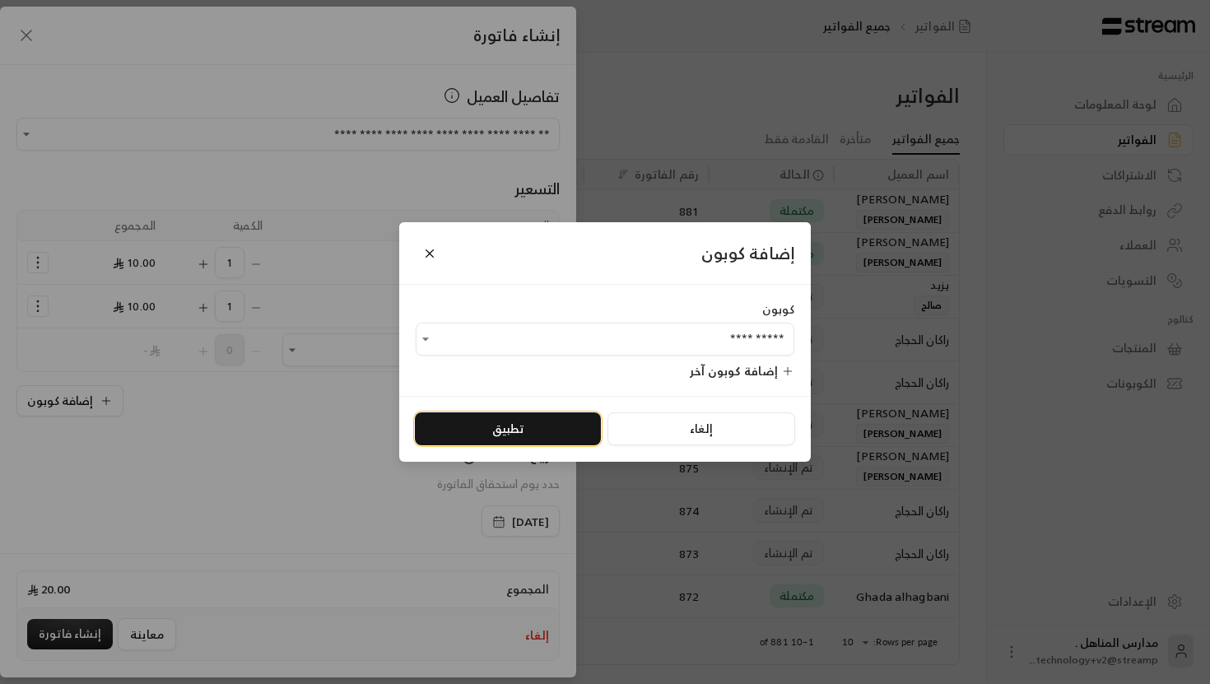
click at [529, 422] on button "تطبيق" at bounding box center [508, 429] width 186 height 33
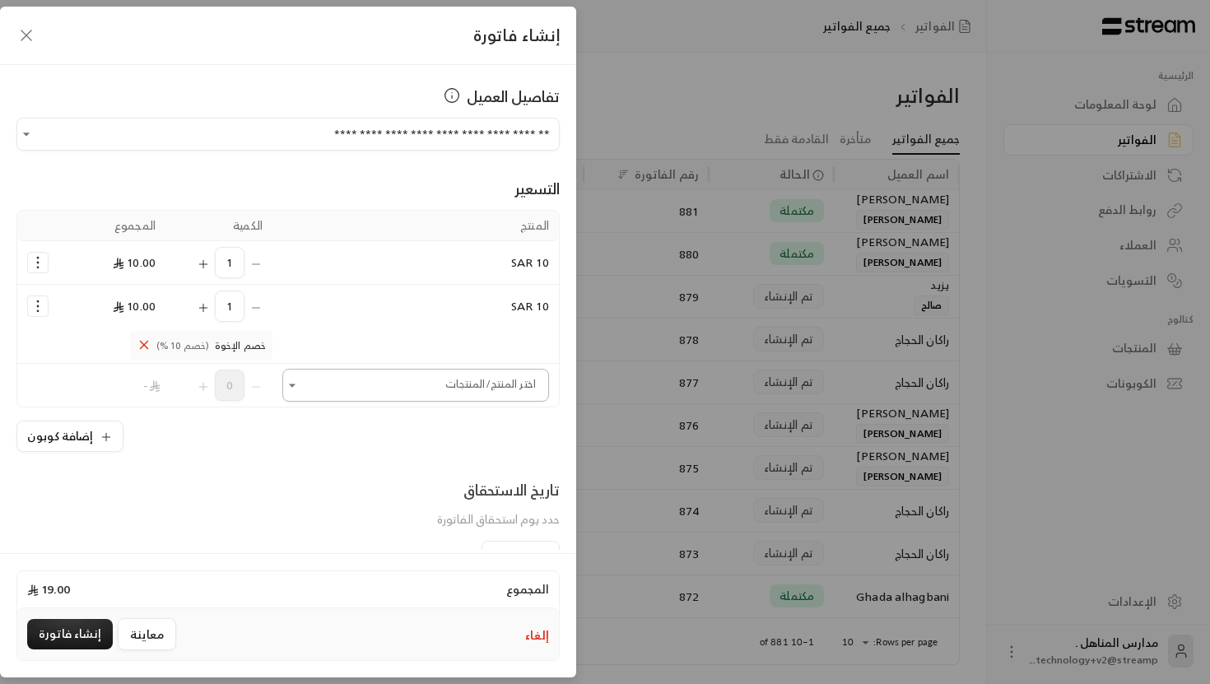
click at [437, 392] on input "اختر العميل" at bounding box center [415, 385] width 267 height 29
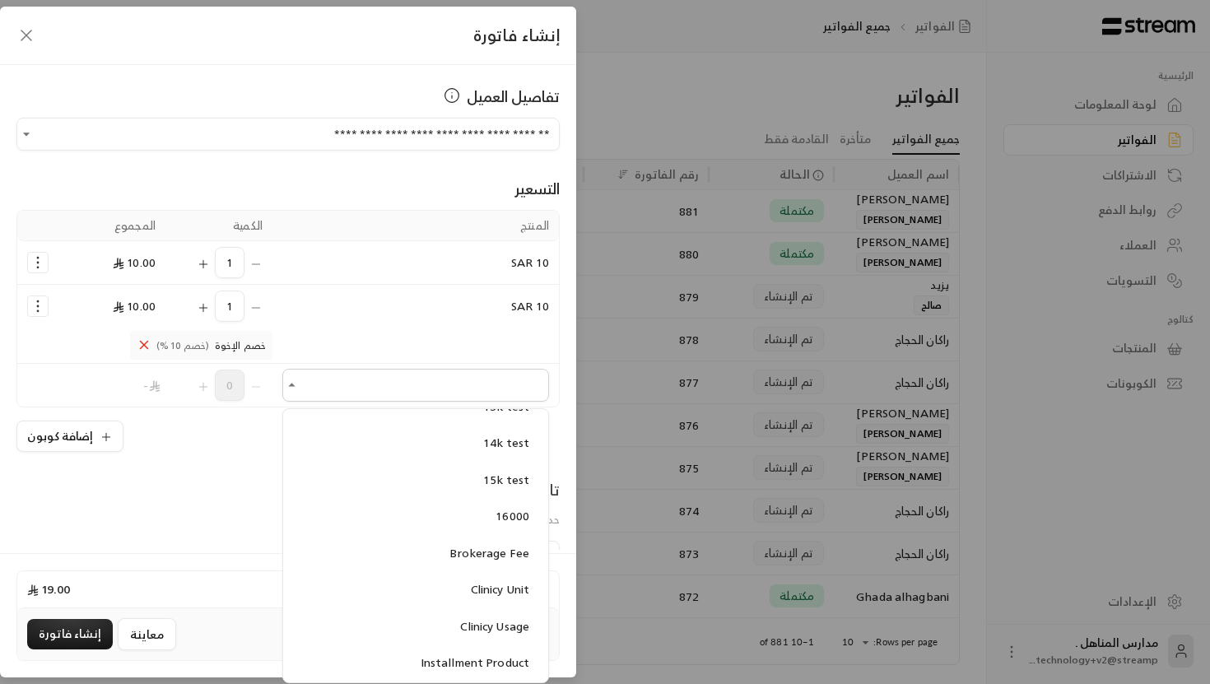
scroll to position [296, 0]
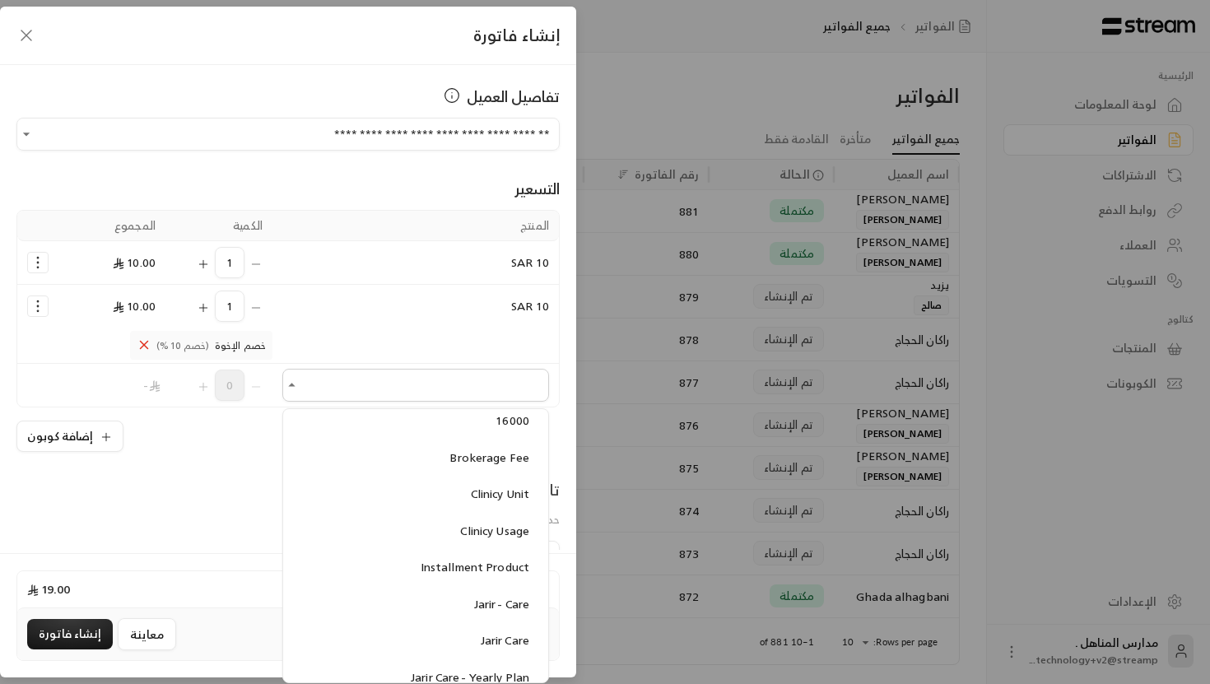
click at [245, 416] on div "المنتج الكمية المجموع 10 SAR 1 10.00 10 SAR 1 10.00 إدارة الكوبونات إزالة المنت…" at bounding box center [287, 331] width 543 height 242
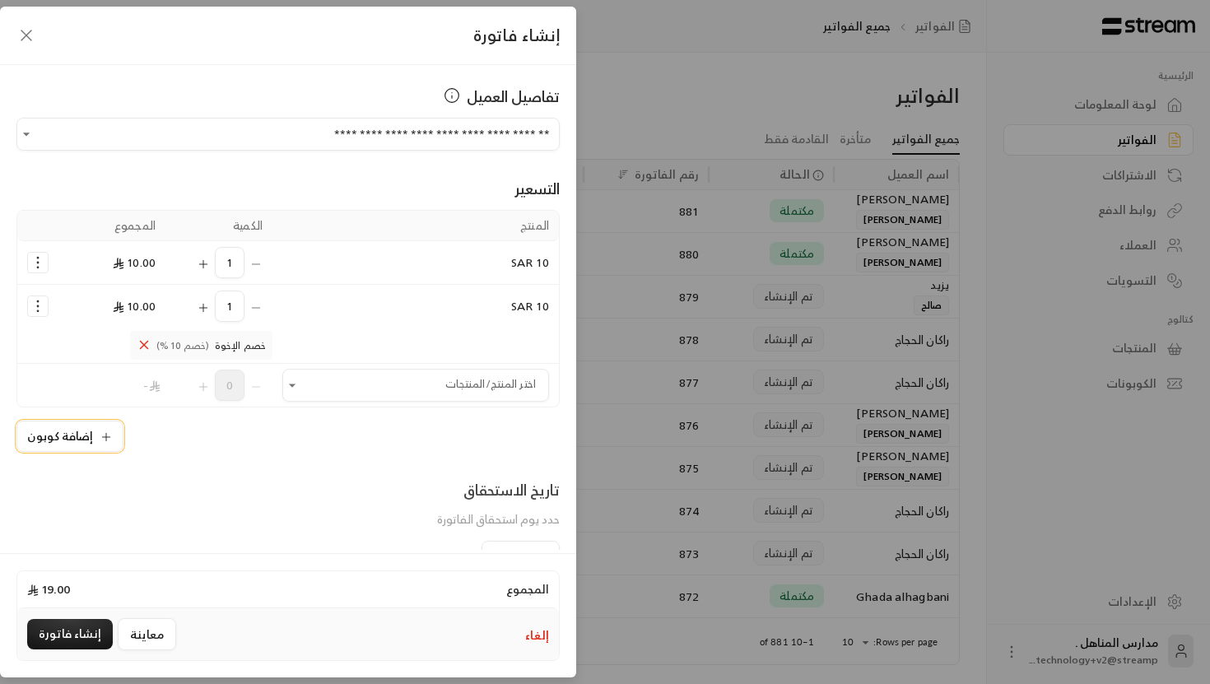
click at [84, 436] on button "إضافة كوبون" at bounding box center [69, 436] width 107 height 31
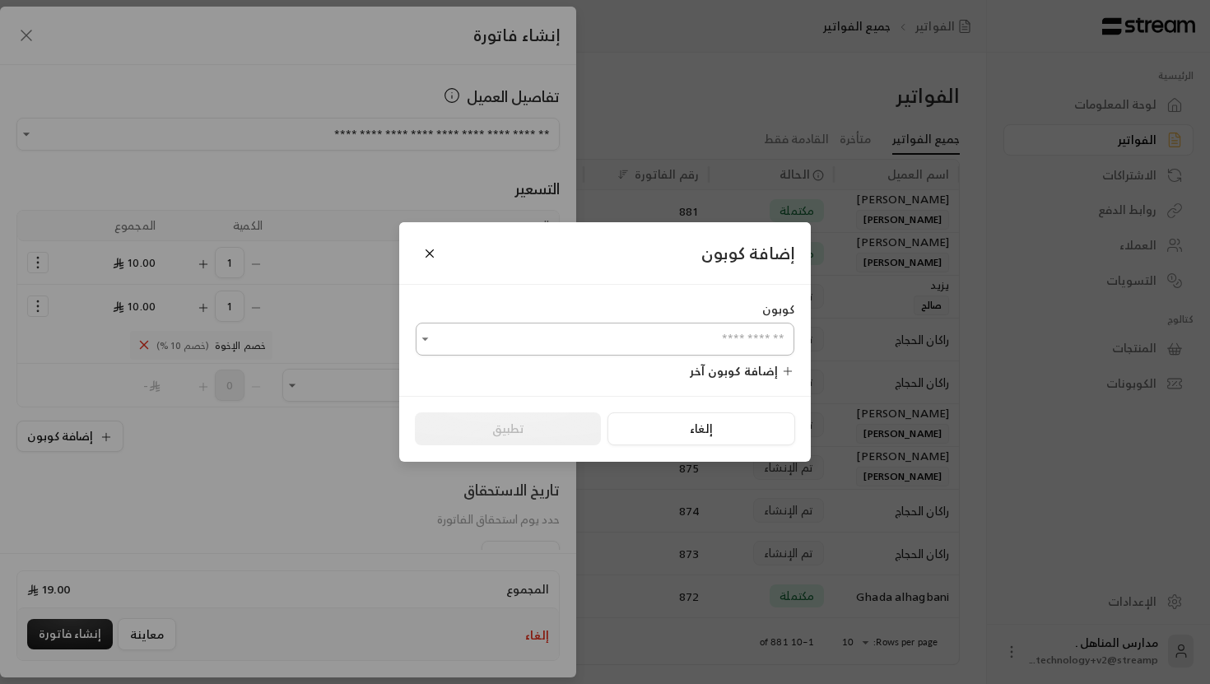
click at [483, 338] on input "اختر العميل" at bounding box center [605, 339] width 379 height 29
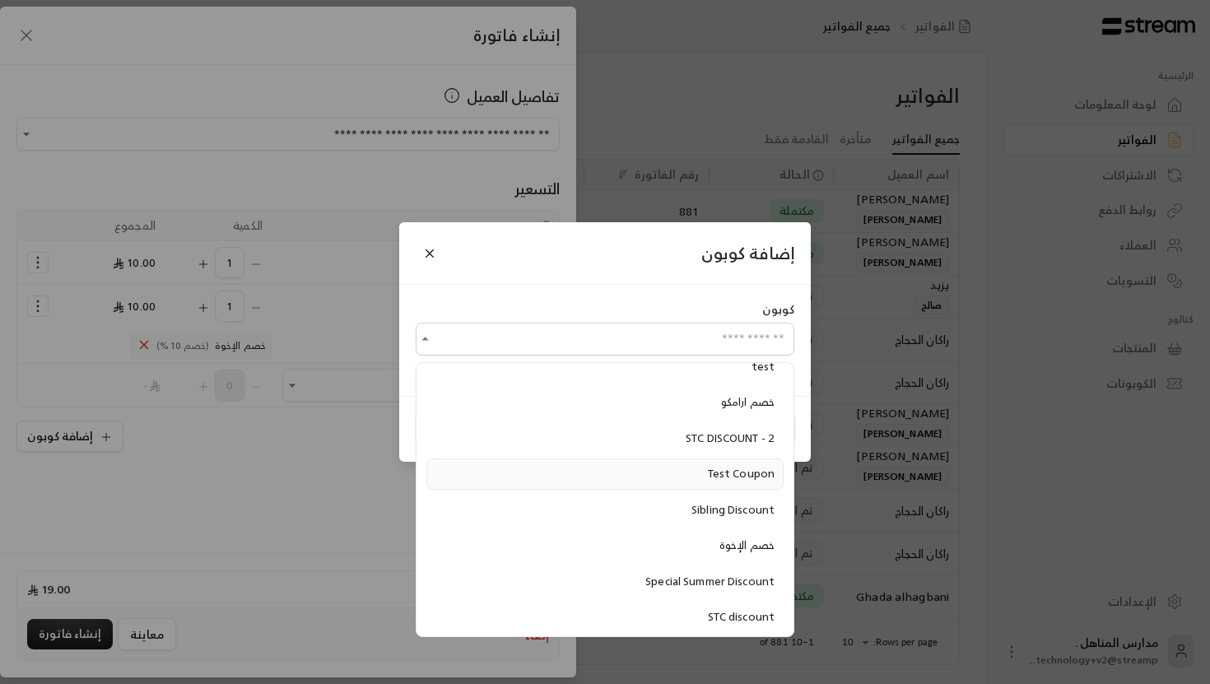
scroll to position [98, 0]
click at [723, 618] on span "STC discount" at bounding box center [741, 614] width 67 height 19
type input "**********"
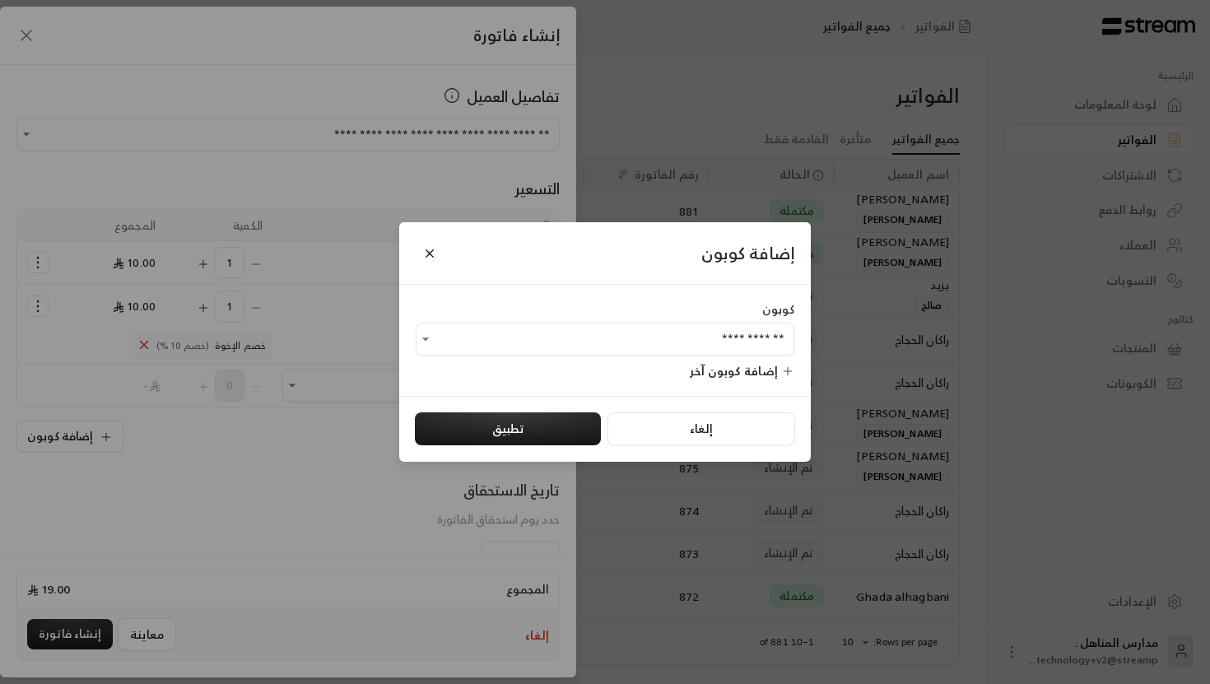
click at [525, 413] on div "إلغاء تطبيق" at bounding box center [605, 429] width 412 height 66
click at [516, 427] on button "تطبيق" at bounding box center [508, 429] width 186 height 33
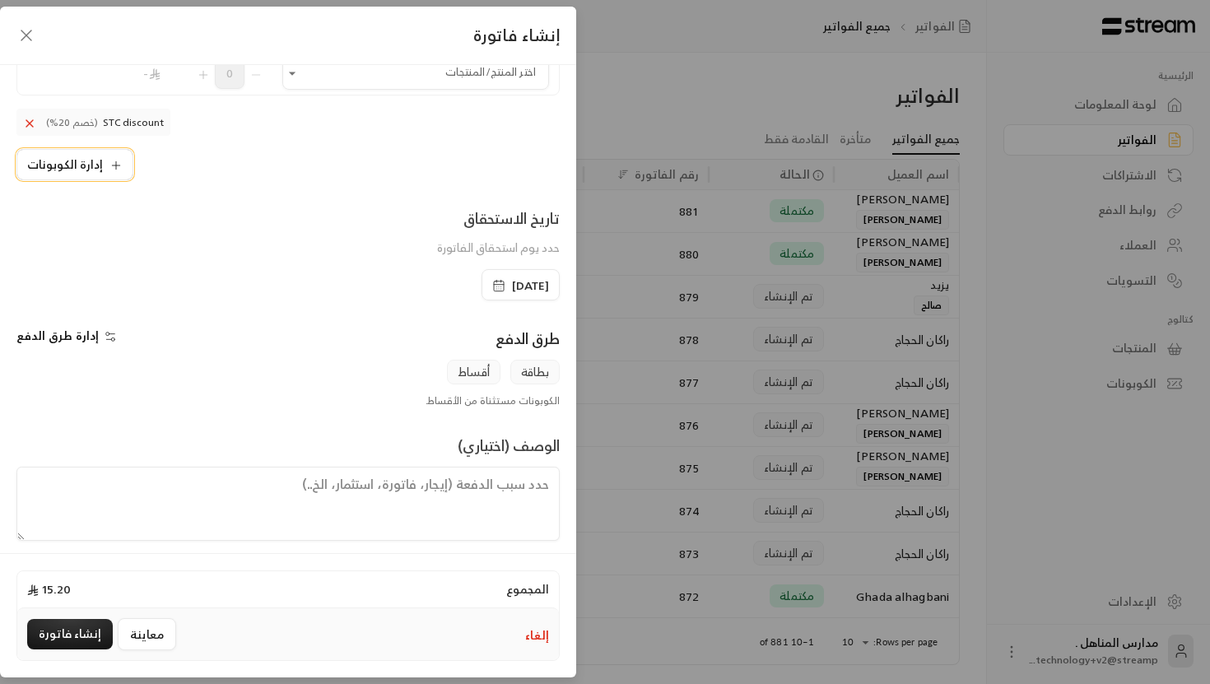
scroll to position [323, 0]
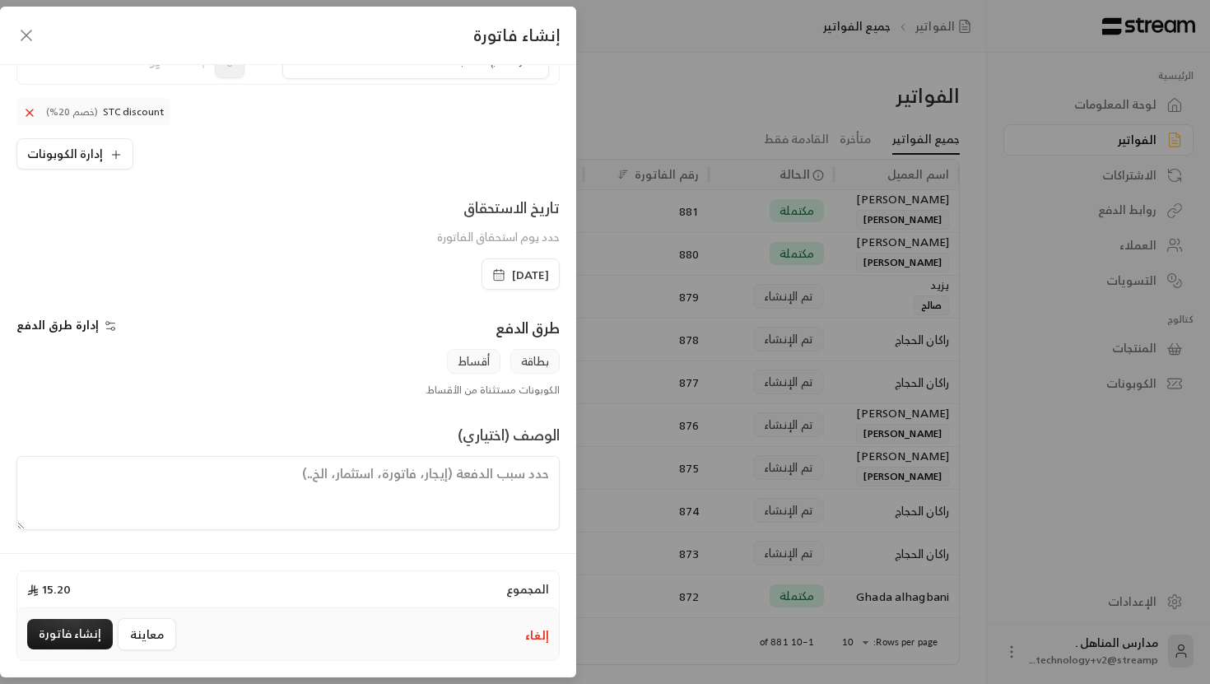
click at [512, 282] on span "[DATE]" at bounding box center [530, 275] width 37 height 16
click at [430, 248] on div "تاريخ الاستحقاق حدد يوم استحقاق الفاتورة" at bounding box center [288, 227] width 560 height 63
click at [492, 273] on icon "button" at bounding box center [498, 274] width 13 height 13
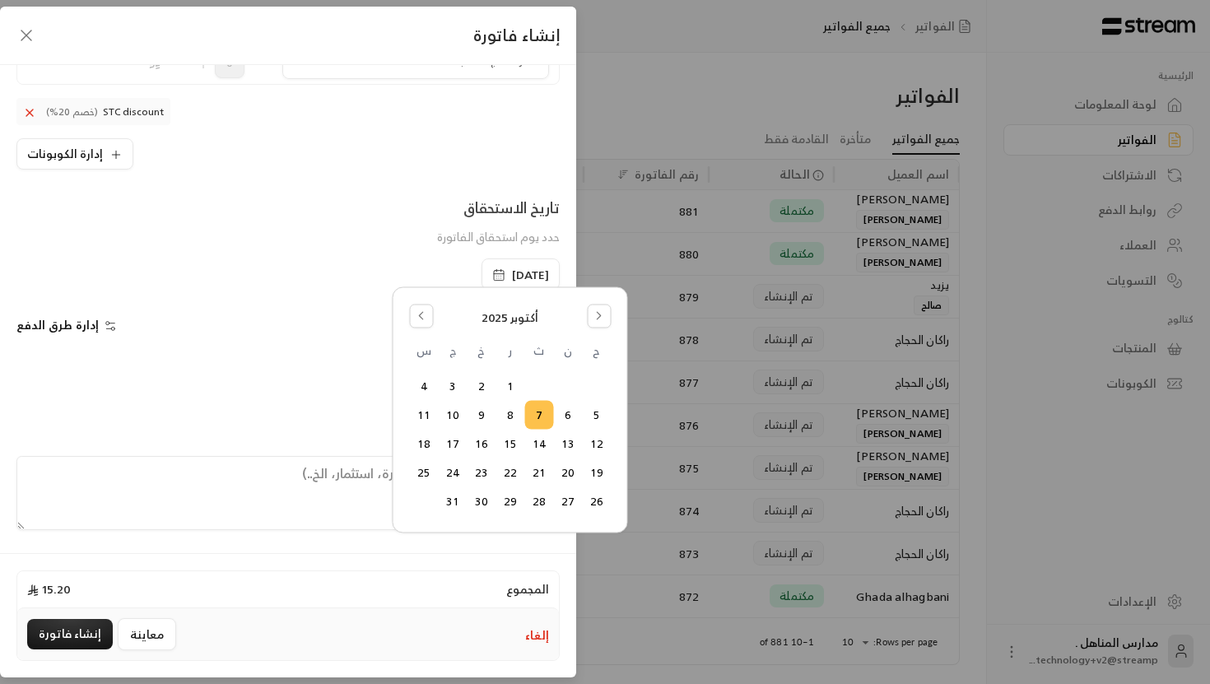
click at [461, 254] on div "تاريخ الاستحقاق حدد يوم استحقاق الفاتورة" at bounding box center [288, 227] width 560 height 63
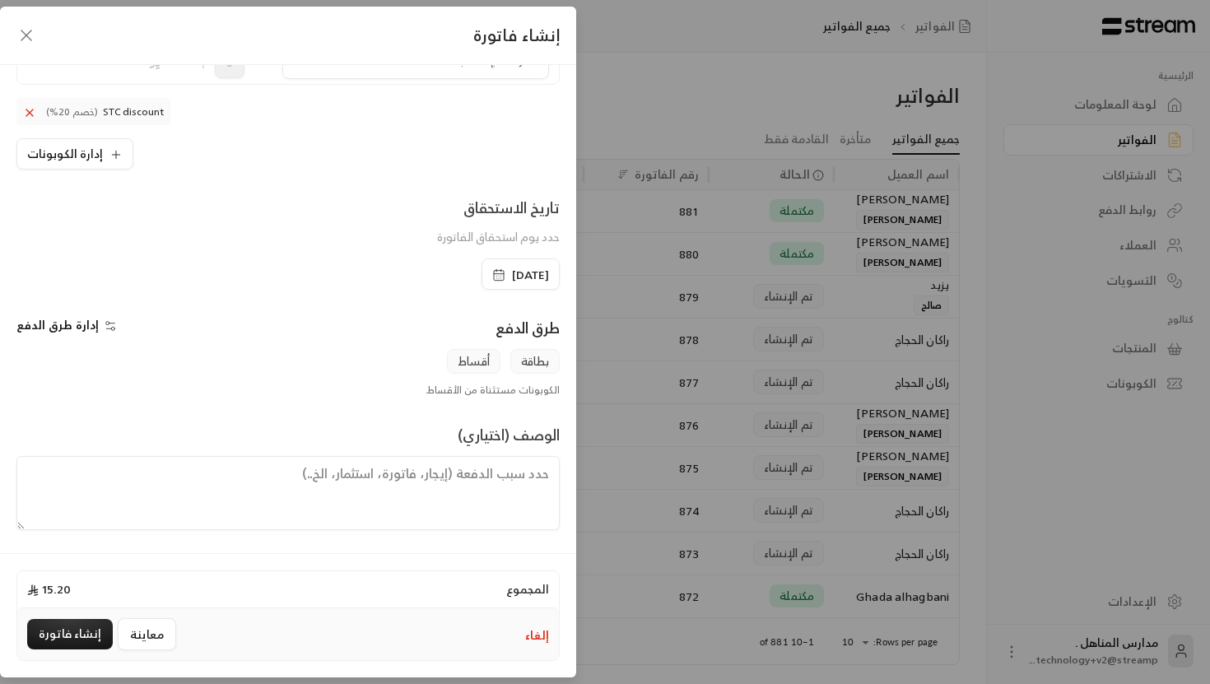
click at [63, 326] on span "إدارة طرق الدفع" at bounding box center [57, 325] width 82 height 21
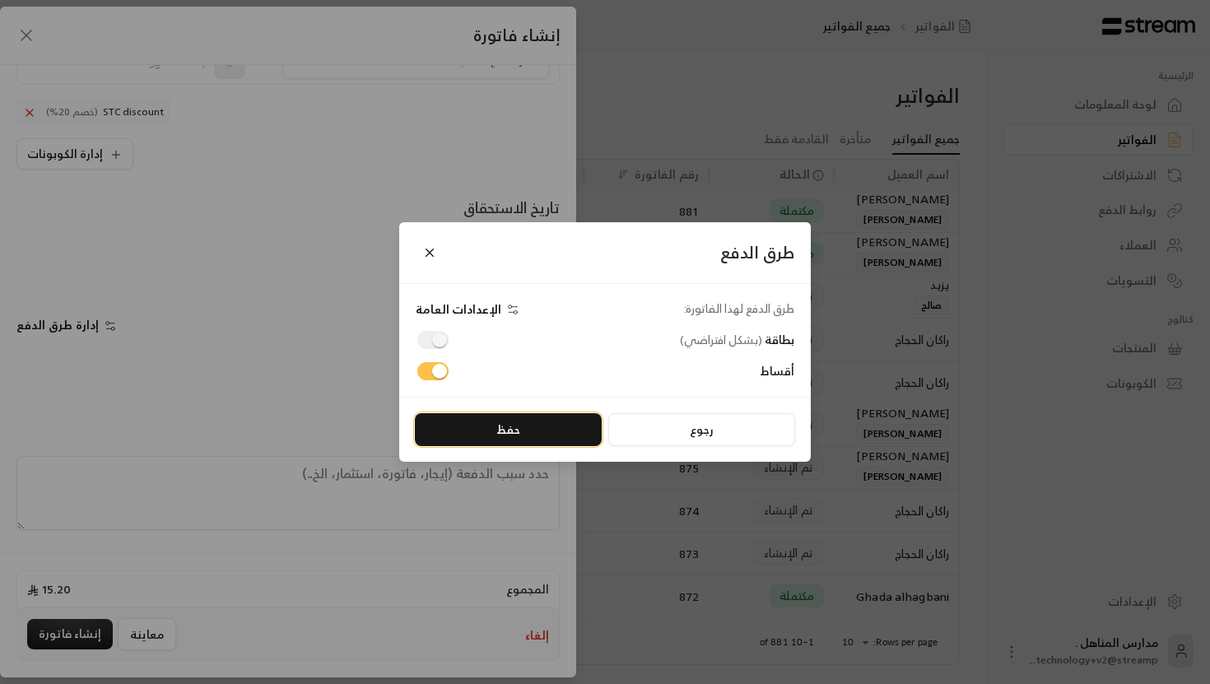
click at [483, 425] on button "حفظ" at bounding box center [508, 429] width 187 height 33
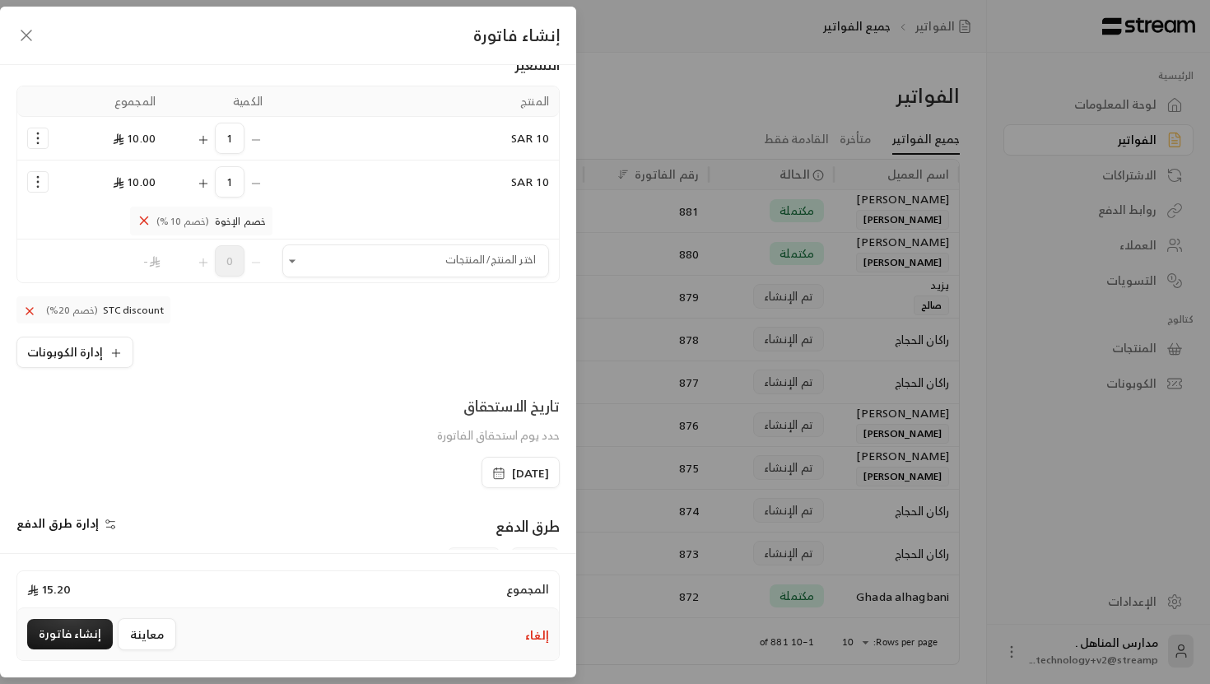
scroll to position [0, 0]
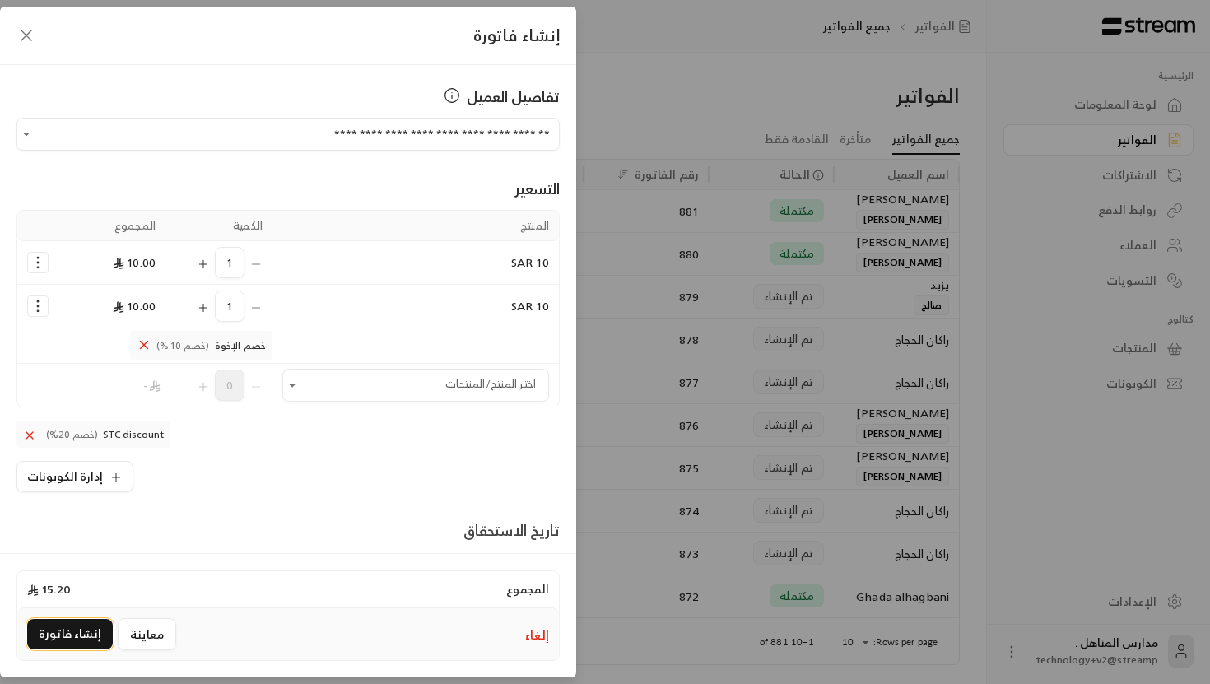
click at [58, 637] on button "إنشاء فاتورة" at bounding box center [70, 634] width 86 height 30
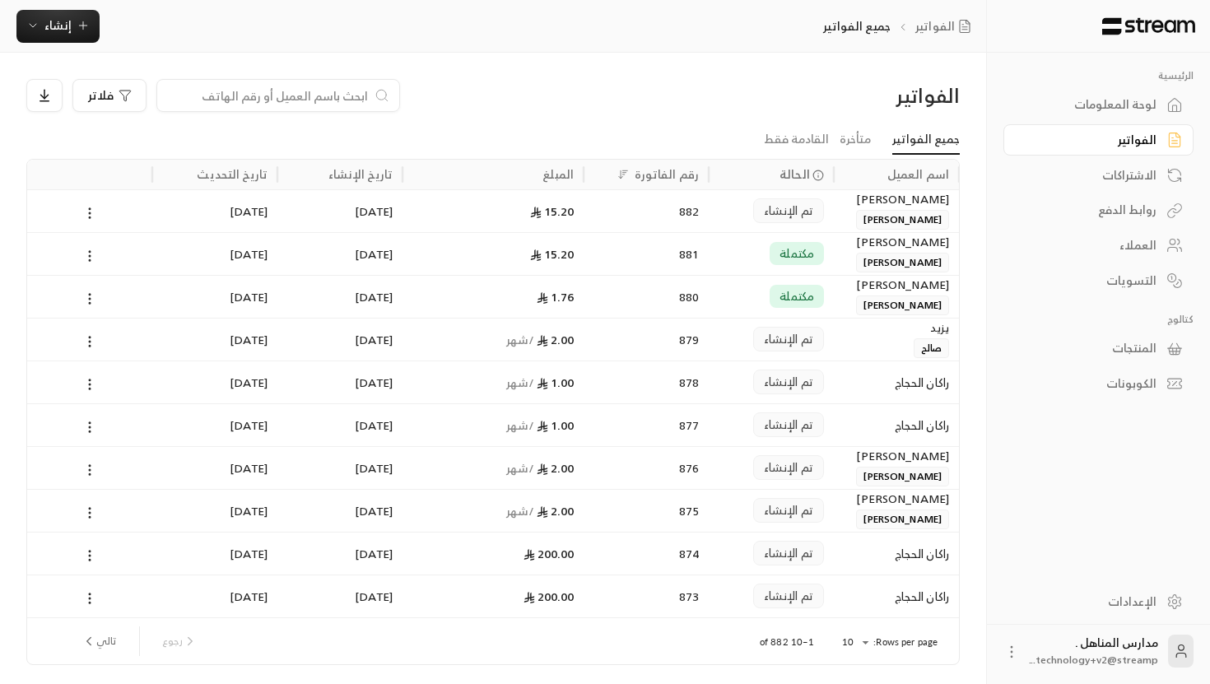
click at [708, 270] on div "881" at bounding box center [646, 253] width 125 height 43
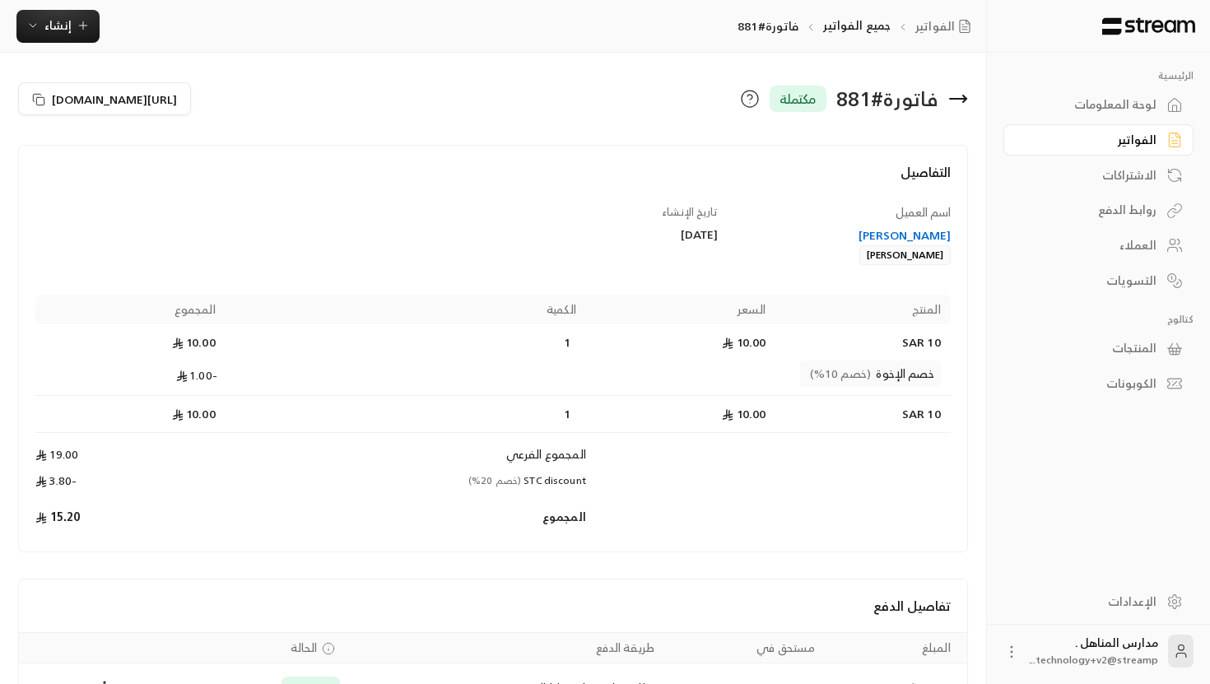
scroll to position [106, 0]
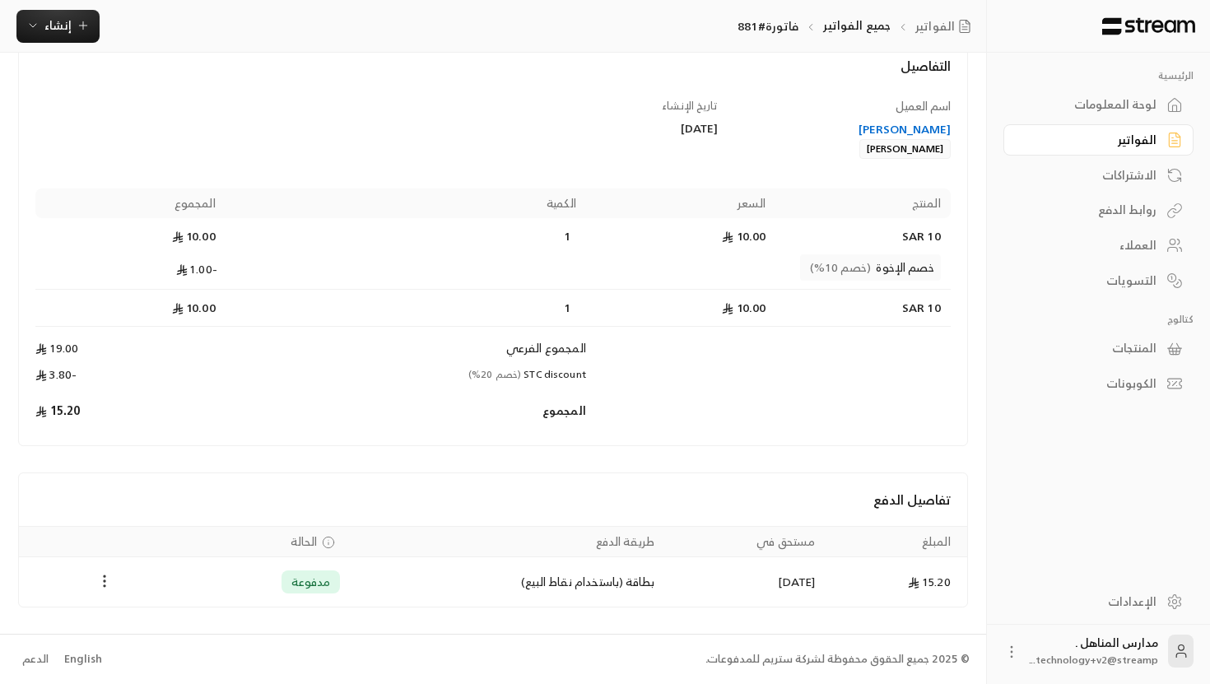
click at [104, 581] on circle "Payments" at bounding box center [105, 582] width 2 height 2
click at [299, 491] on div at bounding box center [605, 342] width 1210 height 684
click at [655, 370] on td "Products" at bounding box center [768, 379] width 365 height 26
click at [1149, 101] on div "لوحة المعلومات" at bounding box center [1090, 104] width 133 height 16
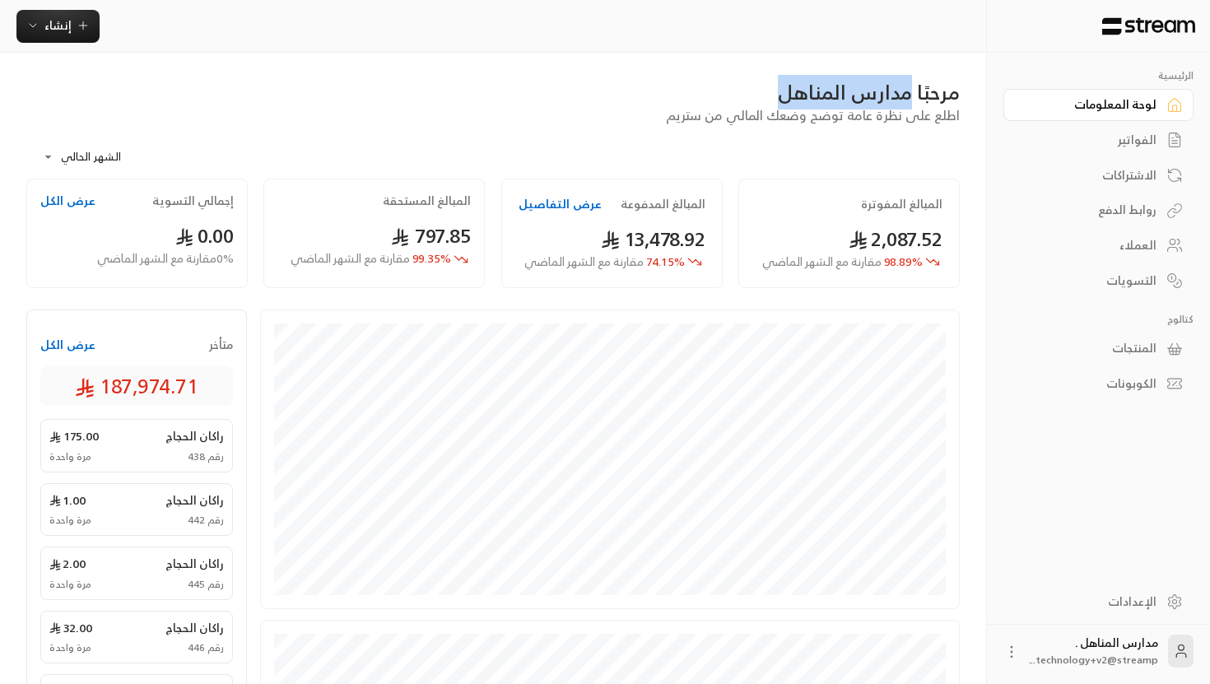
drag, startPoint x: 786, startPoint y: 98, endPoint x: 913, endPoint y: 99, distance: 126.8
click at [913, 99] on div "مرحبًا مدارس المناهل" at bounding box center [493, 92] width 934 height 26
click at [1154, 105] on div "لوحة المعلومات" at bounding box center [1090, 104] width 133 height 16
click at [1140, 146] on div "الفواتير" at bounding box center [1090, 140] width 133 height 16
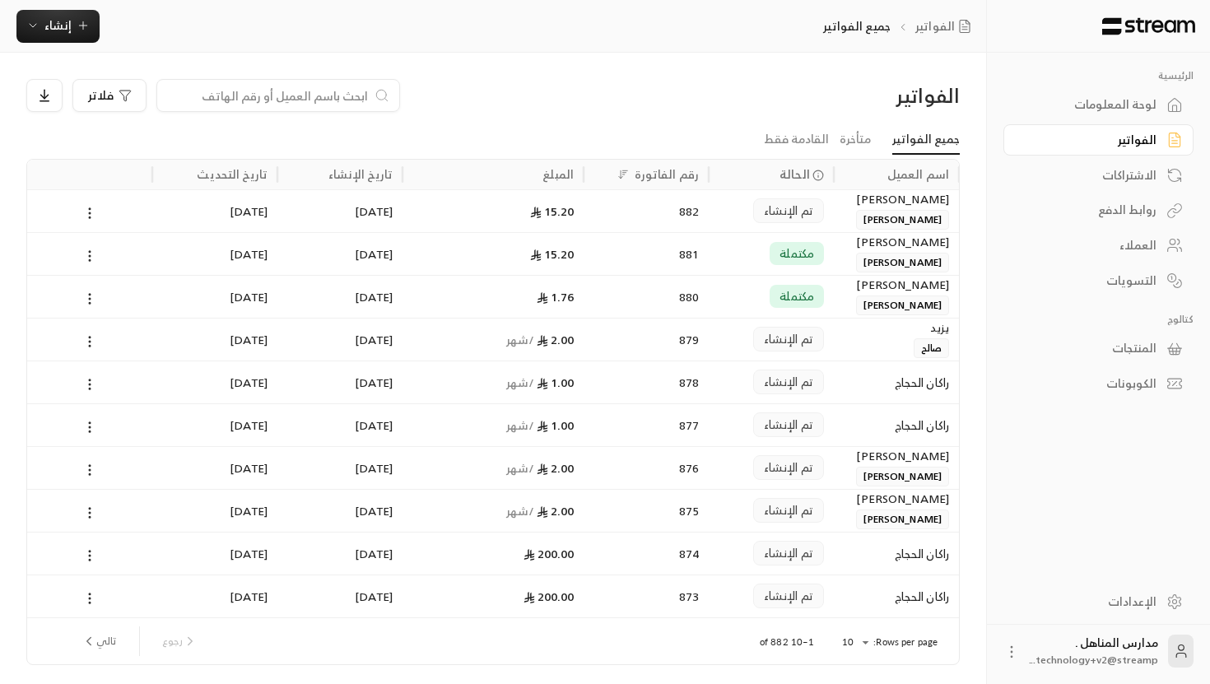
scroll to position [57, 0]
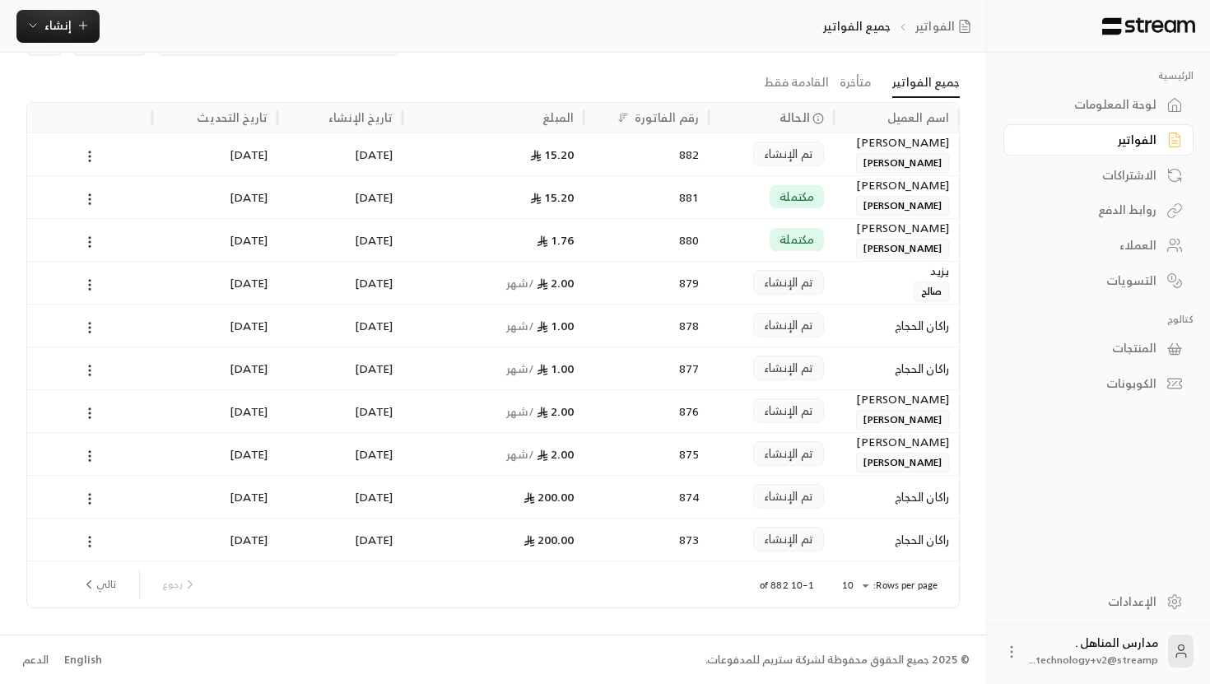
click at [1109, 178] on div "الاشتراكات" at bounding box center [1090, 175] width 133 height 16
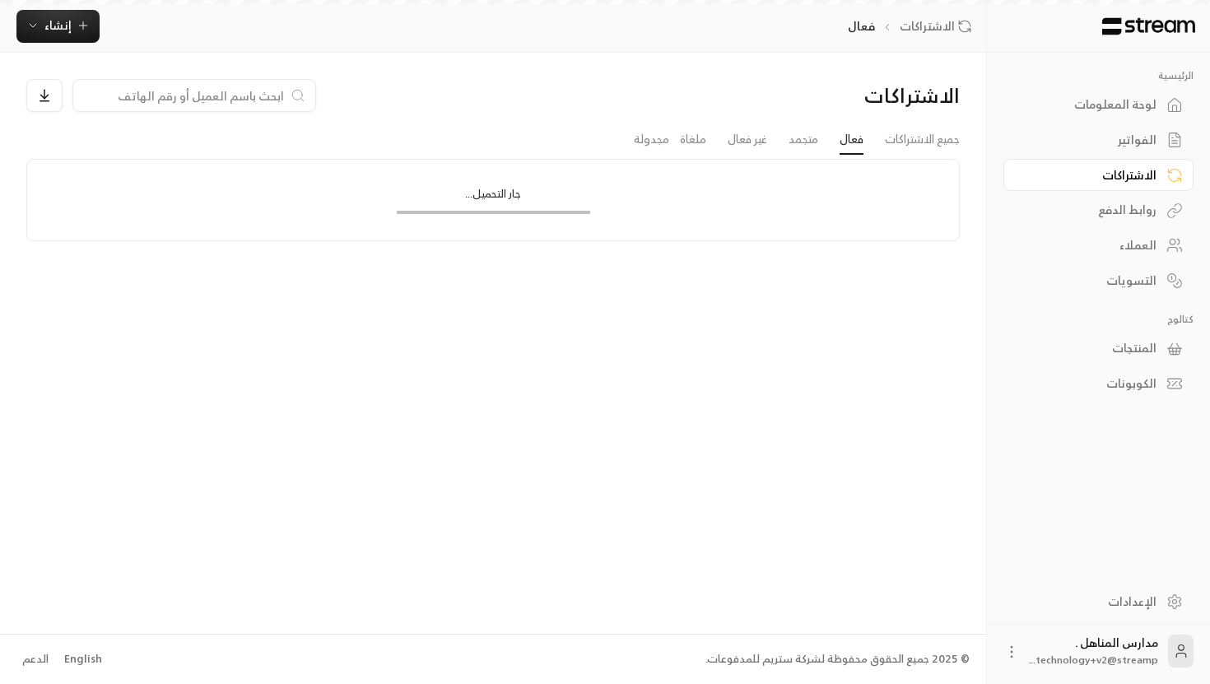
click at [1120, 211] on div "روابط الدفع" at bounding box center [1090, 210] width 133 height 16
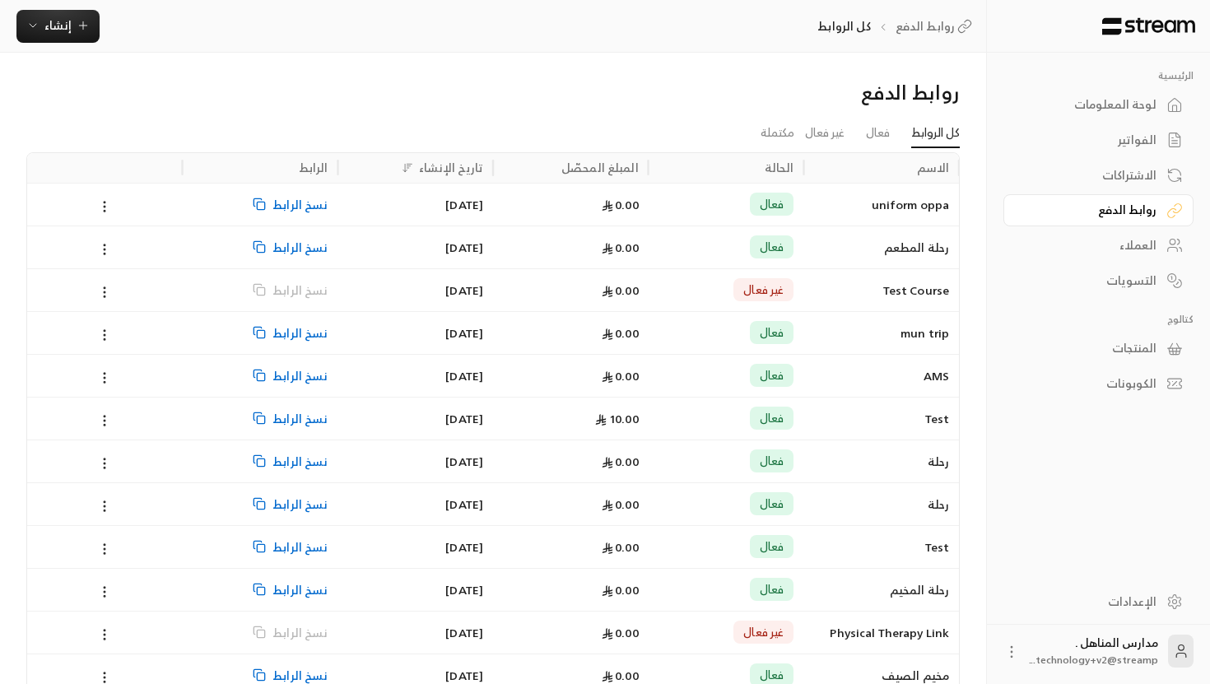
click at [1136, 240] on div "العملاء" at bounding box center [1090, 245] width 133 height 16
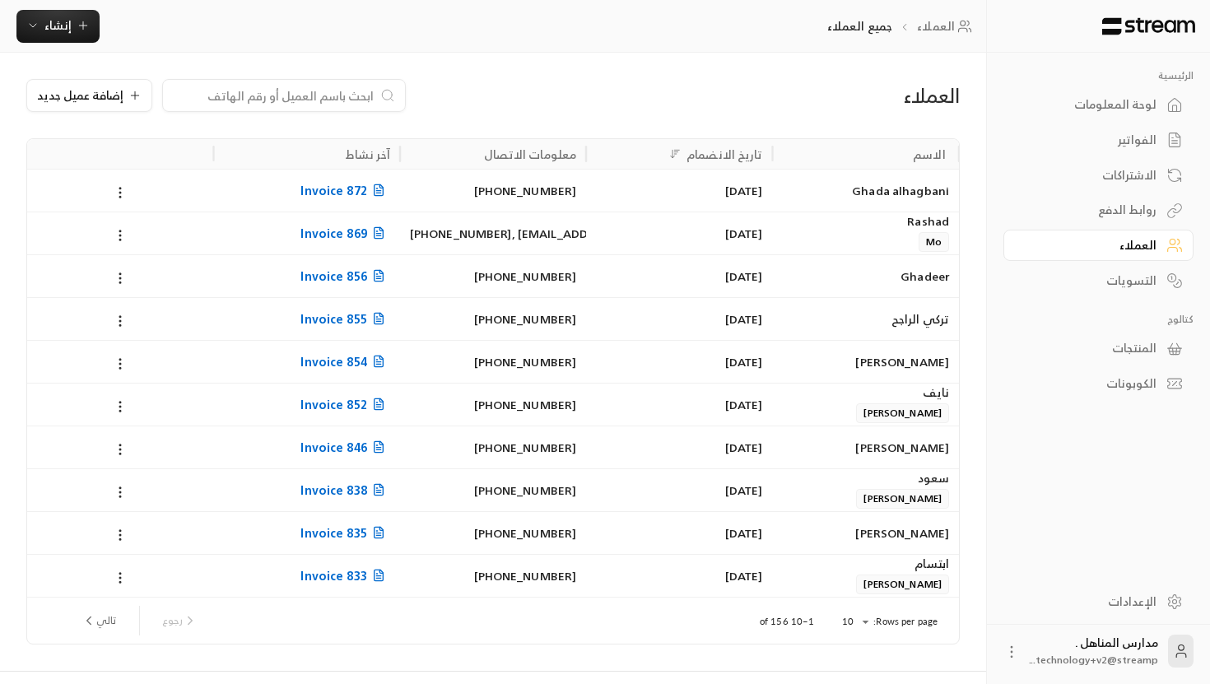
click at [1150, 289] on div "التسويات" at bounding box center [1090, 281] width 133 height 16
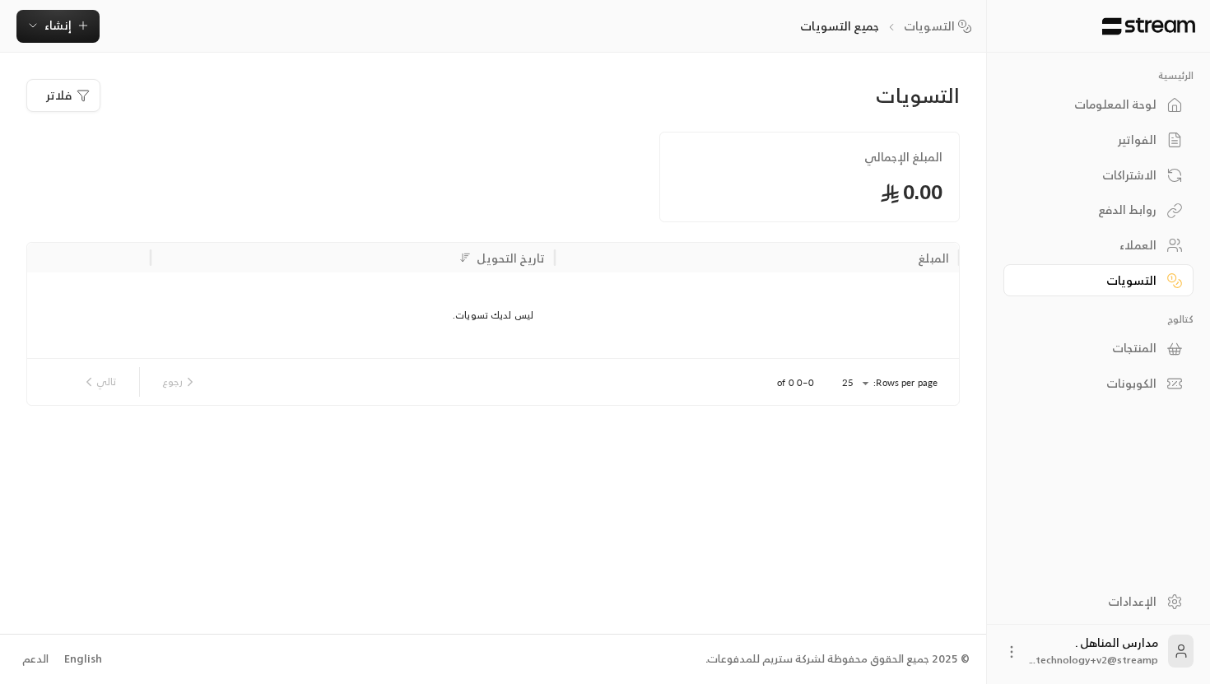
click at [1123, 355] on div "المنتجات" at bounding box center [1090, 348] width 133 height 16
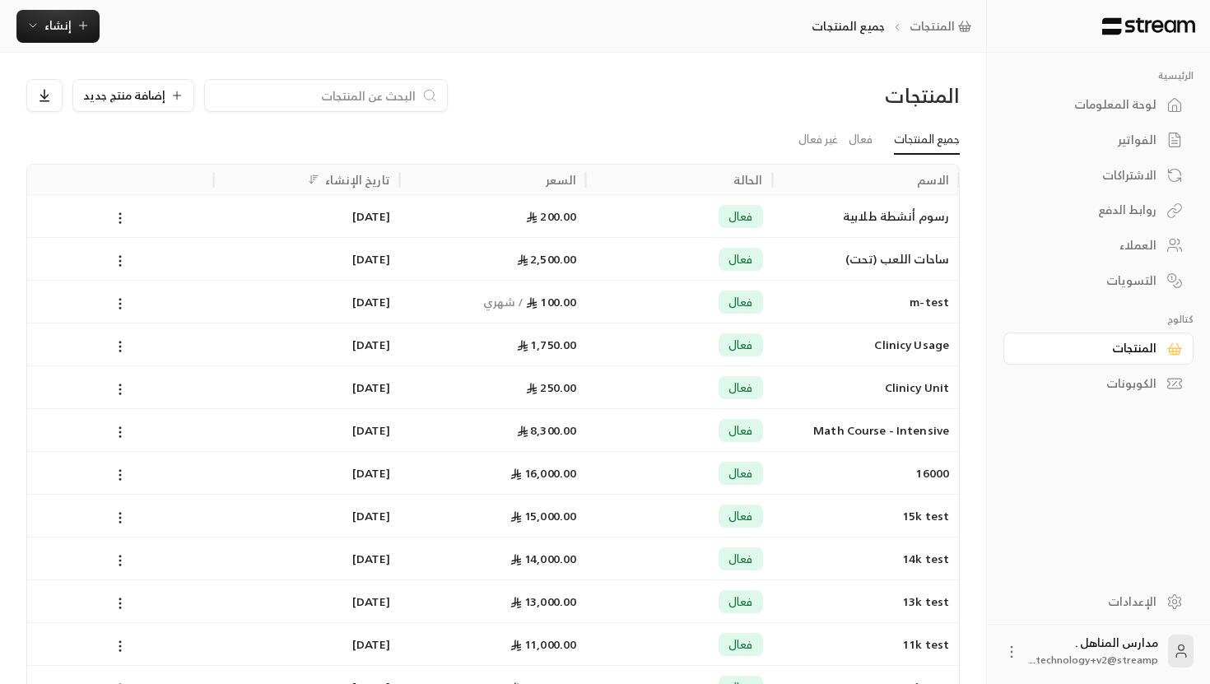
click at [1126, 407] on div "الرئيسية لوحة المعلومات الفواتير الاشتراكات روابط الدفع العملاء التسويات كتالوج…" at bounding box center [1098, 315] width 223 height 525
click at [1131, 388] on div "الكوبونات" at bounding box center [1090, 383] width 133 height 16
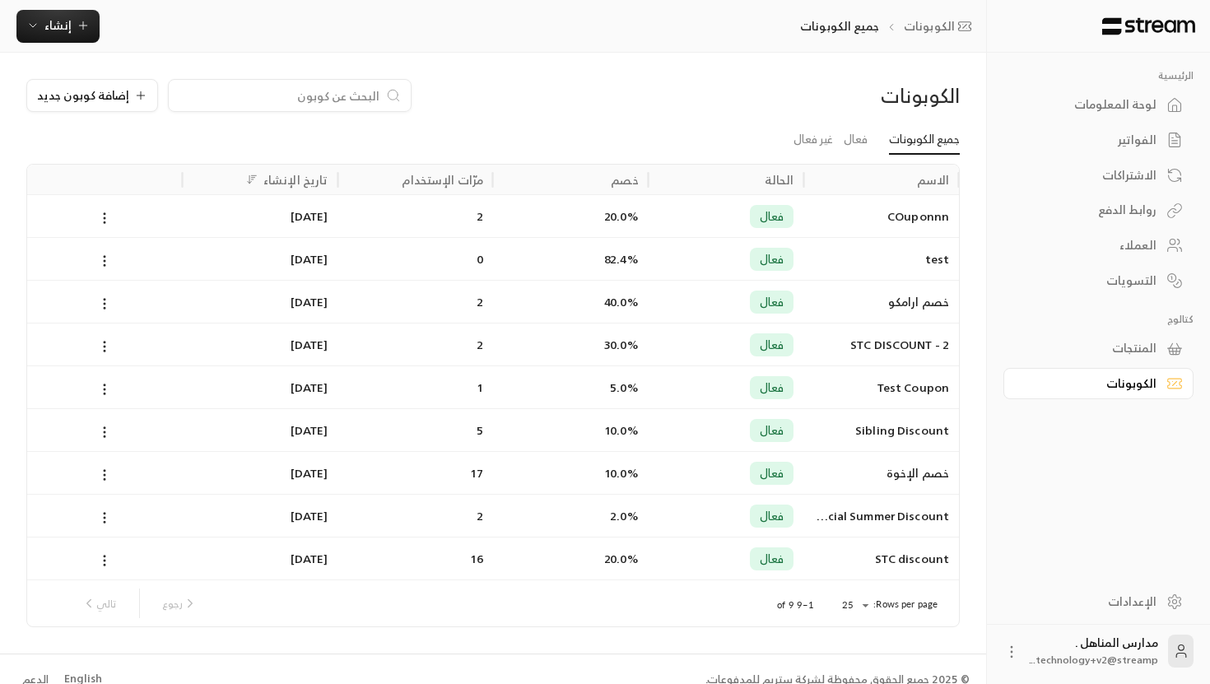
click at [1136, 117] on link "لوحة المعلومات" at bounding box center [1099, 105] width 190 height 32
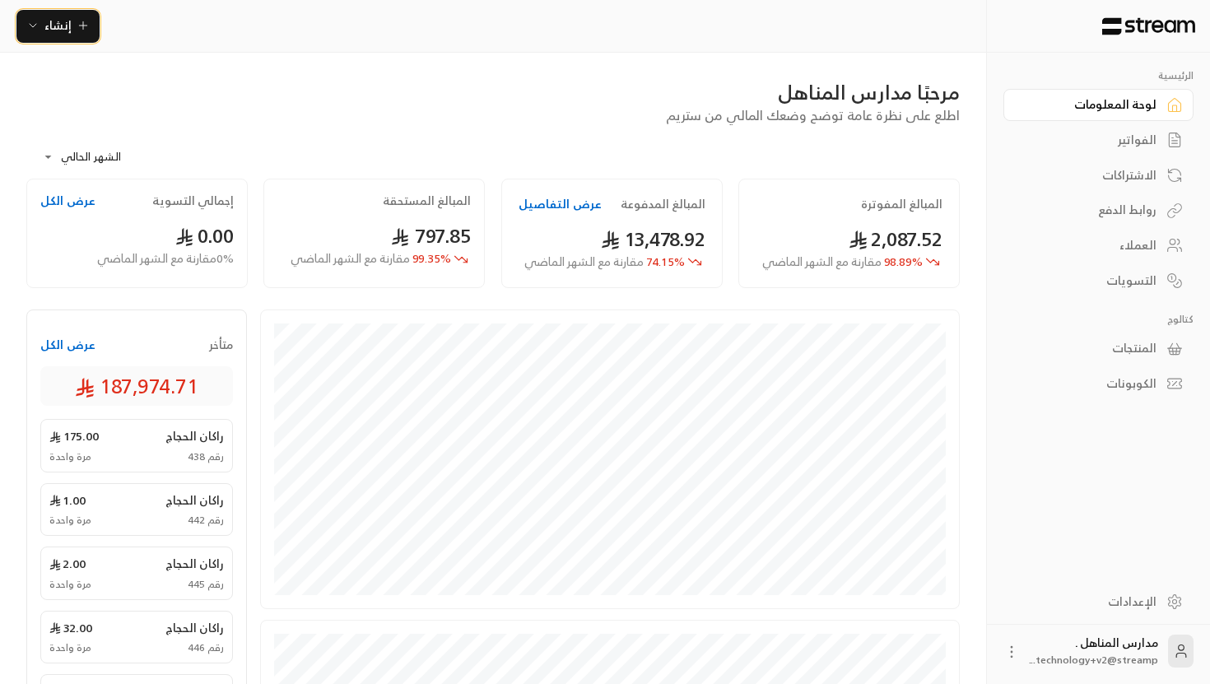
click at [40, 29] on span "إنشاء" at bounding box center [57, 25] width 63 height 21
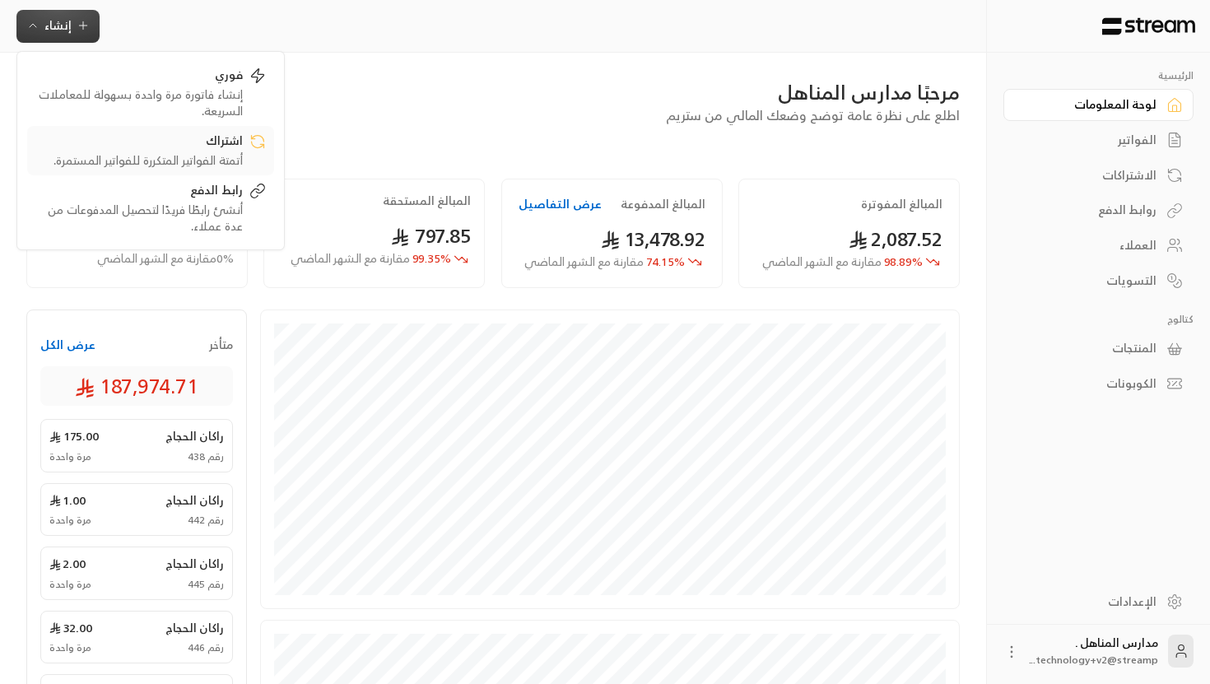
click at [252, 155] on div "اشتراك أتمتة الفواتير المتكررة للفواتير المستمرة." at bounding box center [150, 151] width 231 height 36
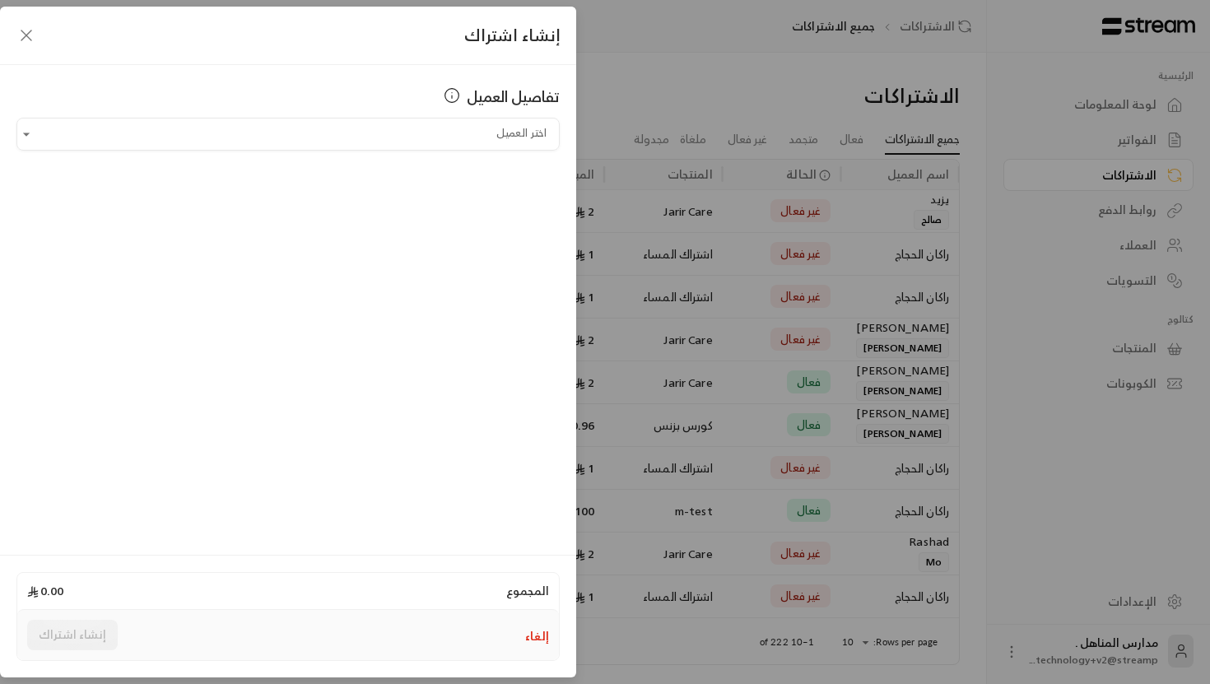
click at [26, 42] on icon "button" at bounding box center [26, 36] width 20 height 20
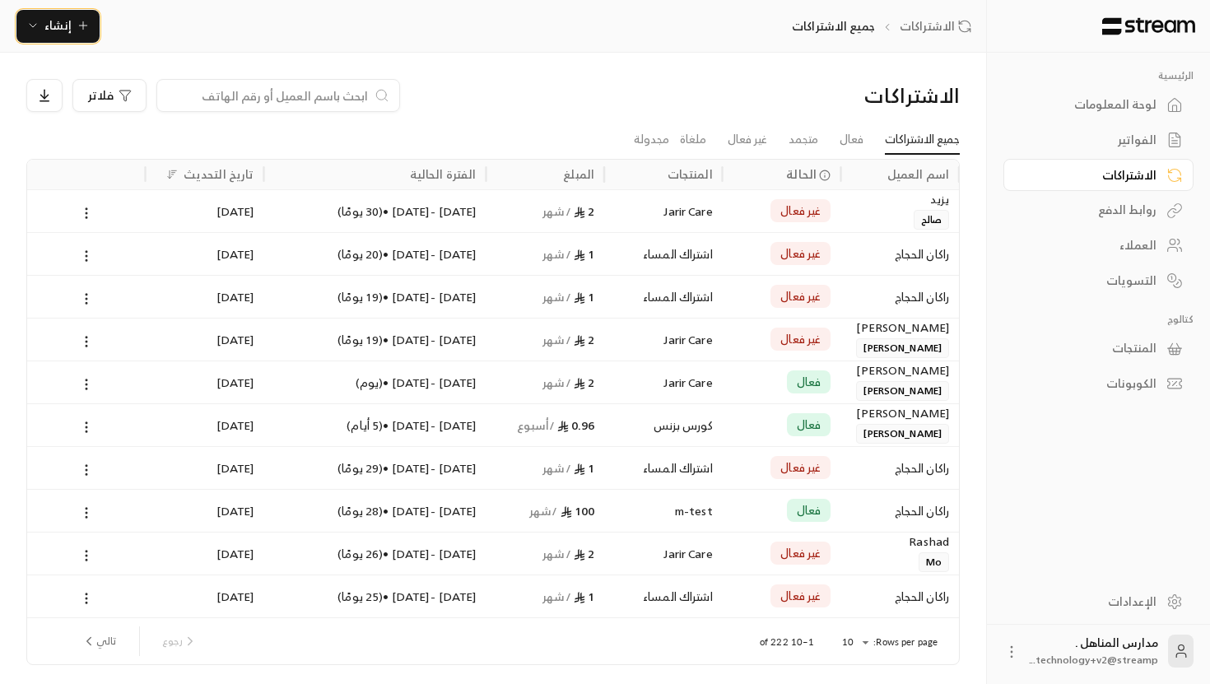
click at [30, 23] on icon "button" at bounding box center [32, 25] width 13 height 13
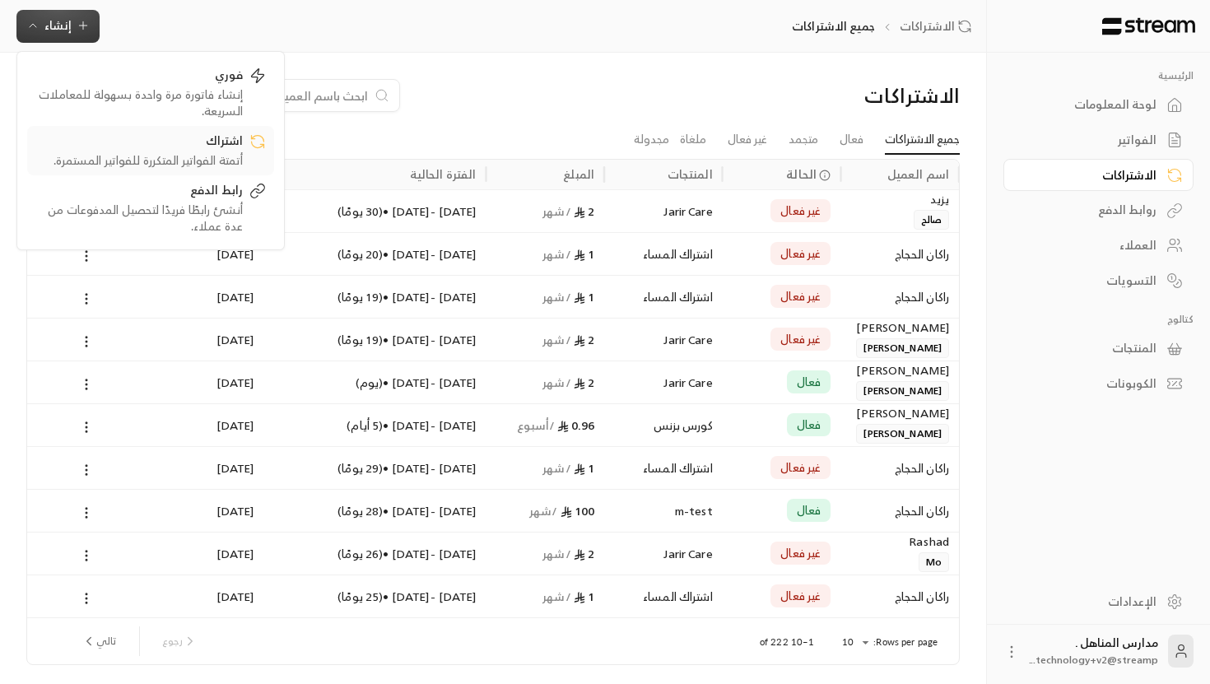
click at [259, 143] on icon at bounding box center [258, 141] width 16 height 16
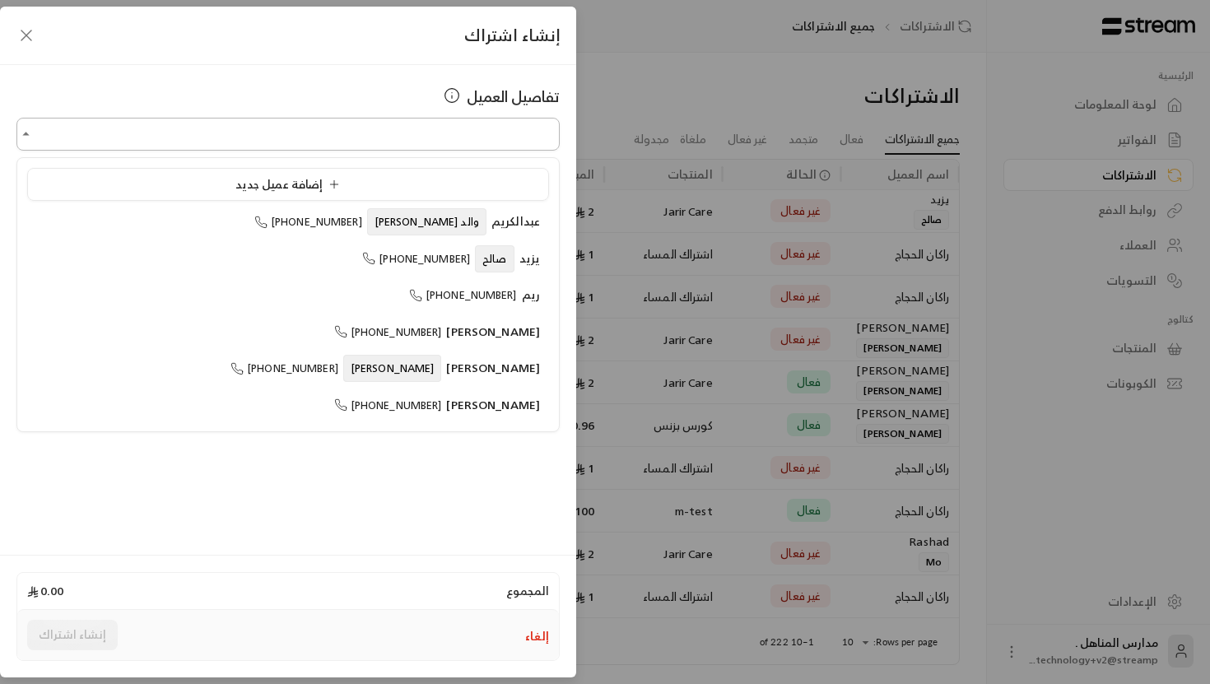
click at [391, 147] on input "اختر العميل" at bounding box center [287, 134] width 543 height 29
click at [454, 142] on input "اختر العميل" at bounding box center [287, 134] width 543 height 29
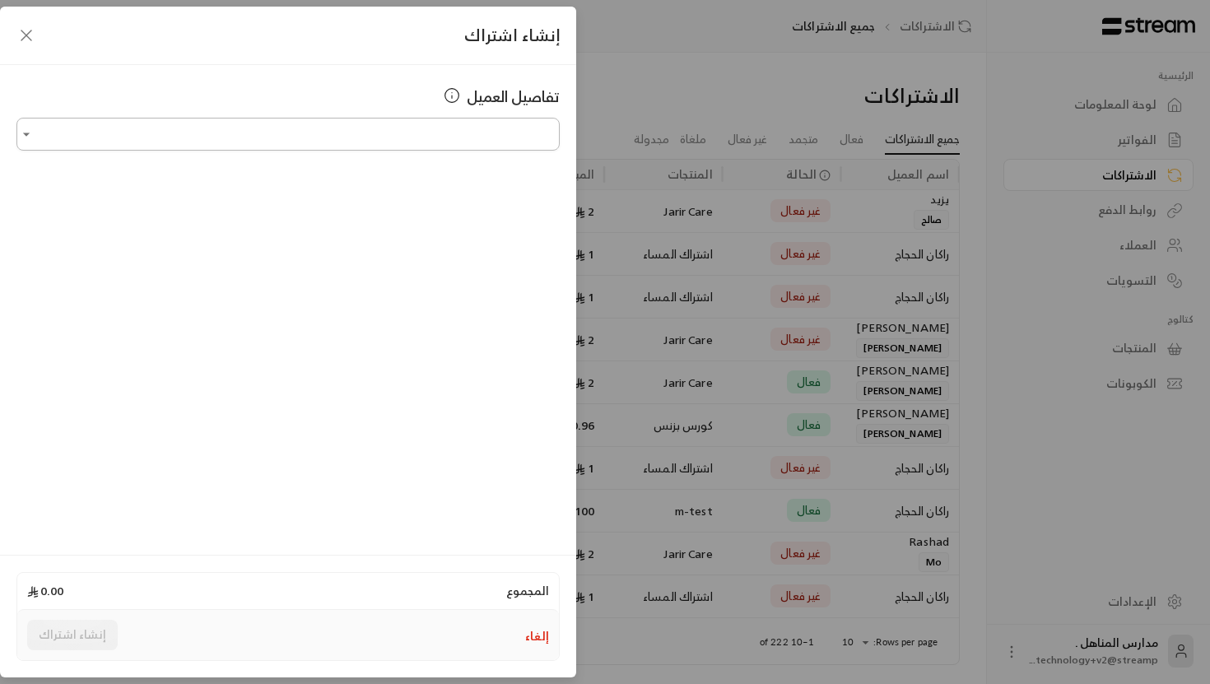
click at [489, 139] on input "اختر العميل" at bounding box center [287, 134] width 543 height 29
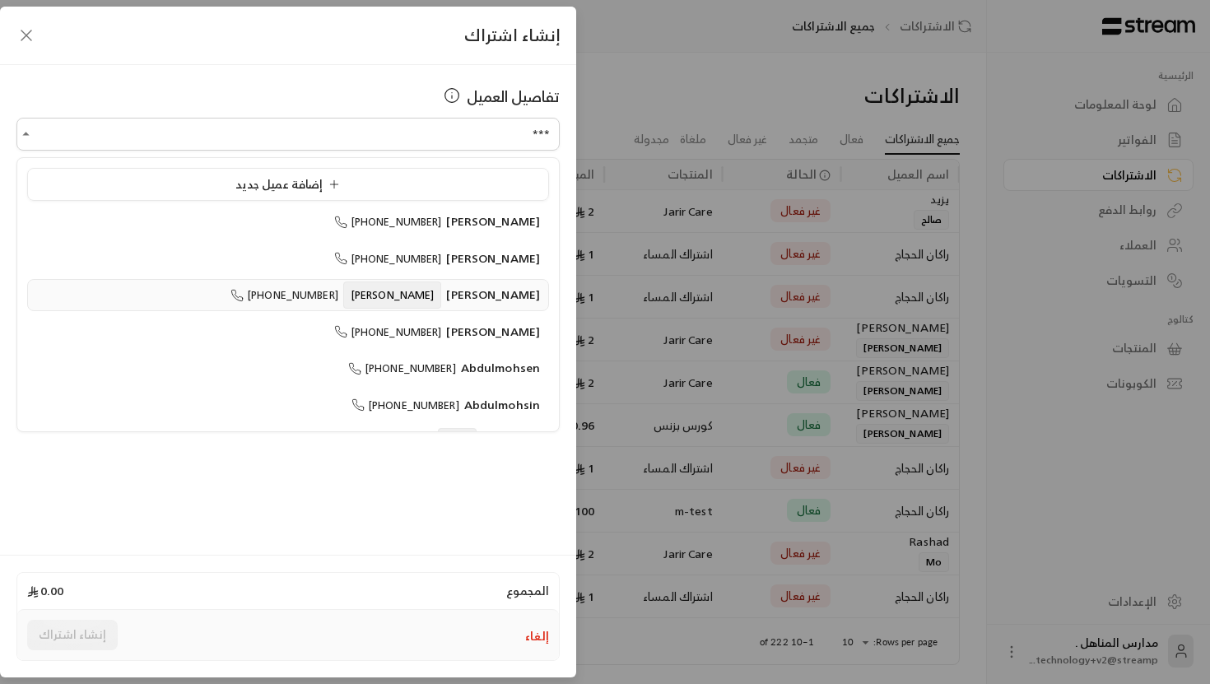
click at [523, 293] on span "[PERSON_NAME]" at bounding box center [493, 294] width 94 height 21
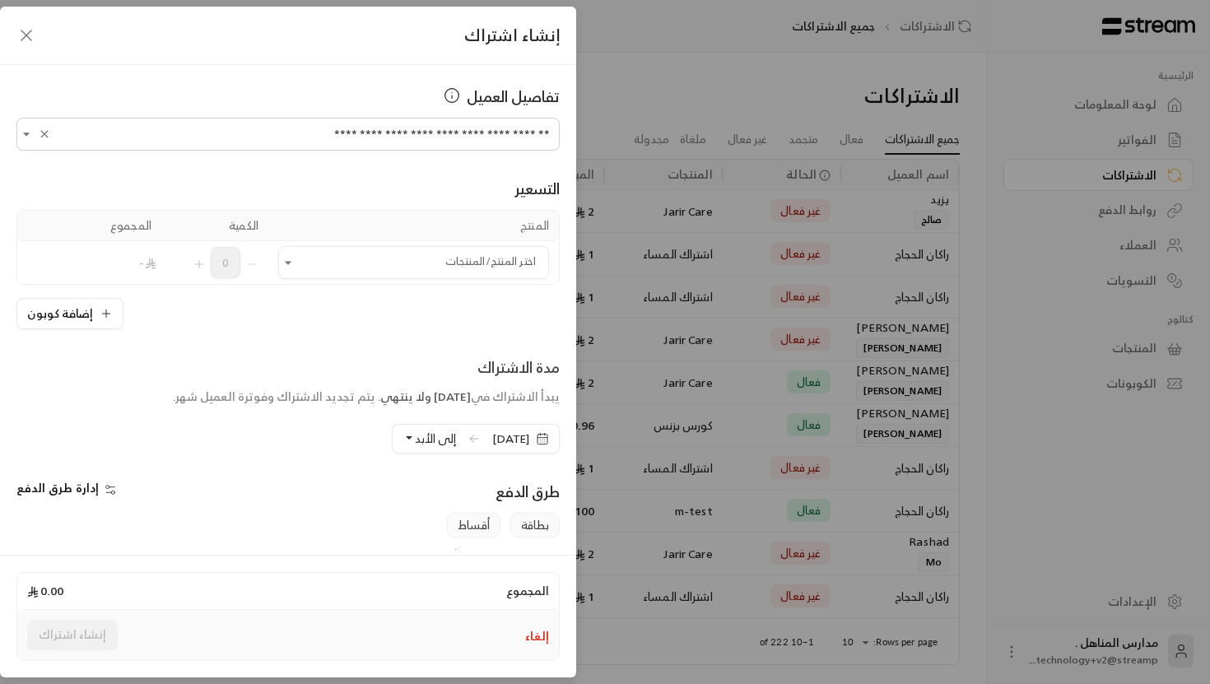
type input "**********"
click at [496, 289] on div "المنتج الكمية المجموع اختر المنتج/المنتجات اختر المنتج/المنتجات 0 - إضافة كوبون" at bounding box center [287, 269] width 543 height 119
click at [480, 264] on input "اختر العميل" at bounding box center [413, 263] width 271 height 29
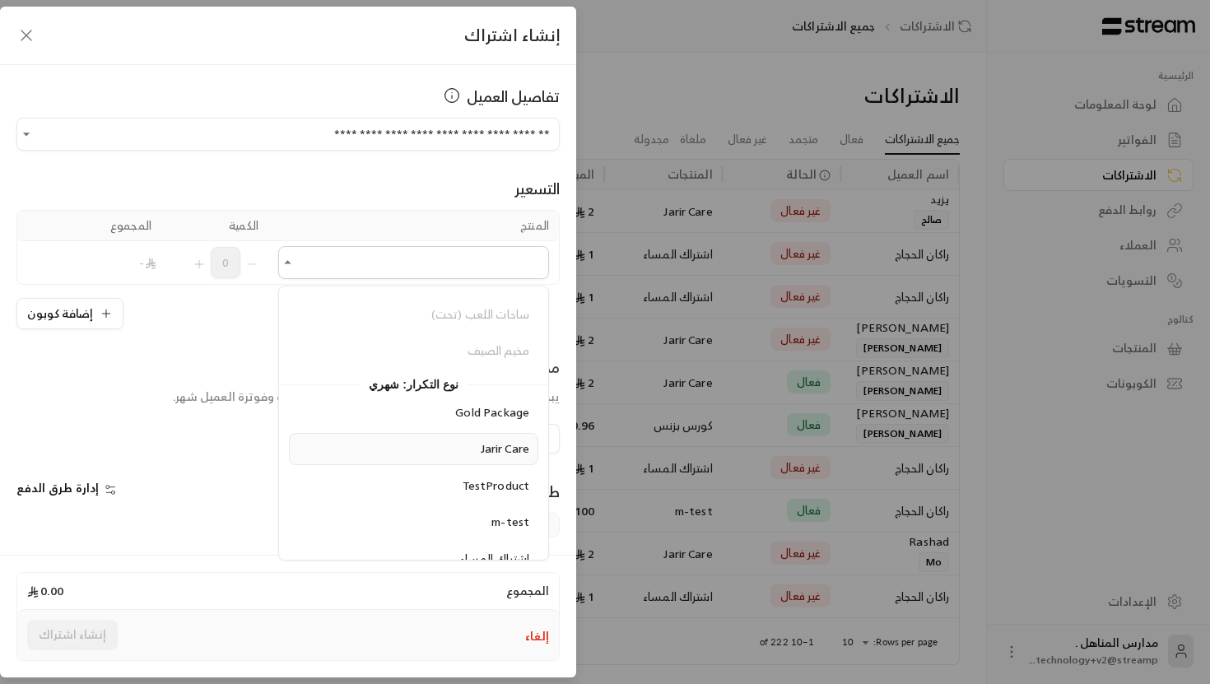
scroll to position [1012, 0]
click at [492, 459] on span "Gold Package" at bounding box center [492, 450] width 74 height 21
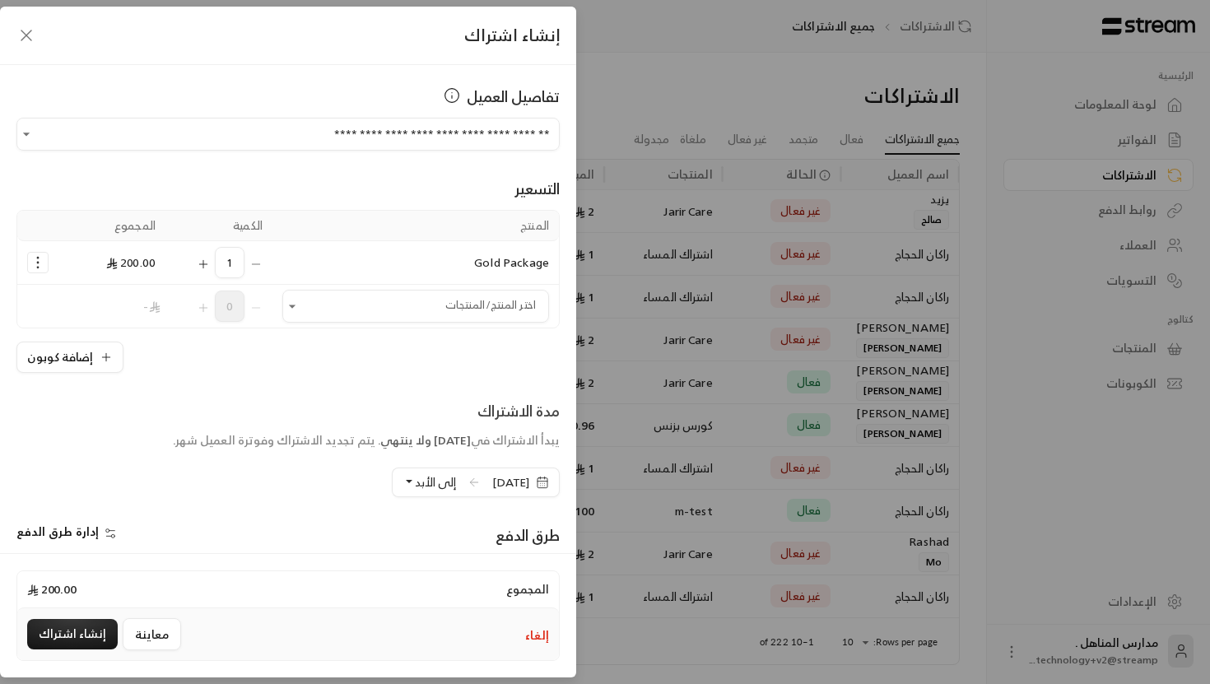
click at [389, 372] on div "إضافة كوبون" at bounding box center [287, 357] width 543 height 31
click at [492, 478] on span "[DATE]" at bounding box center [510, 482] width 37 height 16
click at [381, 433] on span "ولا ينتهي" at bounding box center [406, 440] width 50 height 21
click at [415, 485] on span "إلى الأبد" at bounding box center [435, 482] width 41 height 21
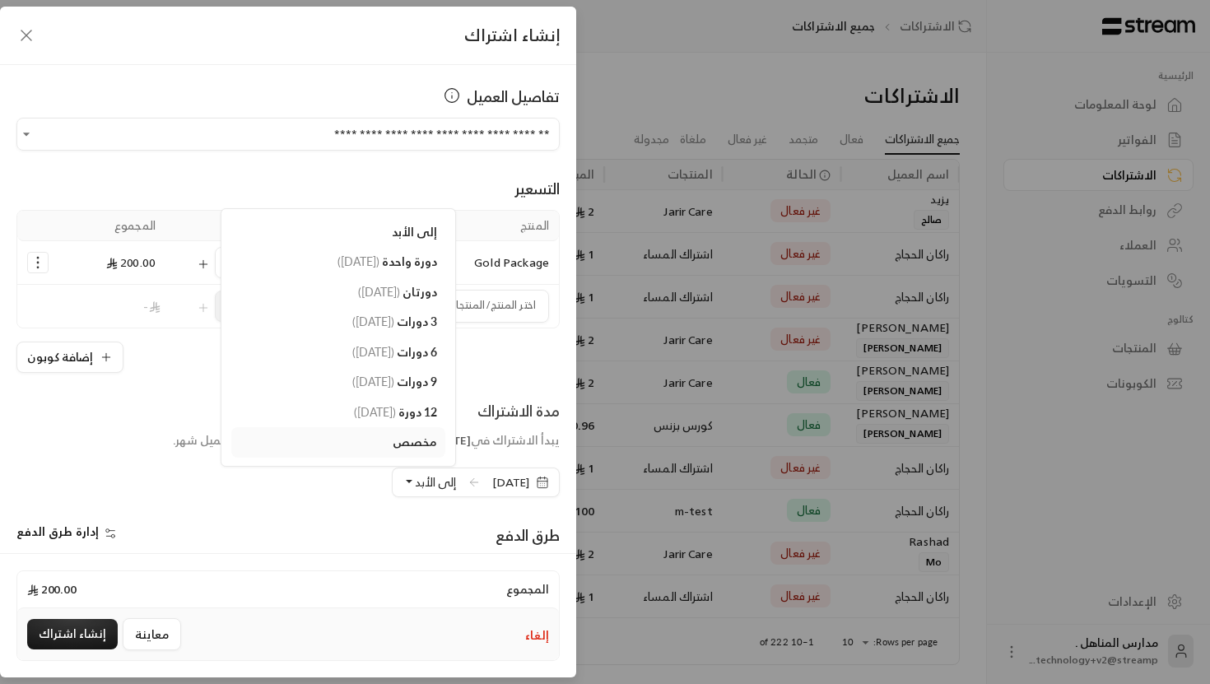
click at [463, 368] on div "إضافة كوبون" at bounding box center [287, 357] width 543 height 31
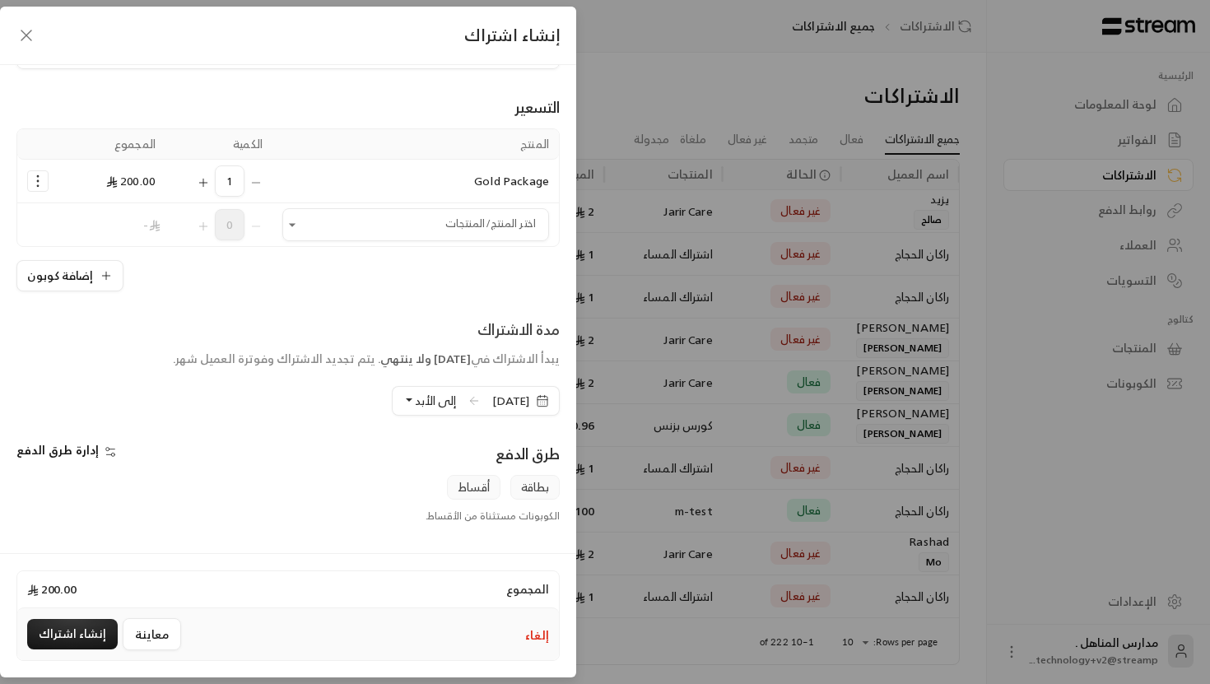
scroll to position [207, 0]
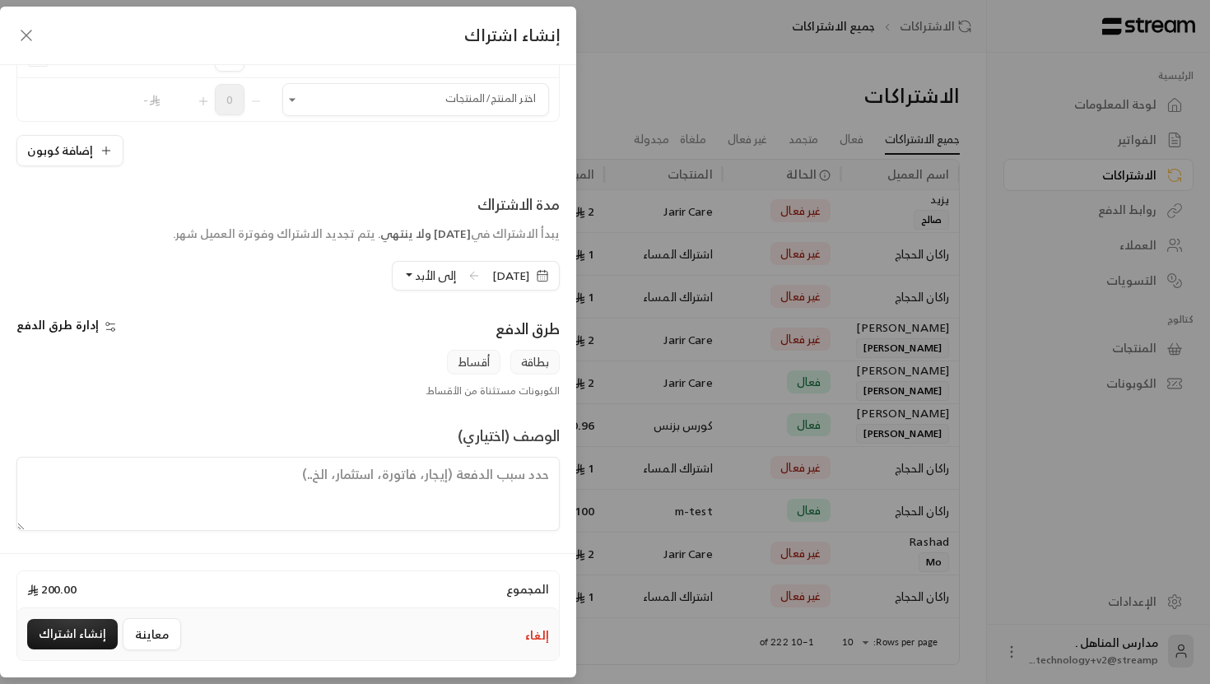
click at [23, 30] on icon "button" at bounding box center [26, 36] width 20 height 20
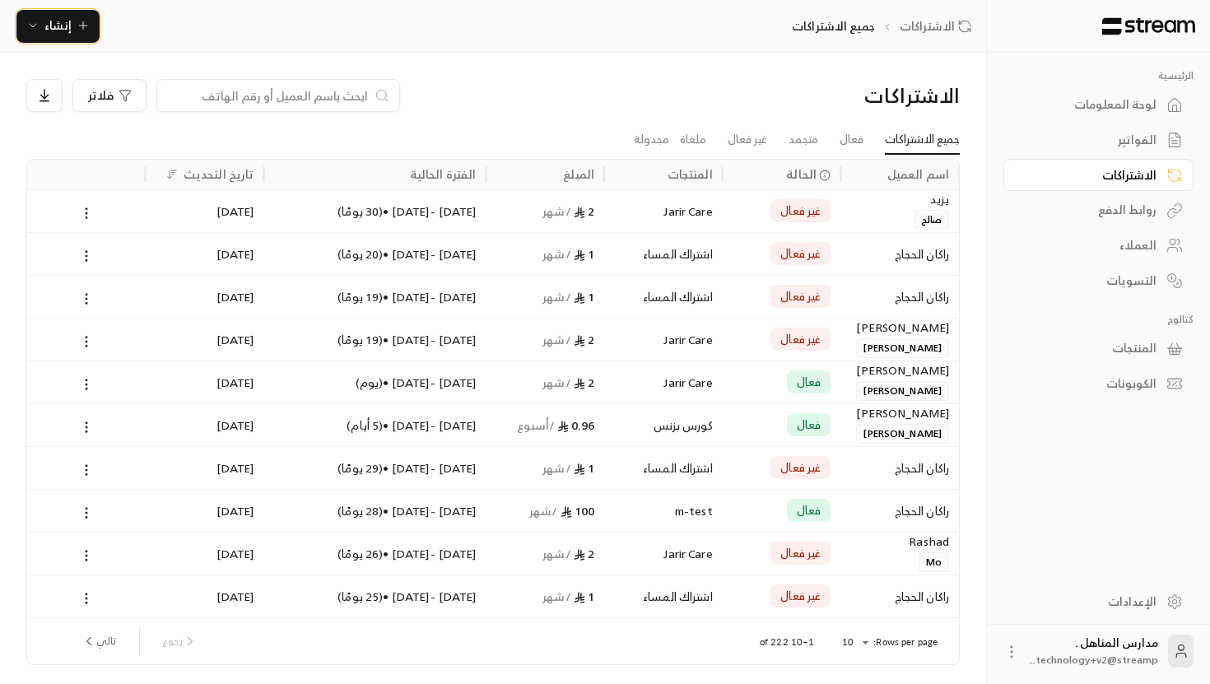
click at [44, 40] on button "إنشاء" at bounding box center [57, 26] width 83 height 33
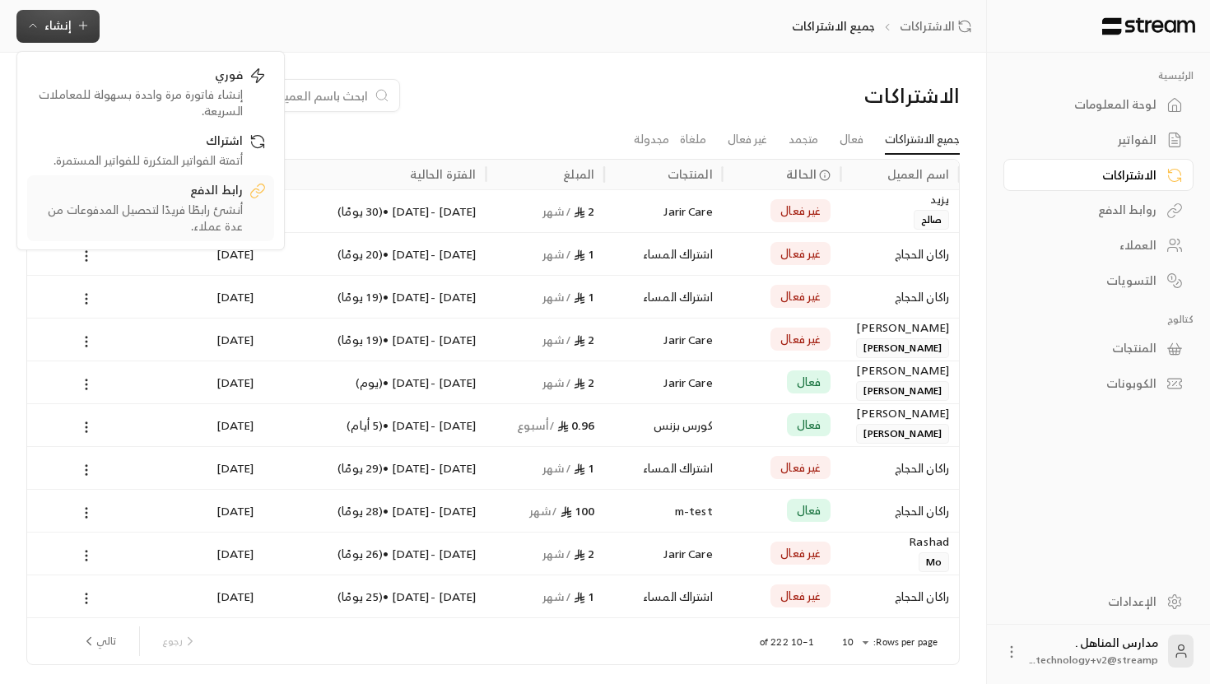
click at [236, 199] on div "رابط الدفع" at bounding box center [139, 192] width 208 height 20
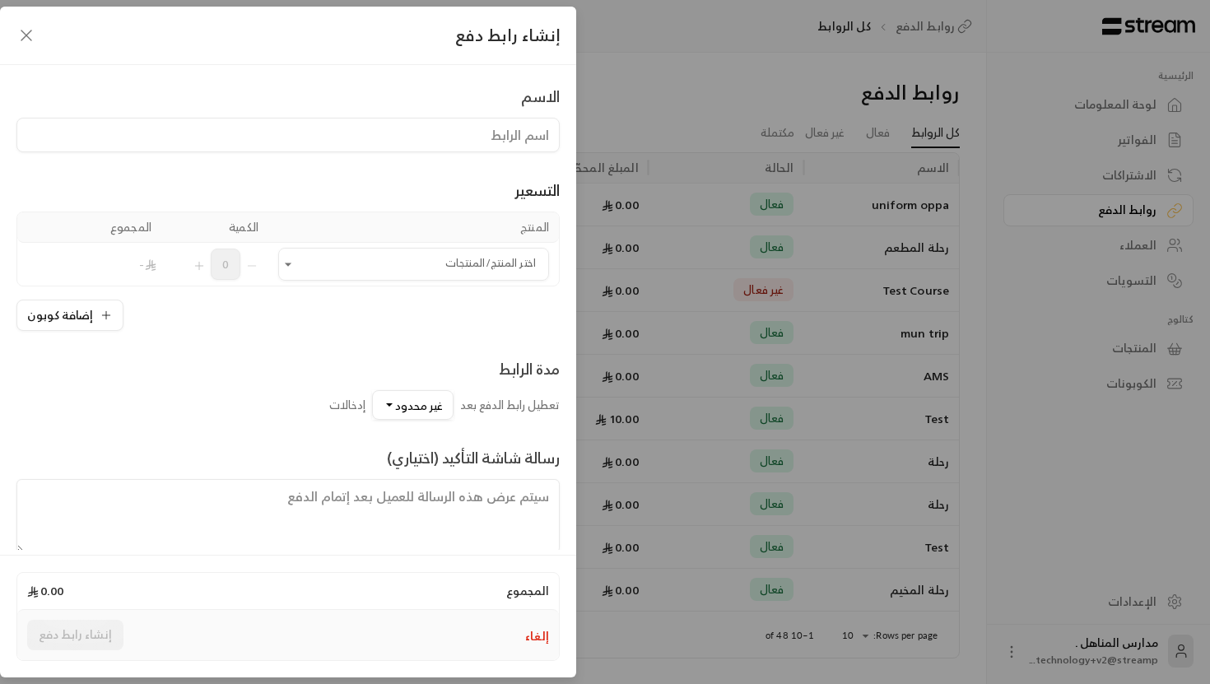
click at [497, 138] on input at bounding box center [287, 135] width 543 height 35
type input "h"
type input "الزي المدرسي"
click at [451, 276] on input "اختر المنتج/المنتجات" at bounding box center [413, 264] width 271 height 29
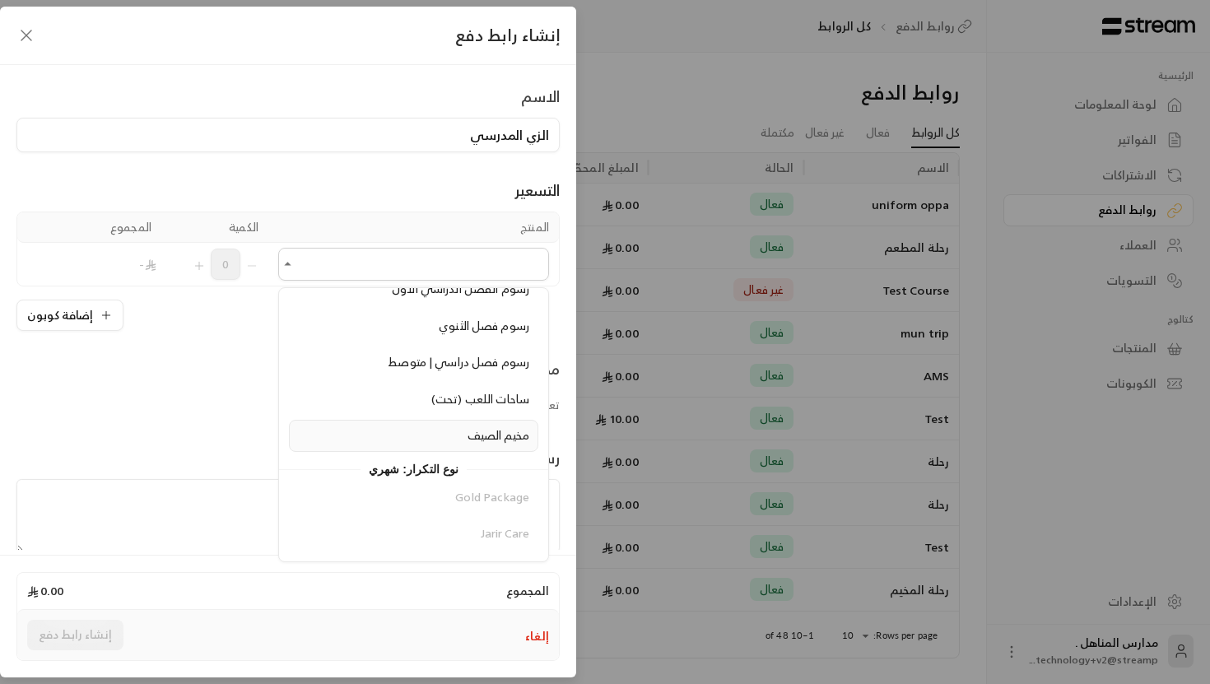
scroll to position [964, 0]
click at [494, 436] on span "مخيم الصيف" at bounding box center [499, 437] width 62 height 21
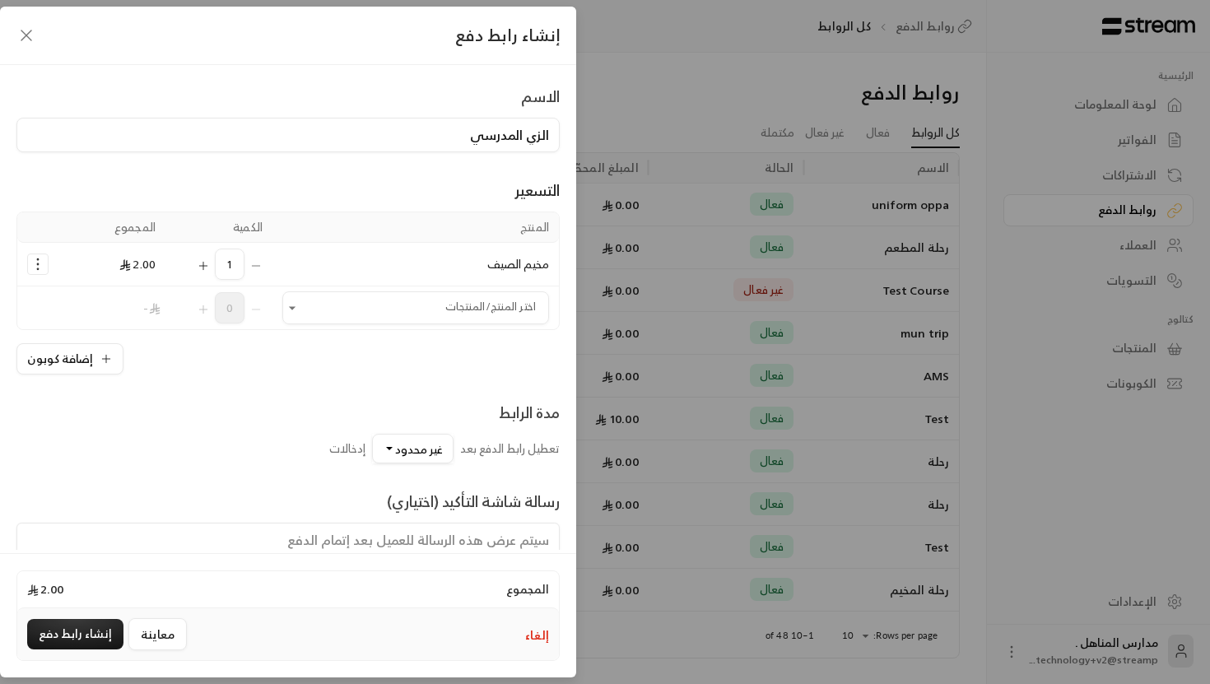
click at [399, 230] on th "المنتج" at bounding box center [416, 227] width 287 height 30
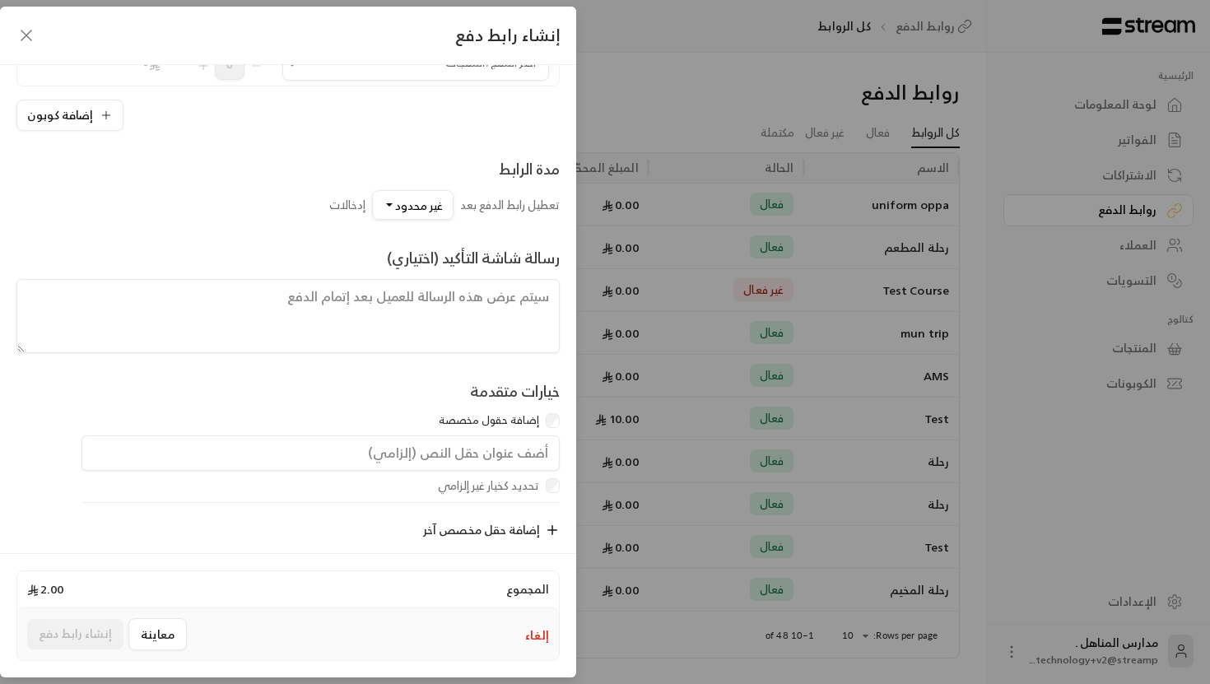
scroll to position [262, 0]
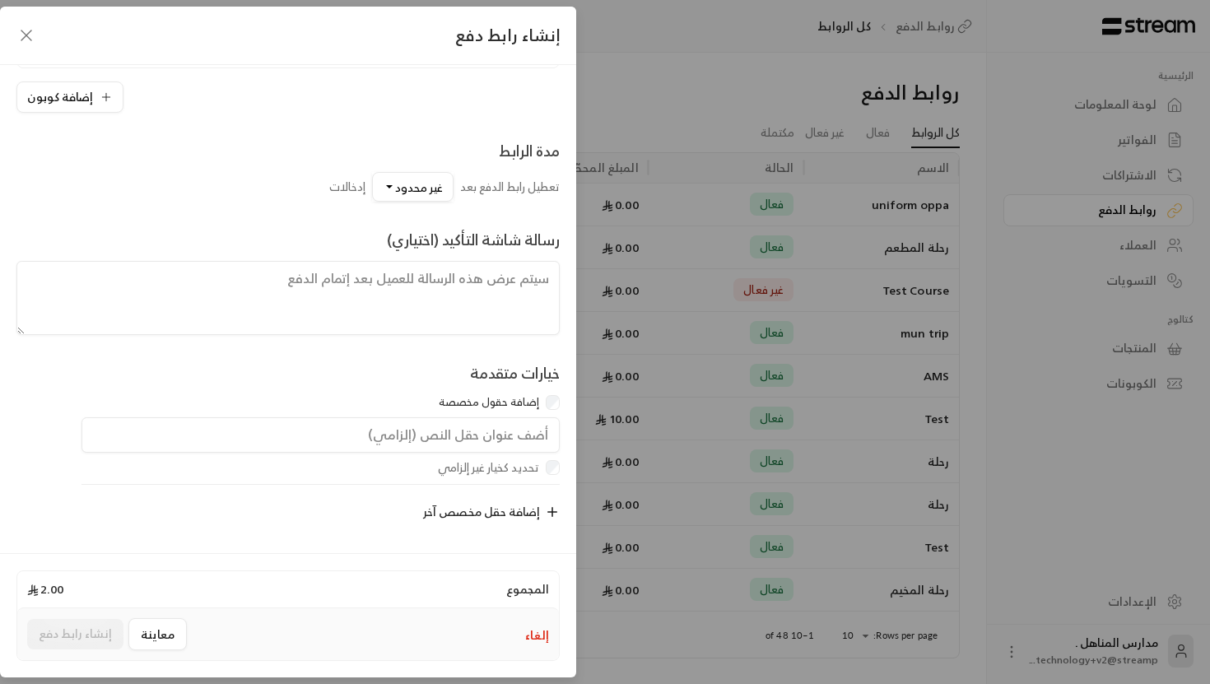
click at [517, 432] on input "text" at bounding box center [321, 435] width 478 height 36
type input "ر"
type input "مقاس الطالب"
click at [556, 511] on icon "button" at bounding box center [552, 512] width 15 height 15
click at [529, 514] on input "text" at bounding box center [321, 514] width 478 height 36
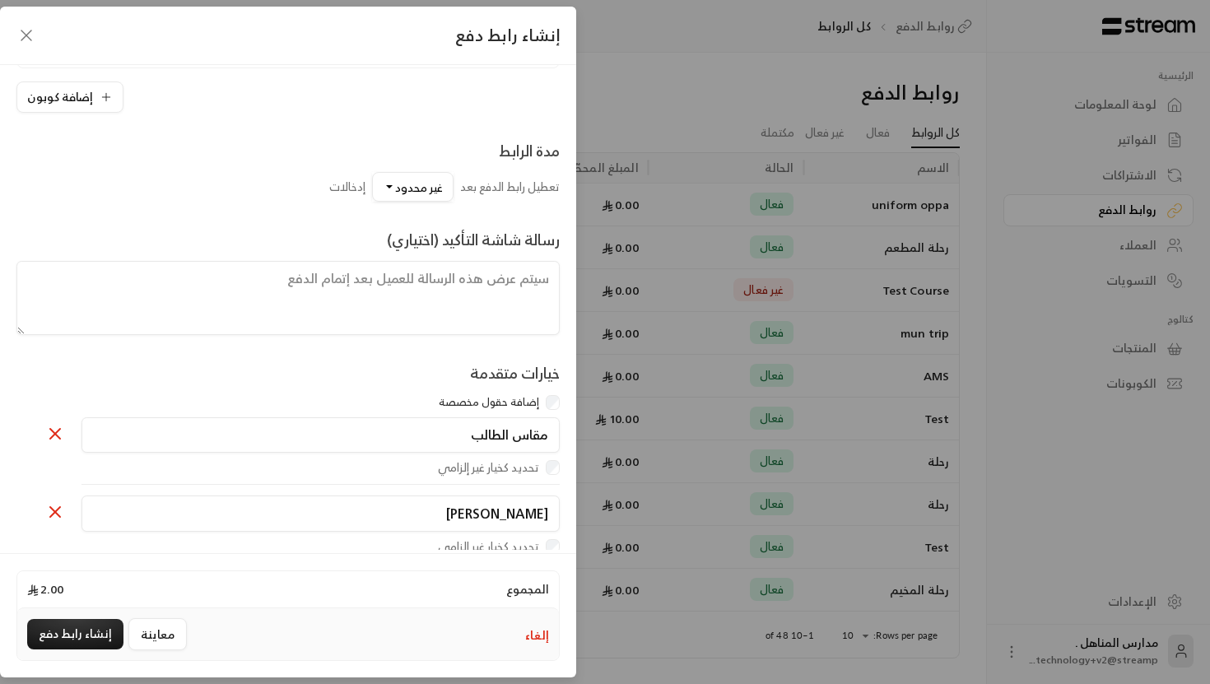
click at [529, 514] on input "[PERSON_NAME]" at bounding box center [321, 514] width 478 height 36
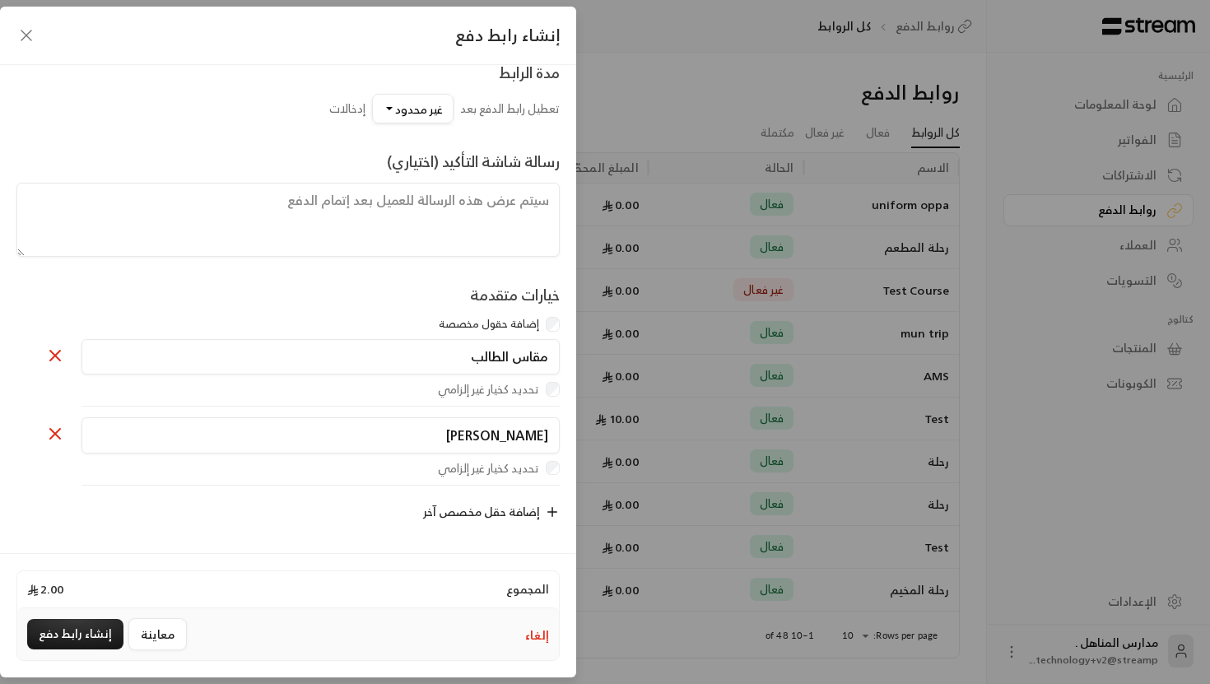
scroll to position [340, 0]
type input "[PERSON_NAME]"
click at [85, 630] on button "إنشاء رابط دفع" at bounding box center [75, 634] width 96 height 30
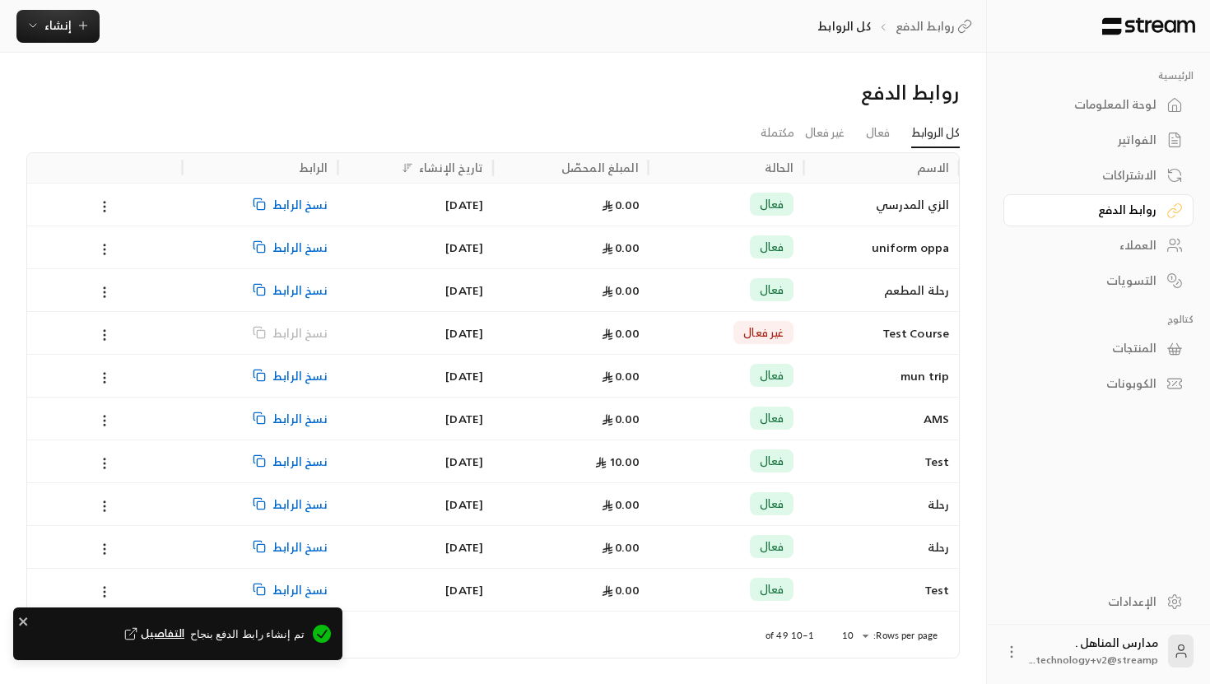
click at [588, 191] on div "0.00" at bounding box center [571, 205] width 136 height 42
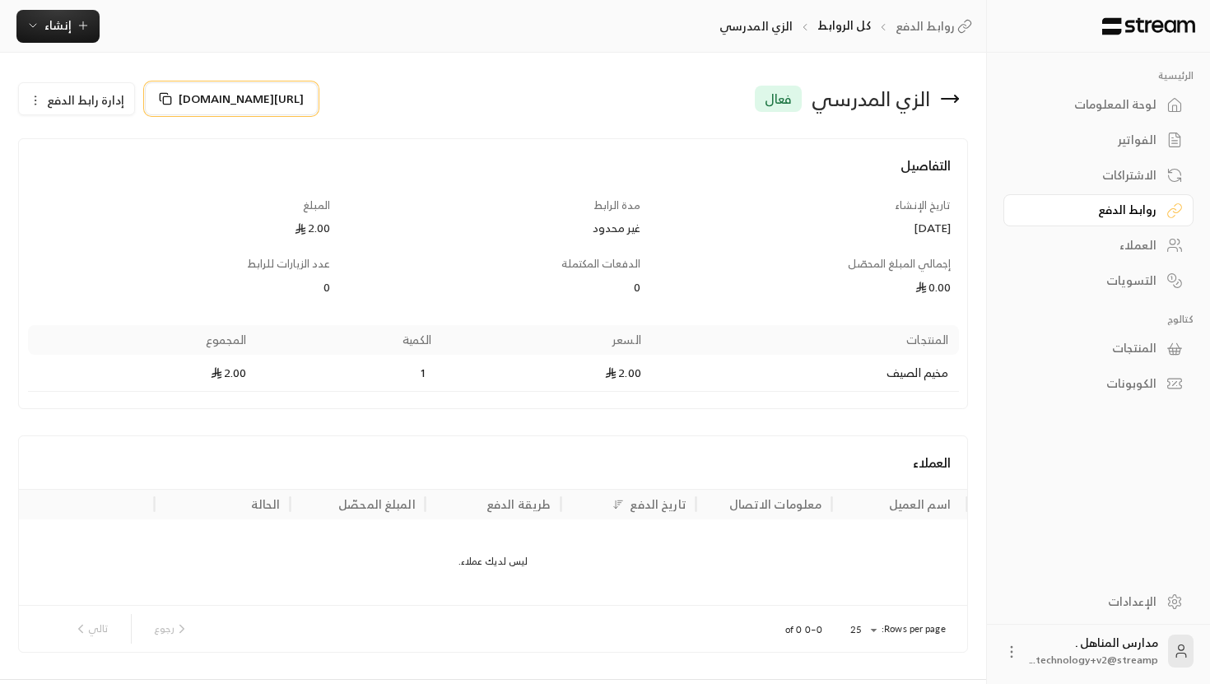
click at [273, 103] on span "[URL][DOMAIN_NAME]" at bounding box center [241, 99] width 125 height 16
click at [27, 34] on span "إنشاء" at bounding box center [57, 25] width 63 height 21
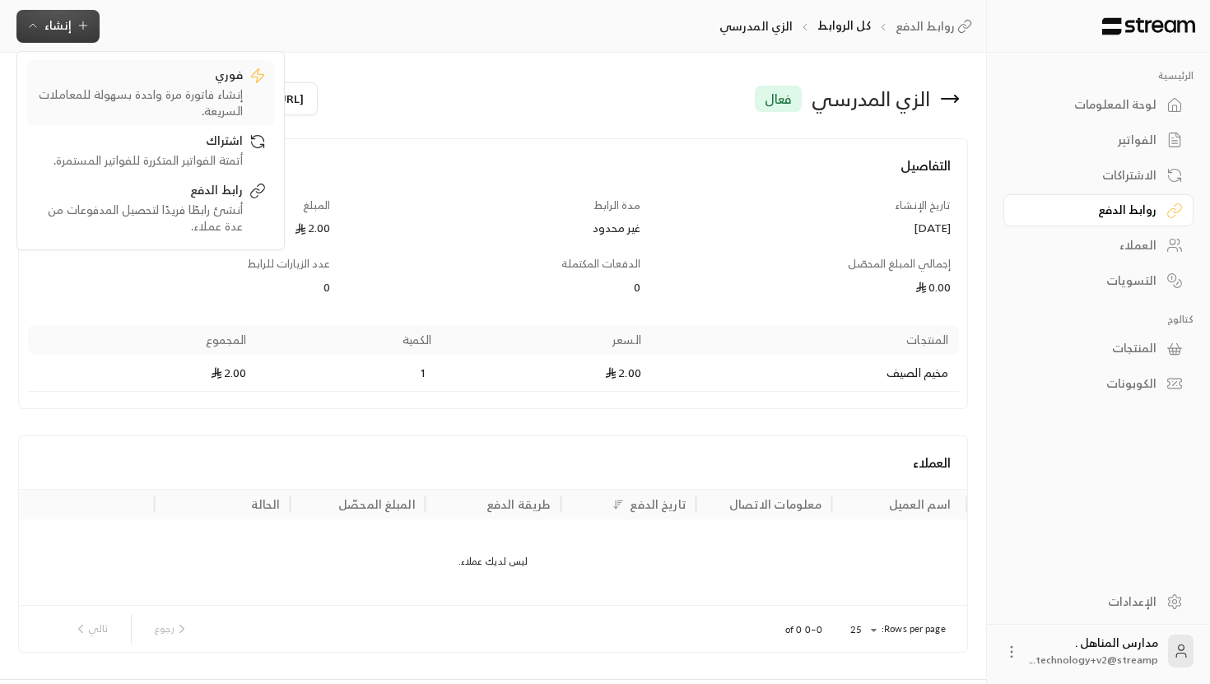
click at [238, 80] on div "فوري" at bounding box center [139, 77] width 208 height 20
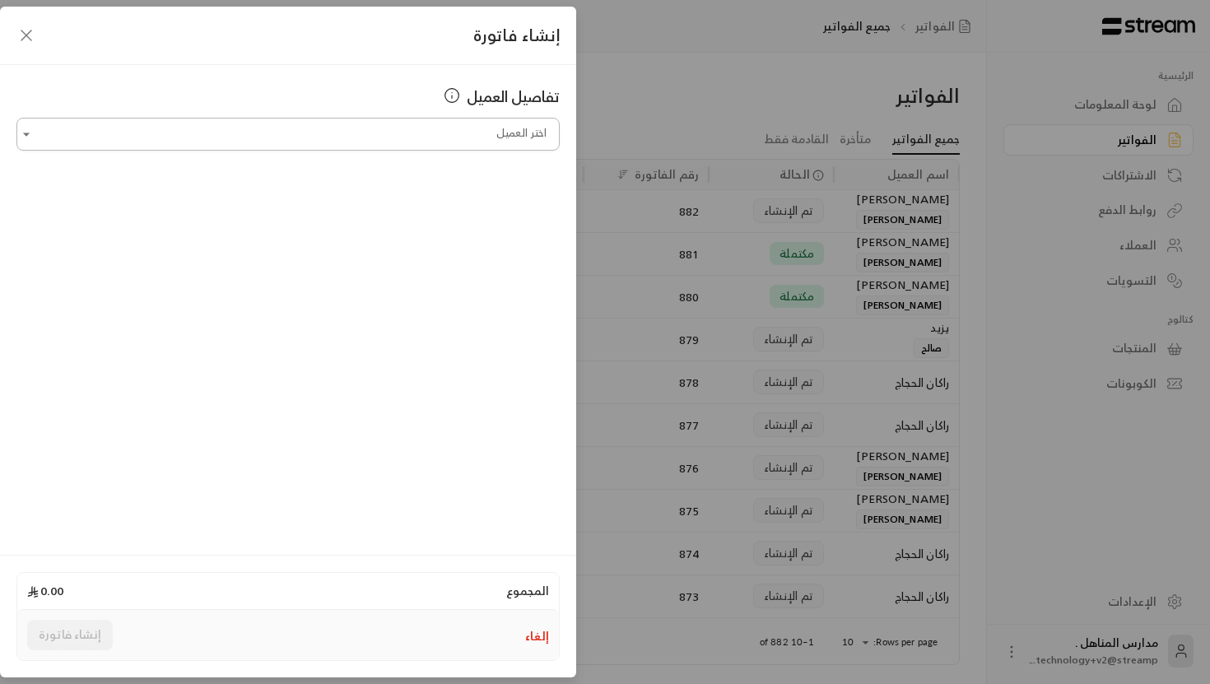
click at [522, 138] on input "اختر العميل" at bounding box center [287, 134] width 543 height 29
type input "*"
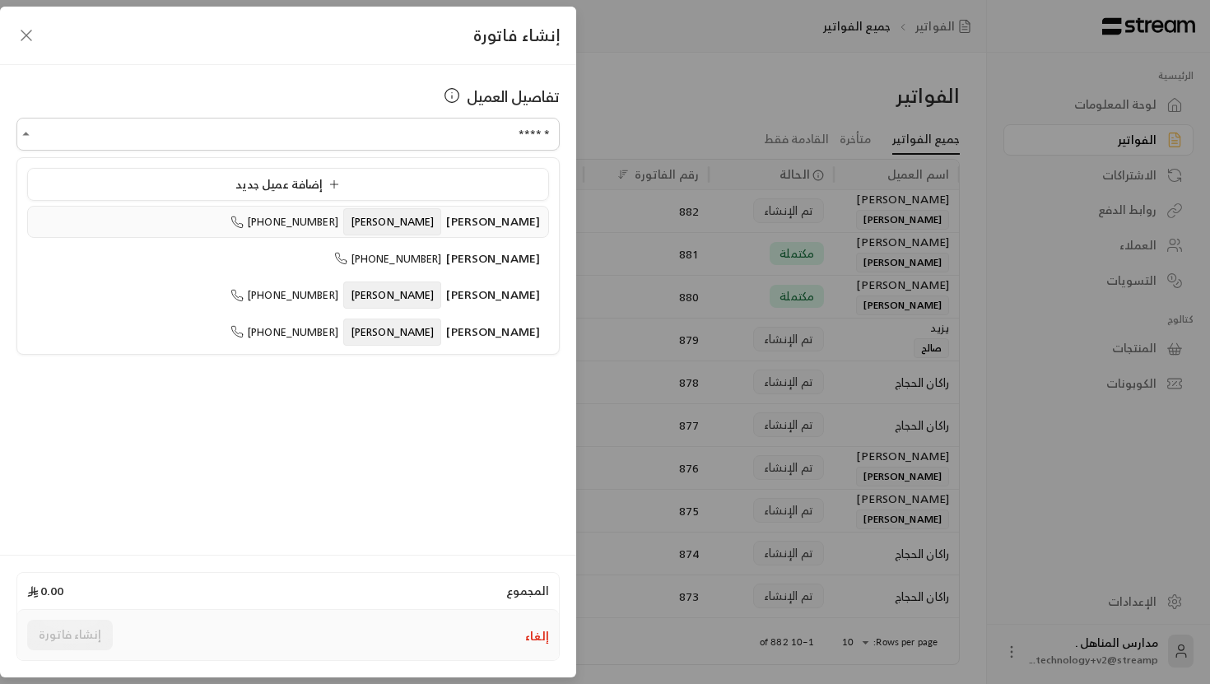
click at [482, 226] on span "[PERSON_NAME]" at bounding box center [493, 221] width 94 height 21
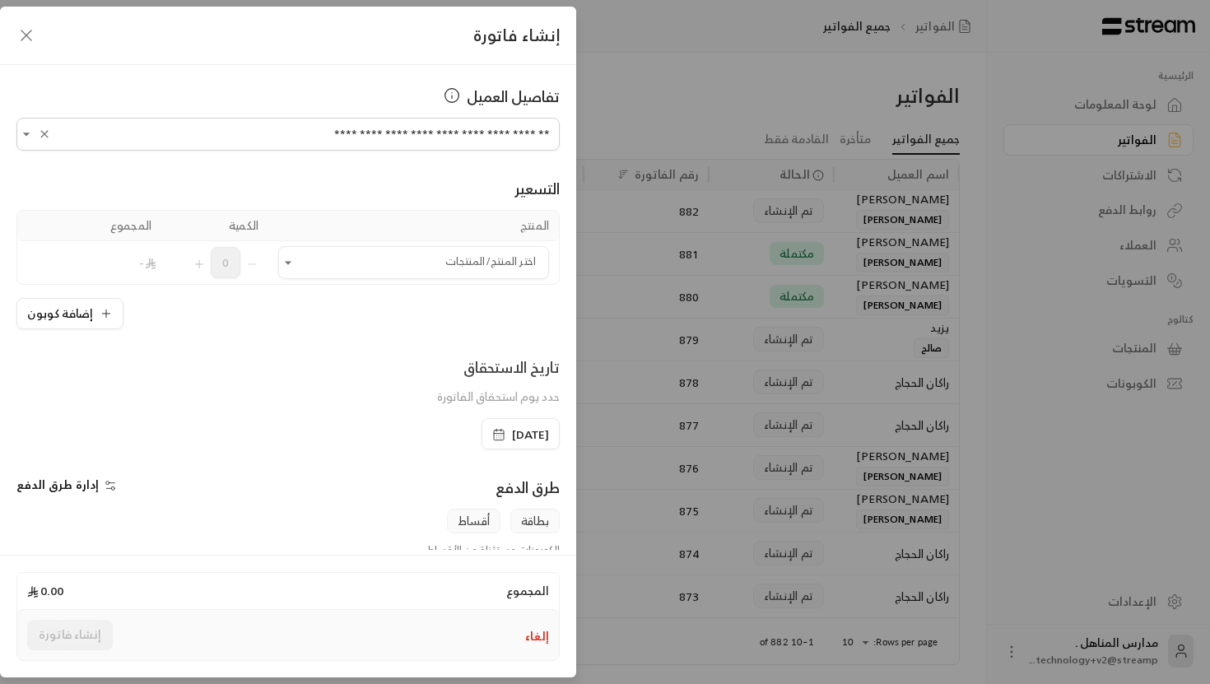
scroll to position [160, 0]
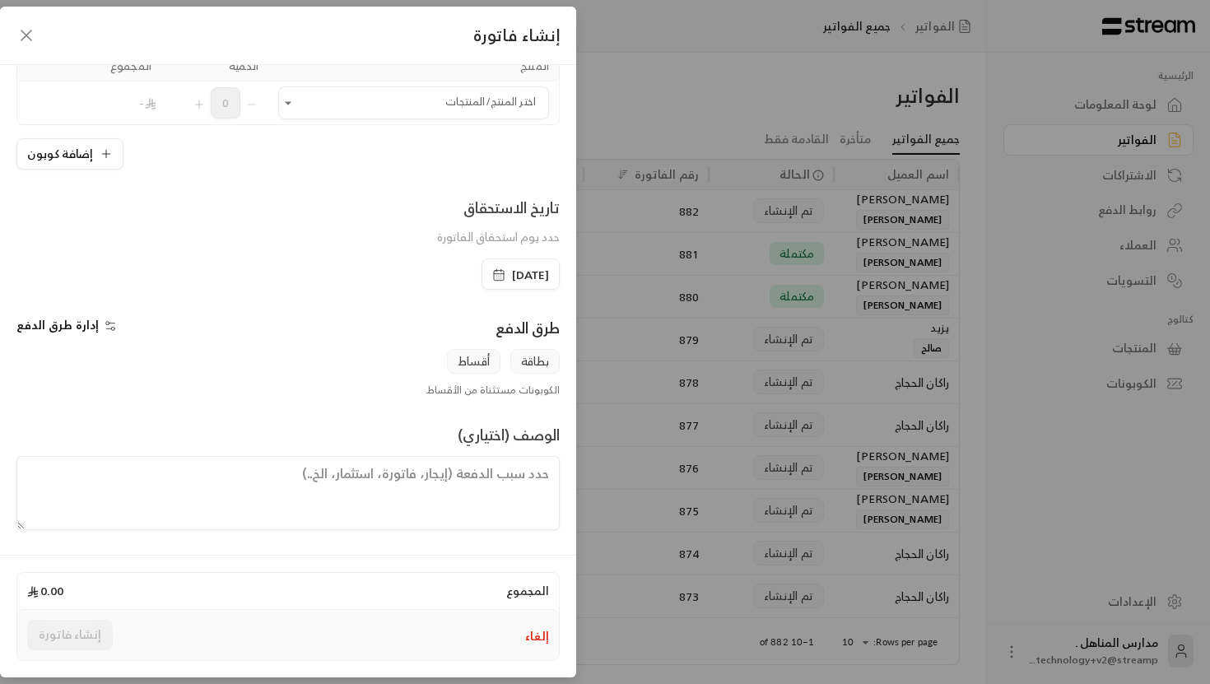
type input "**********"
click at [104, 331] on icon "button" at bounding box center [110, 325] width 13 height 13
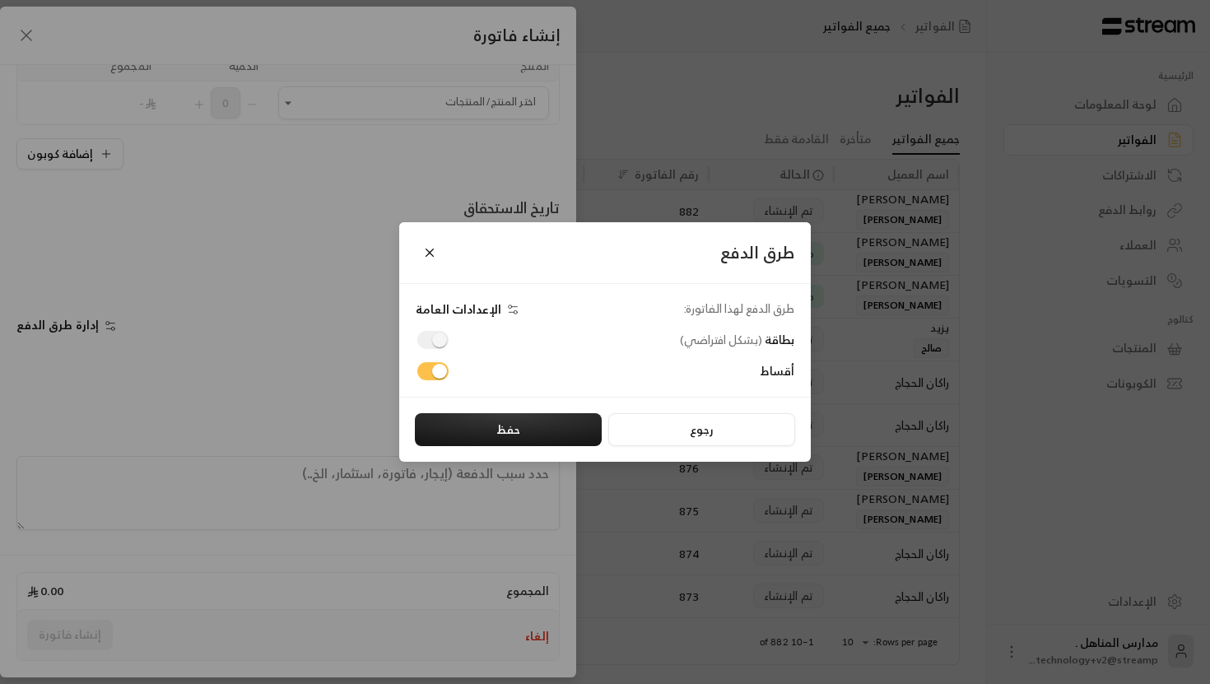
click at [476, 310] on span "الإعدادات العامة" at bounding box center [459, 309] width 86 height 14
click at [710, 431] on button "رجوع" at bounding box center [702, 429] width 187 height 33
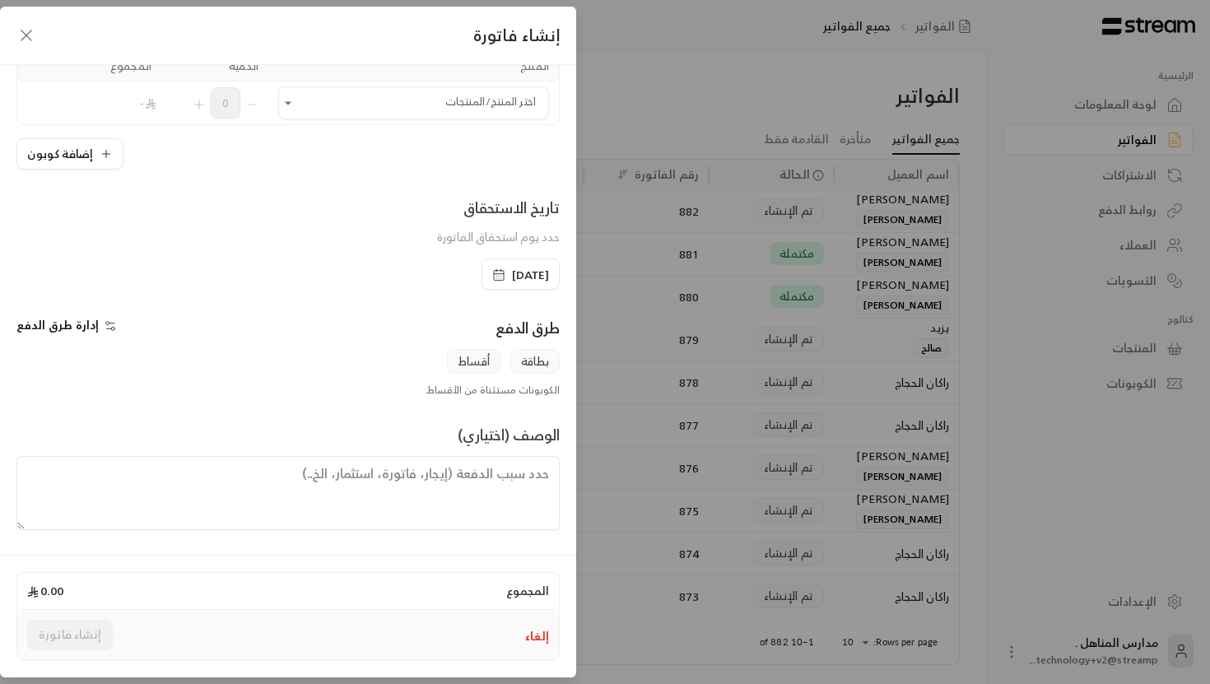
click at [26, 35] on icon "button" at bounding box center [26, 35] width 10 height 10
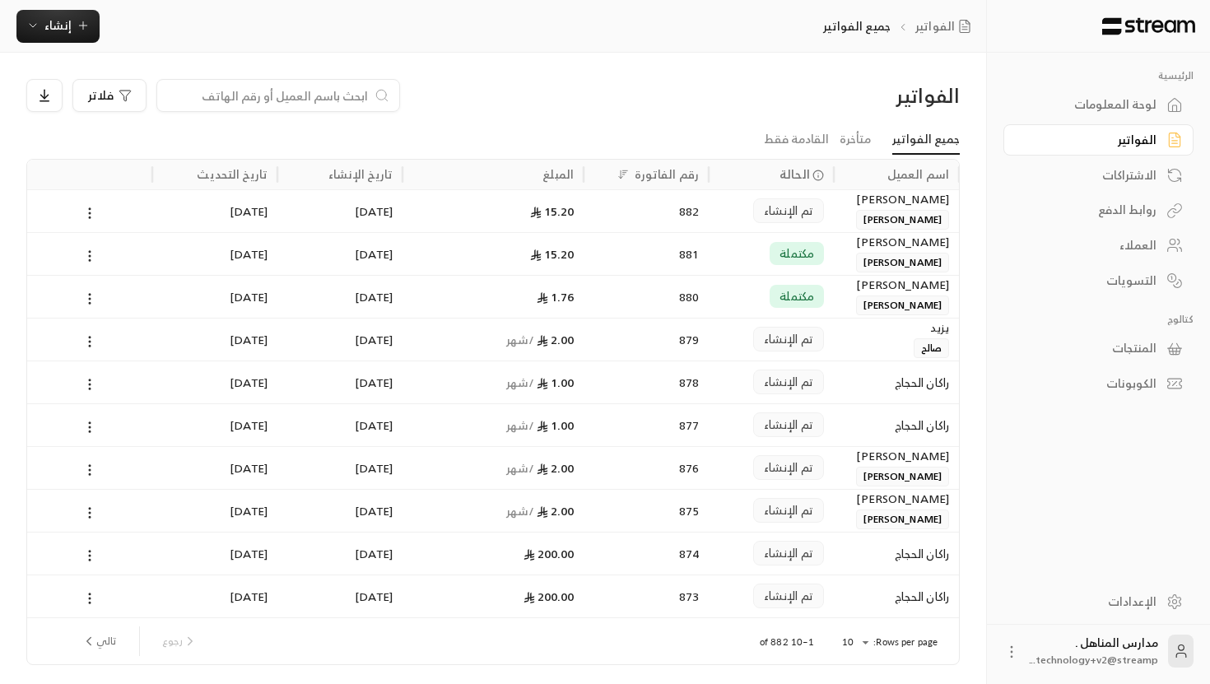
click at [1140, 175] on div "الاشتراكات" at bounding box center [1090, 175] width 133 height 16
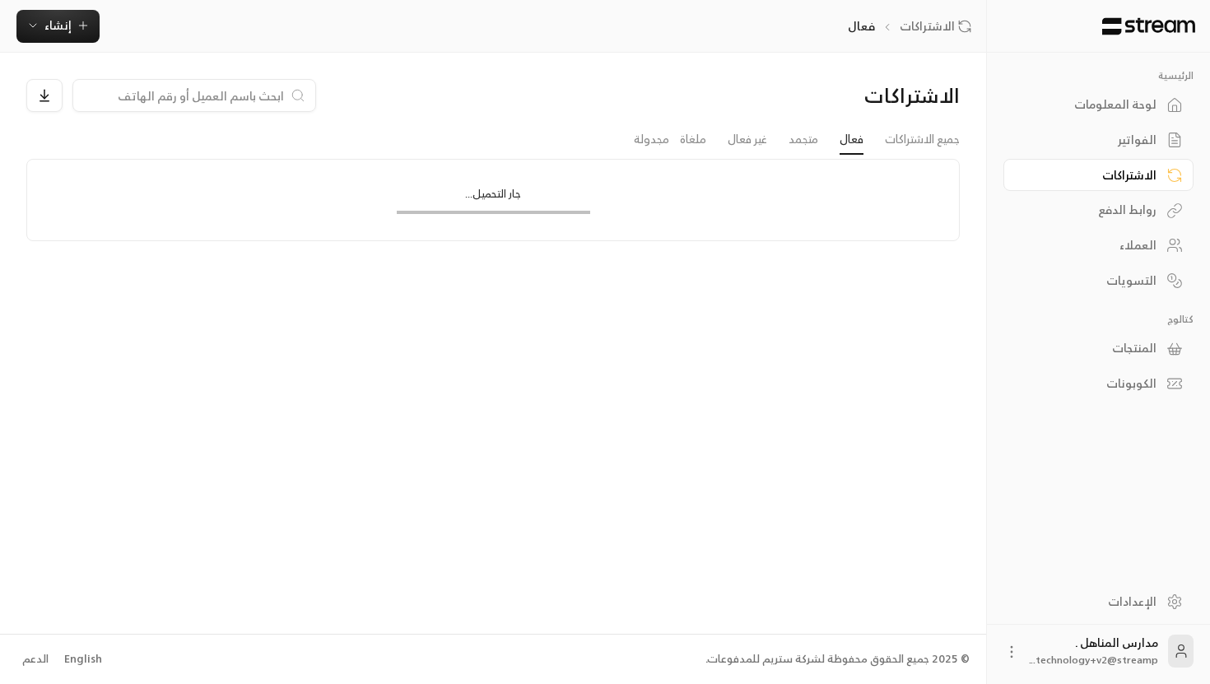
click at [1149, 216] on div "روابط الدفع" at bounding box center [1090, 210] width 133 height 16
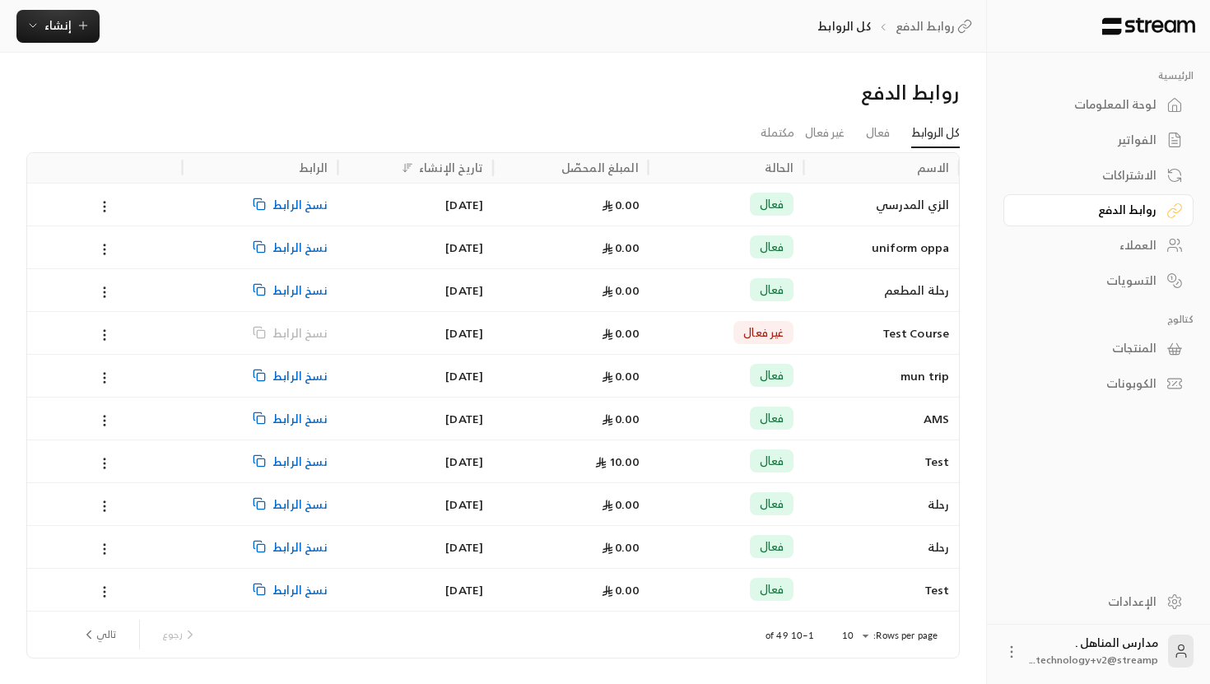
click at [1137, 115] on link "لوحة المعلومات" at bounding box center [1099, 105] width 190 height 32
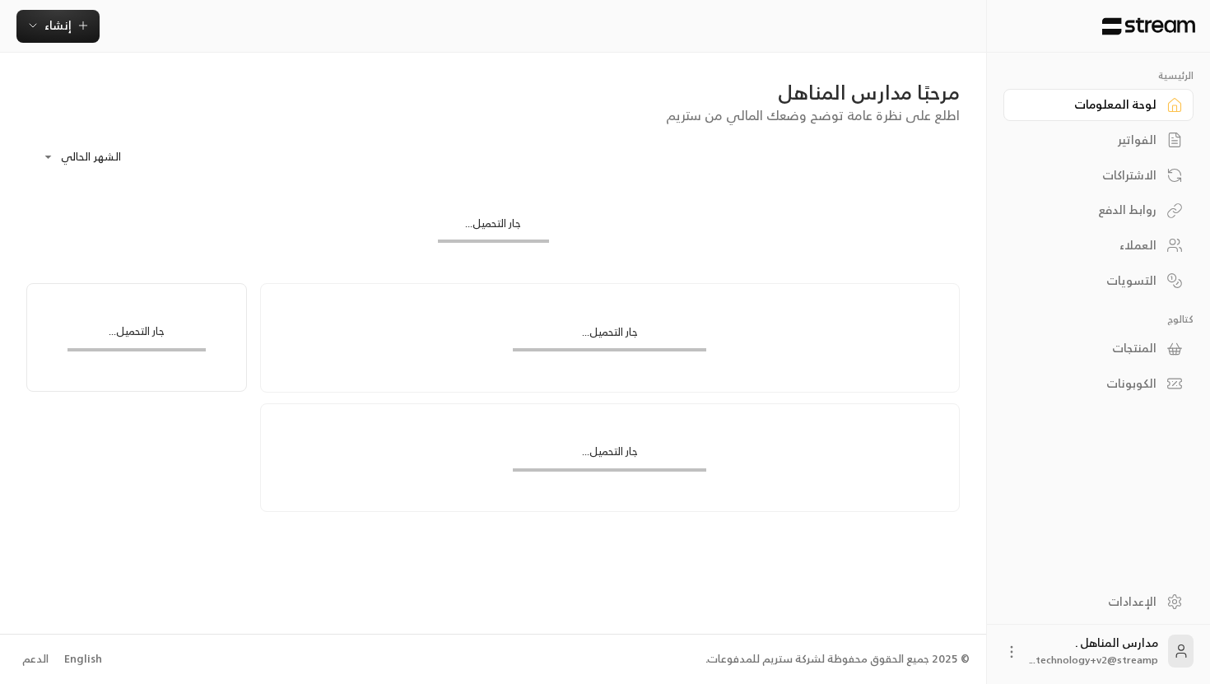
click at [1142, 133] on div "الفواتير" at bounding box center [1090, 140] width 133 height 16
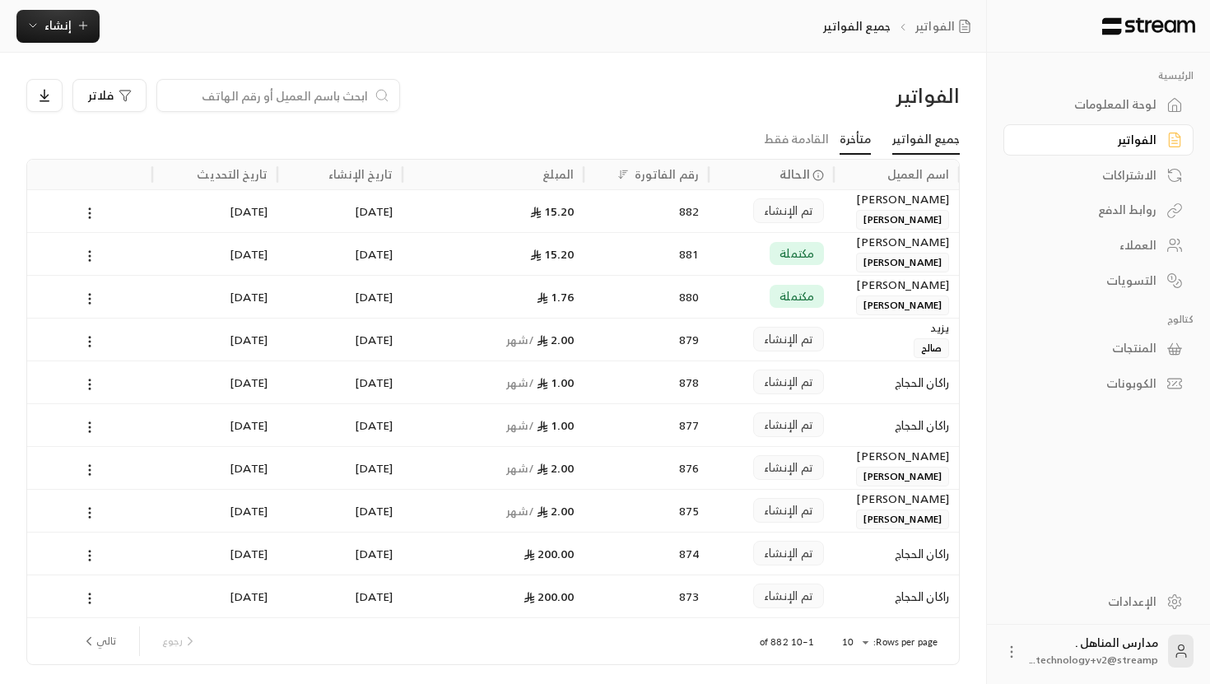
click at [854, 138] on link "متأخرة" at bounding box center [855, 140] width 31 height 30
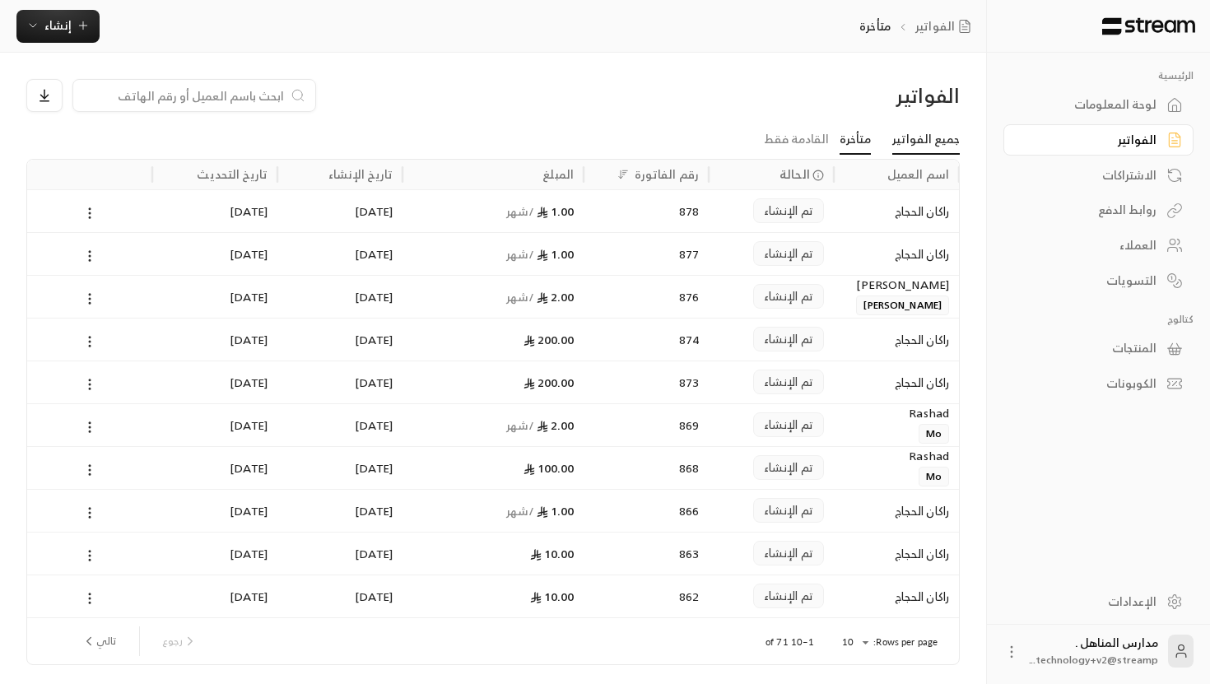
click at [933, 142] on link "جميع الفواتير" at bounding box center [927, 140] width 68 height 30
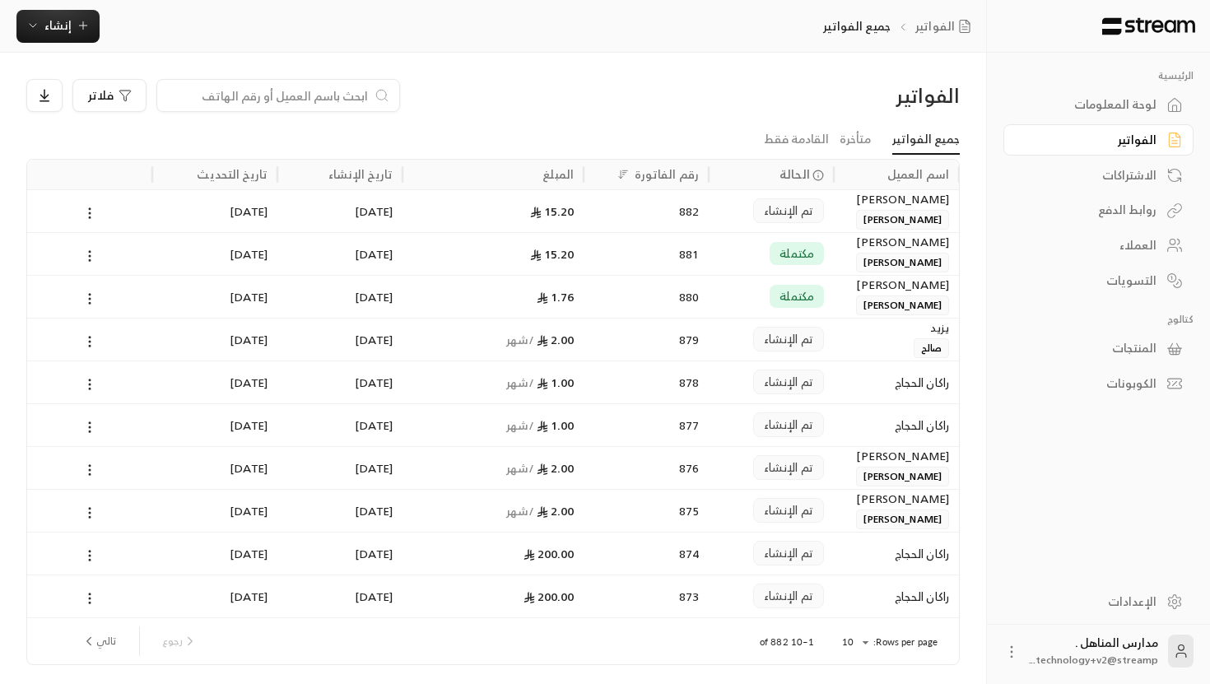
scroll to position [57, 0]
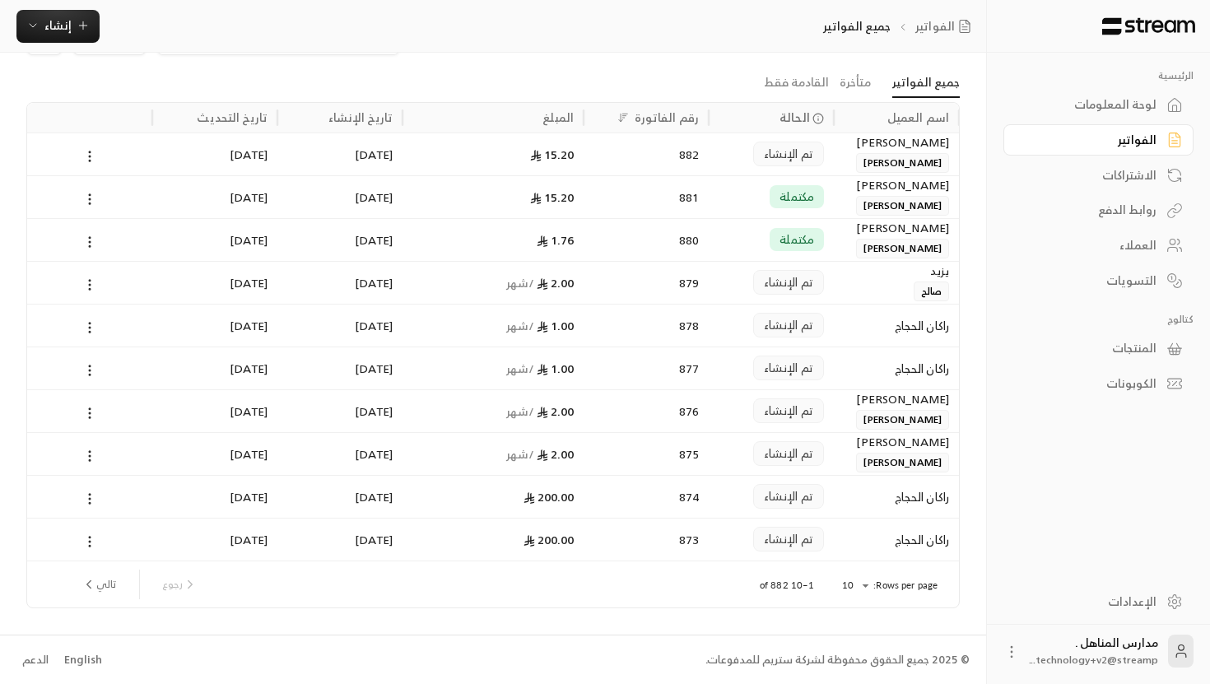
click at [878, 80] on li "متأخرة" at bounding box center [855, 83] width 53 height 30
click at [869, 79] on link "متأخرة" at bounding box center [855, 83] width 31 height 30
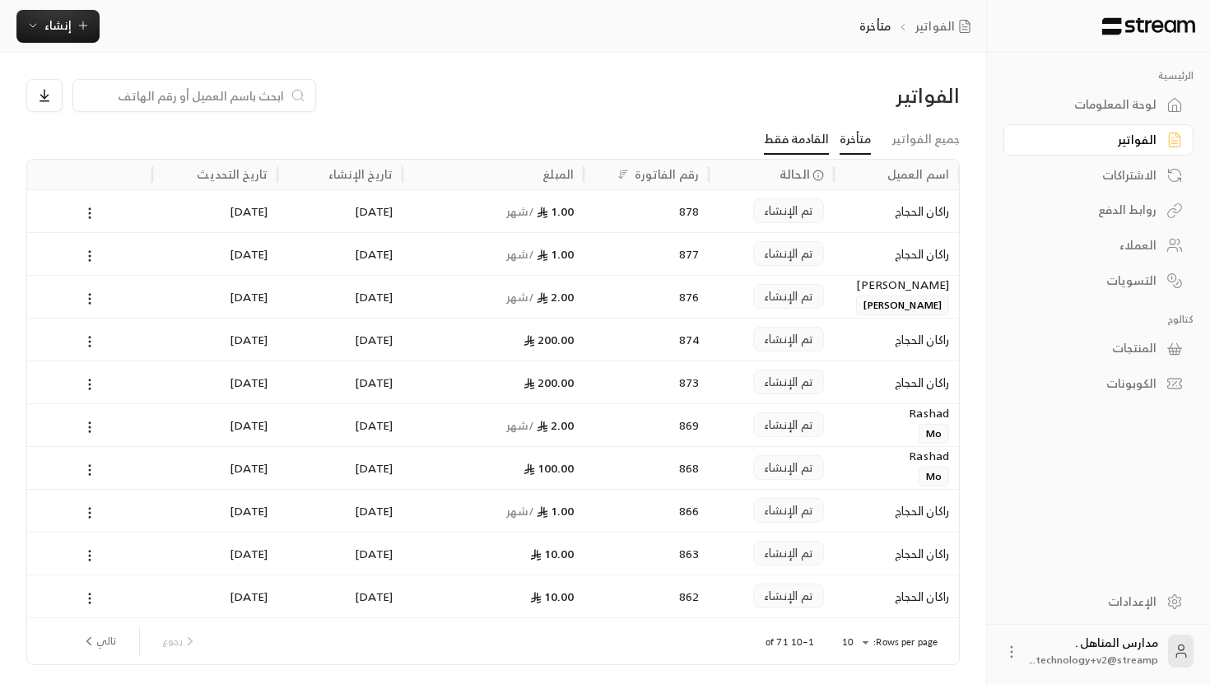
click at [800, 133] on link "القادمة فقط" at bounding box center [796, 140] width 65 height 30
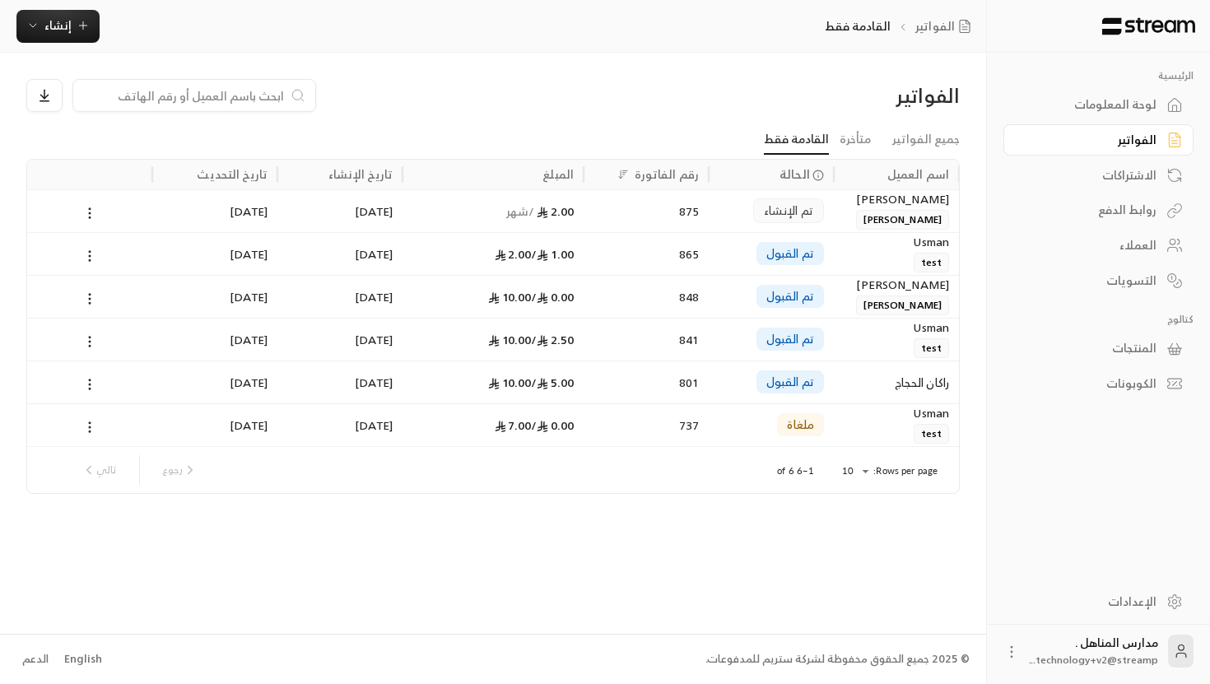
click at [844, 138] on li "متأخرة" at bounding box center [855, 140] width 53 height 30
click at [864, 138] on link "متأخرة" at bounding box center [855, 140] width 31 height 30
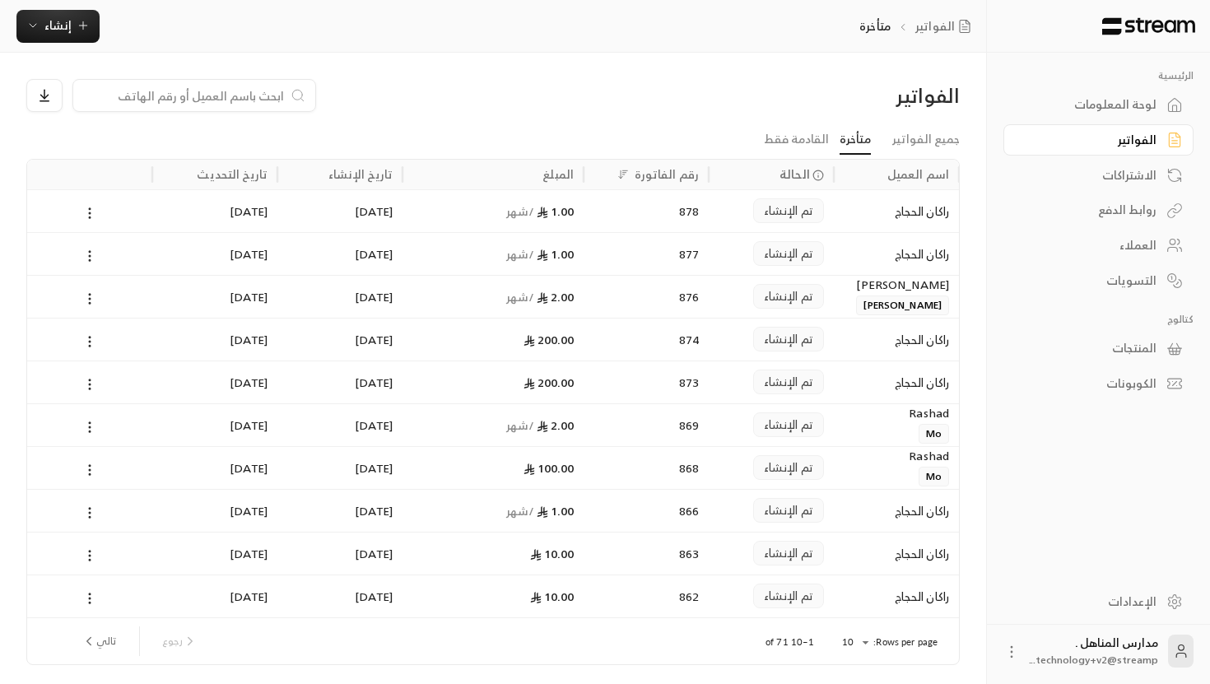
click at [1112, 99] on div "لوحة المعلومات" at bounding box center [1090, 104] width 133 height 16
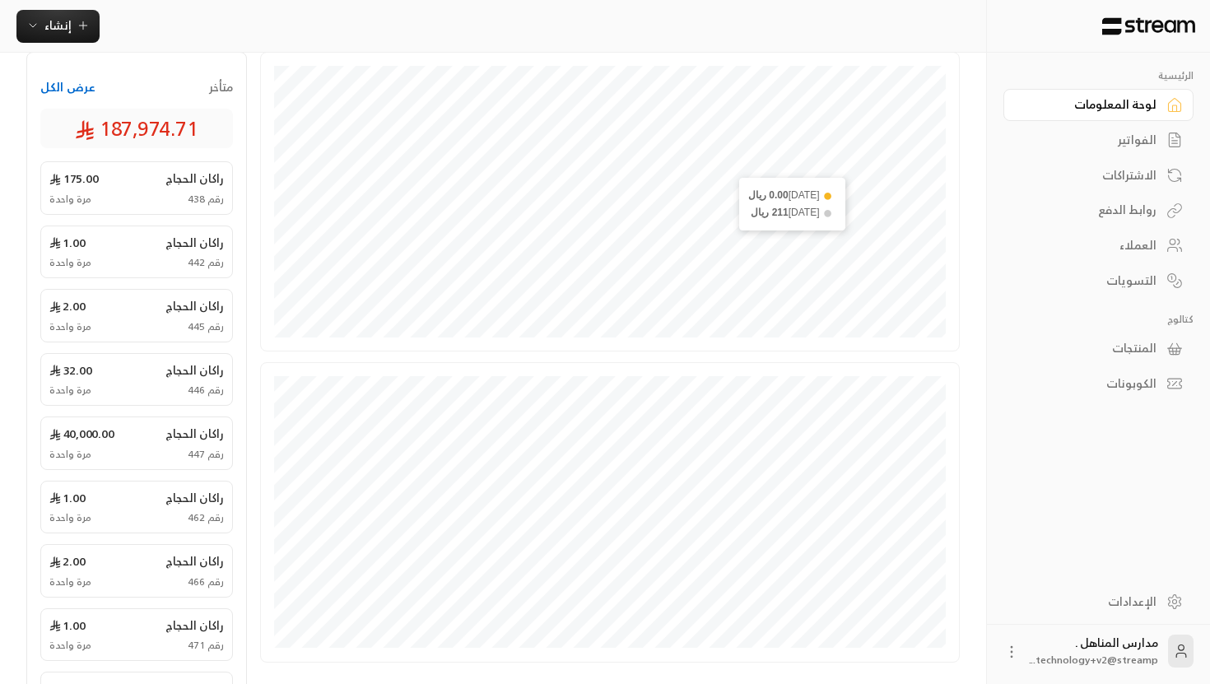
scroll to position [285, 0]
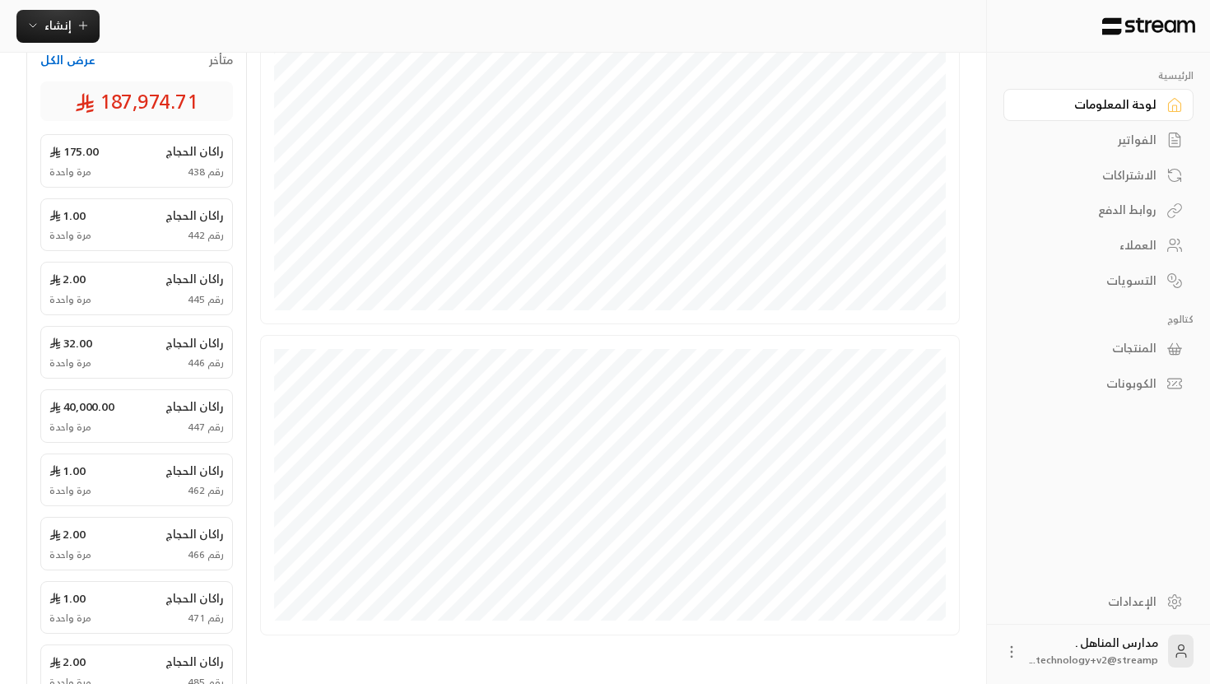
click at [1141, 137] on div "الفواتير" at bounding box center [1090, 140] width 133 height 16
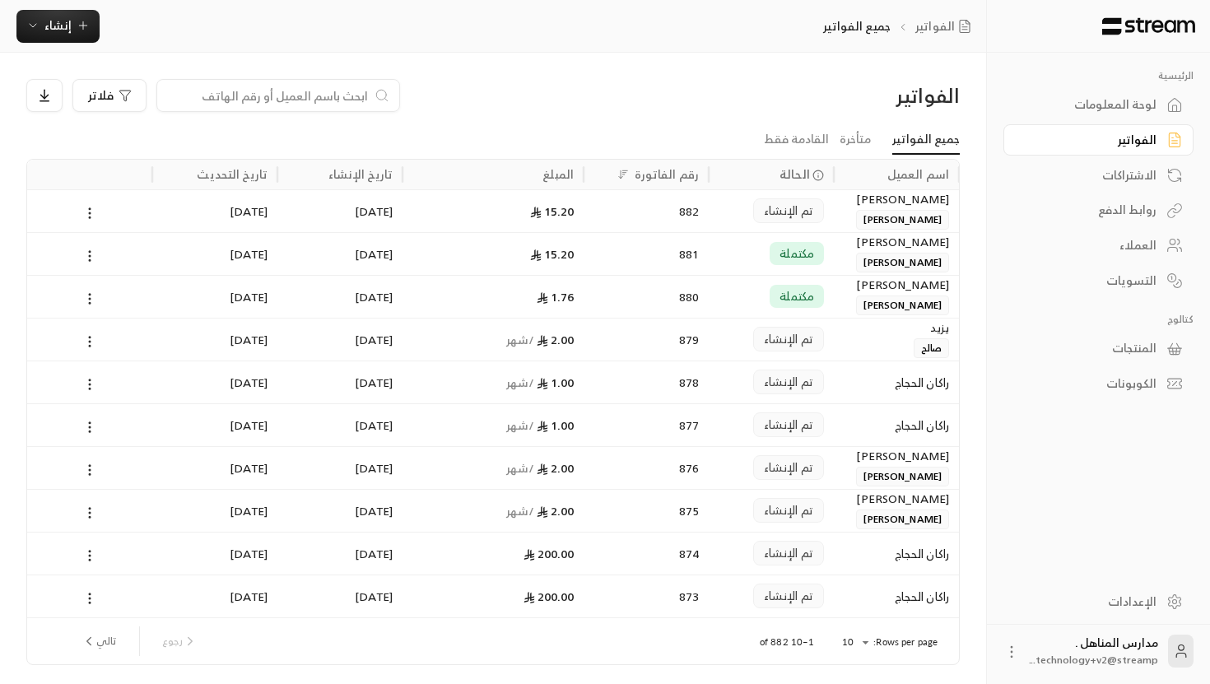
click at [1138, 119] on link "لوحة المعلومات" at bounding box center [1099, 105] width 190 height 32
